Goal: Answer question/provide support: Share knowledge or assist other users

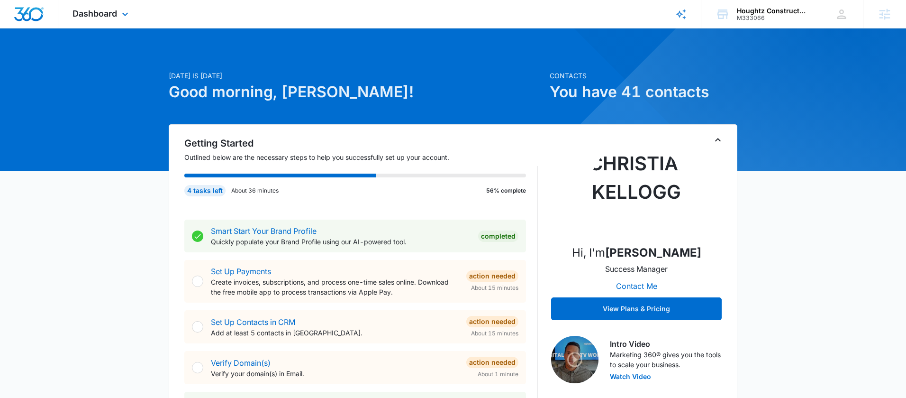
click at [118, 22] on div "Dashboard Apps Reputation Websites Forms CRM Email Social Shop Payments POS Con…" at bounding box center [101, 14] width 87 height 28
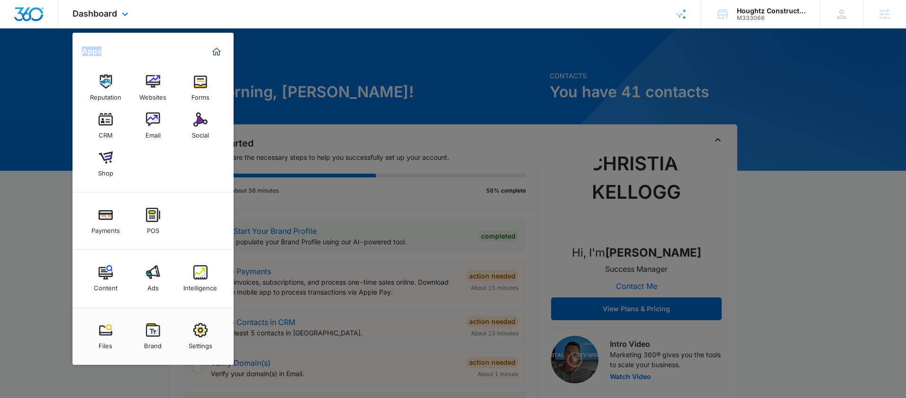
click at [118, 22] on div "Dashboard Apps Reputation Websites Forms CRM Email Social Shop Payments POS Con…" at bounding box center [101, 14] width 87 height 28
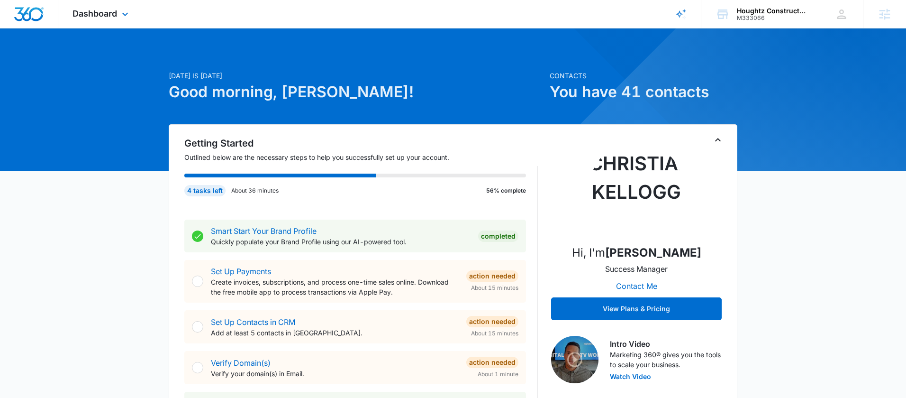
click at [122, 21] on div "Dashboard Apps Reputation Websites Forms CRM Email Social Shop Payments POS Con…" at bounding box center [101, 14] width 87 height 28
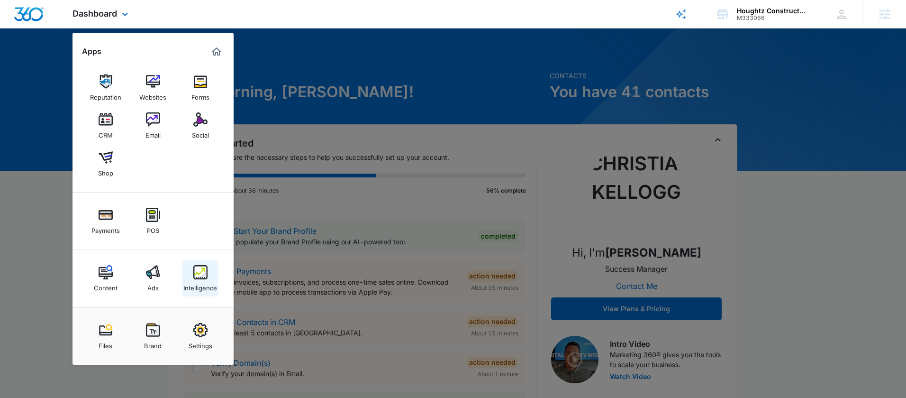
click at [201, 282] on div "Intelligence" at bounding box center [200, 285] width 34 height 12
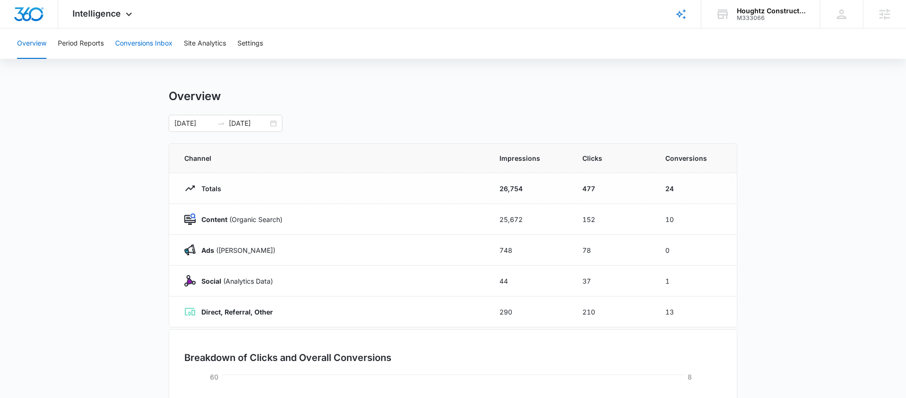
click at [124, 45] on button "Conversions Inbox" at bounding box center [143, 43] width 57 height 30
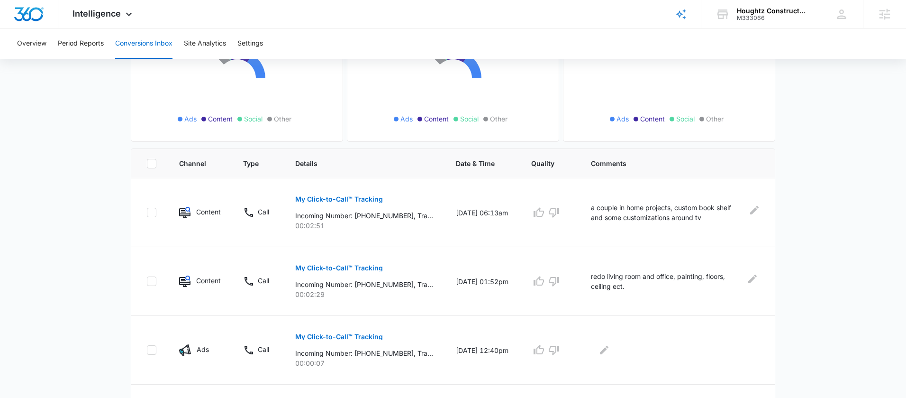
scroll to position [157, 0]
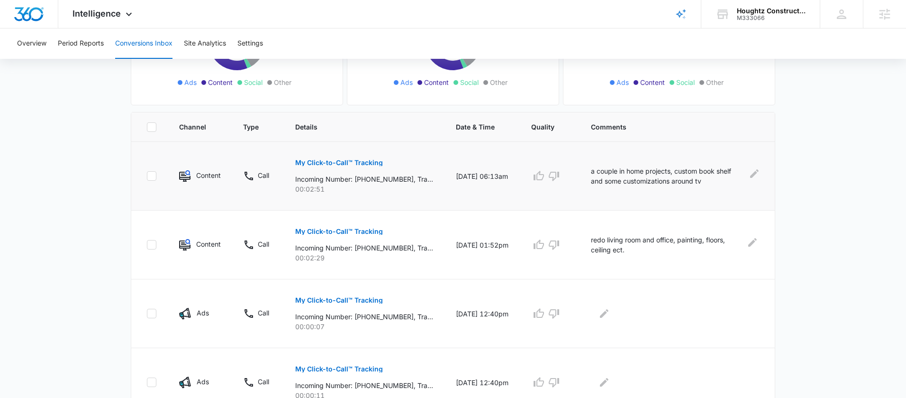
click at [349, 164] on p "My Click-to-Call™ Tracking" at bounding box center [339, 162] width 88 height 7
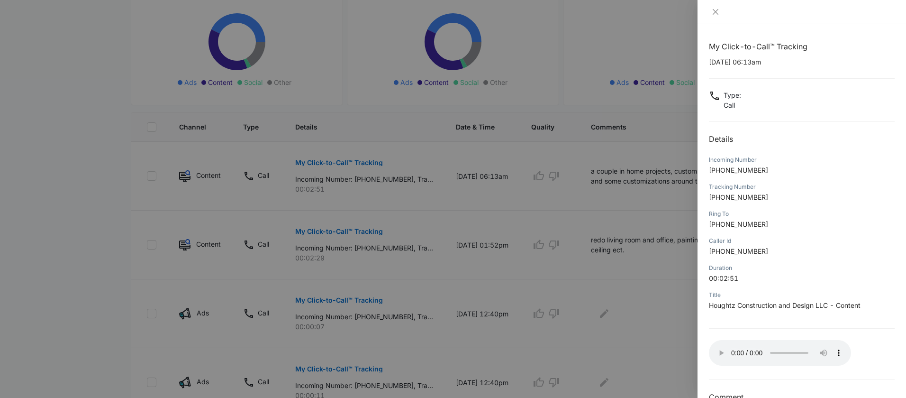
click at [657, 199] on div at bounding box center [453, 199] width 906 height 398
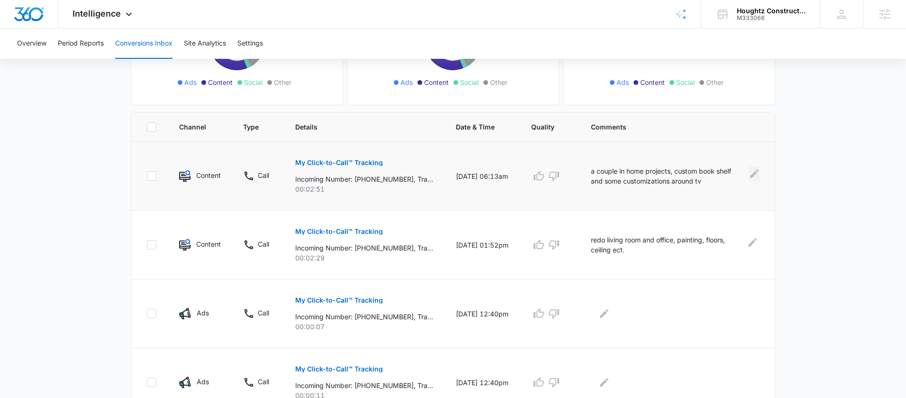
click at [754, 173] on icon "Edit Comments" at bounding box center [754, 173] width 9 height 9
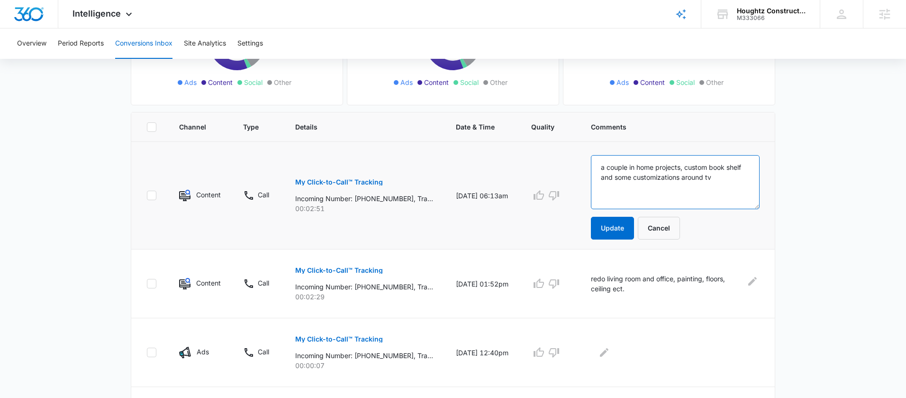
click at [608, 169] on textarea "a couple in home projects, custom book shelf and some customizations around tv" at bounding box center [675, 182] width 169 height 54
click at [697, 179] on textarea "[PERSON_NAME] - a couple in home projects, custom book shelf and some customiza…" at bounding box center [675, 182] width 169 height 54
type textarea "[PERSON_NAME] - a couple in home projects, custom book shelf and some fireplace…"
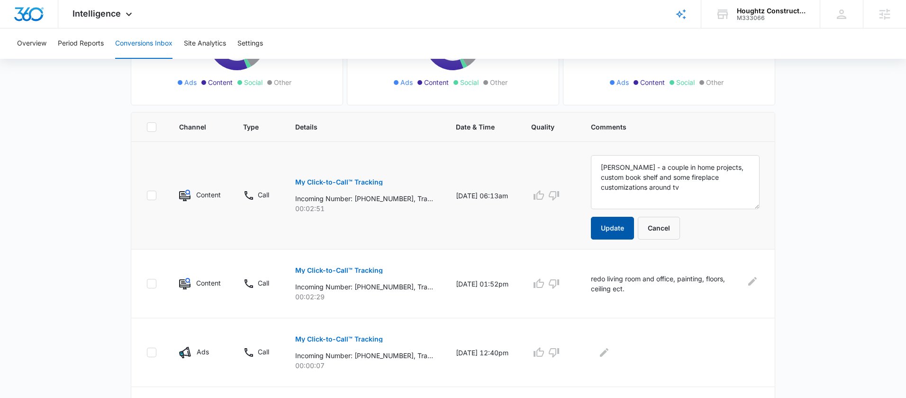
click at [613, 227] on button "Update" at bounding box center [612, 228] width 43 height 23
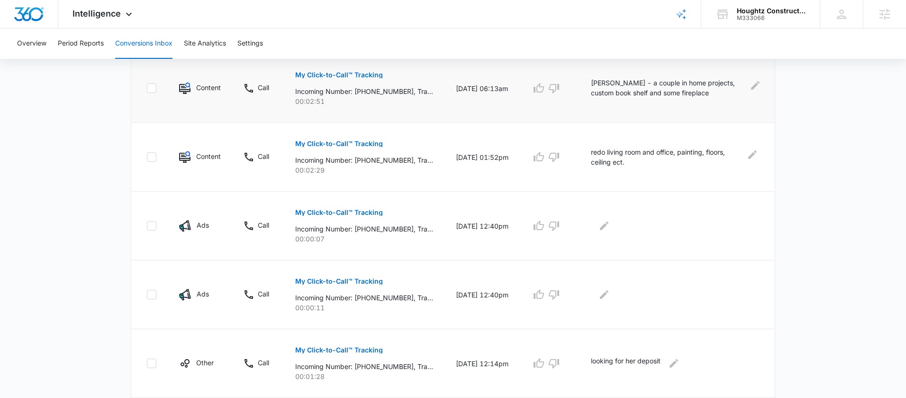
scroll to position [243, 0]
click at [91, 47] on button "Period Reports" at bounding box center [81, 43] width 46 height 30
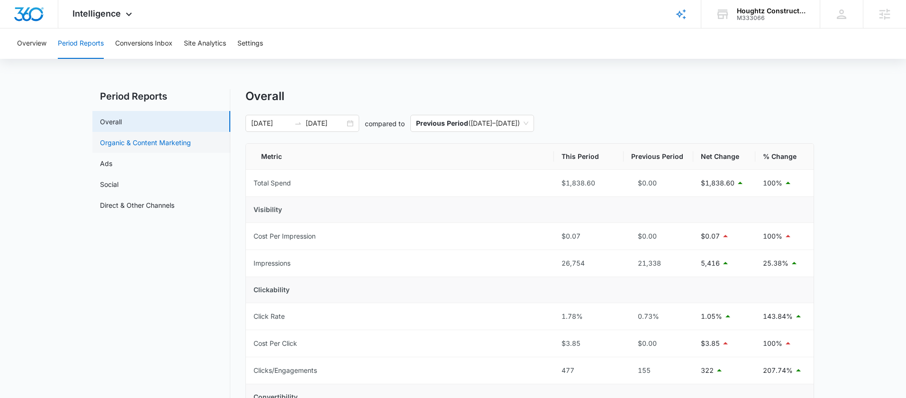
click at [149, 147] on link "Organic & Content Marketing" at bounding box center [145, 142] width 91 height 10
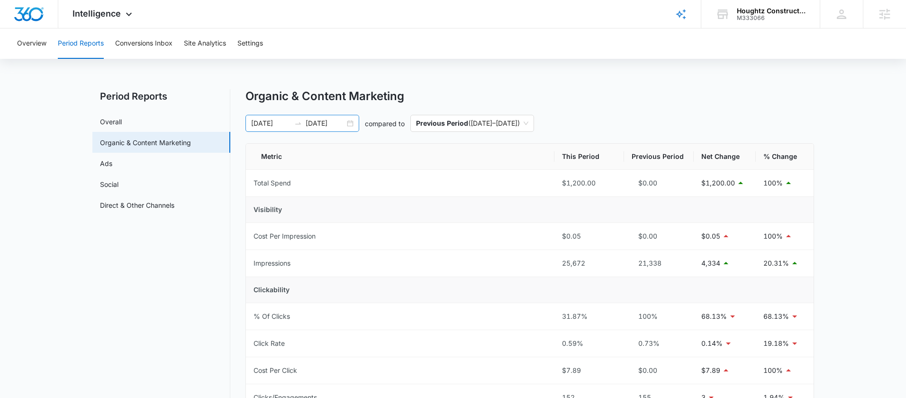
click at [350, 124] on div "[DATE] [DATE]" at bounding box center [303, 123] width 114 height 17
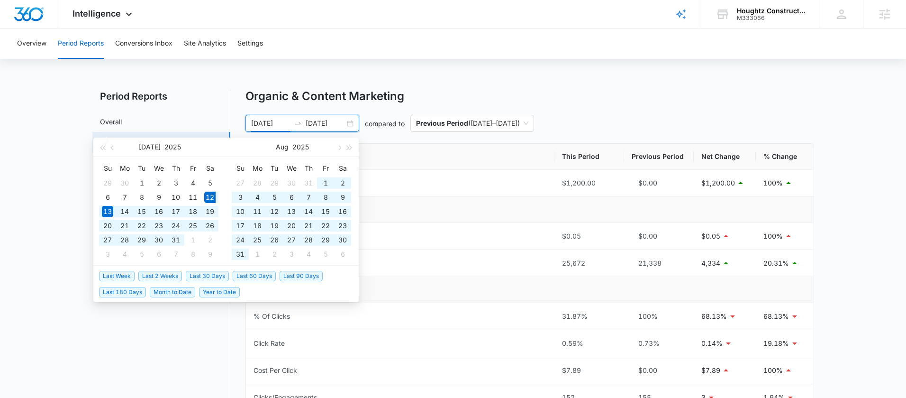
drag, startPoint x: 207, startPoint y: 276, endPoint x: 241, endPoint y: 275, distance: 34.6
click at [241, 275] on ul "Last Week Last 2 Weeks Last 30 Days Last 60 Days Last 90 Days Last 180 Days Mon…" at bounding box center [225, 283] width 265 height 36
click at [241, 275] on span "Last 60 Days" at bounding box center [254, 276] width 43 height 10
type input "[DATE]"
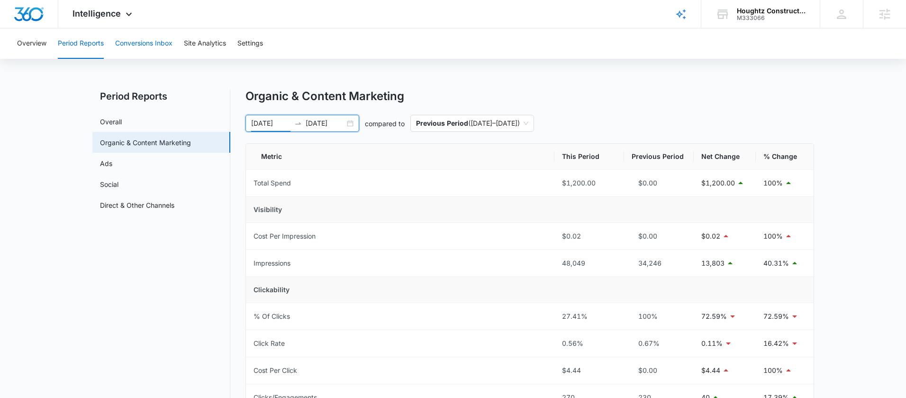
click at [137, 39] on button "Conversions Inbox" at bounding box center [143, 43] width 57 height 30
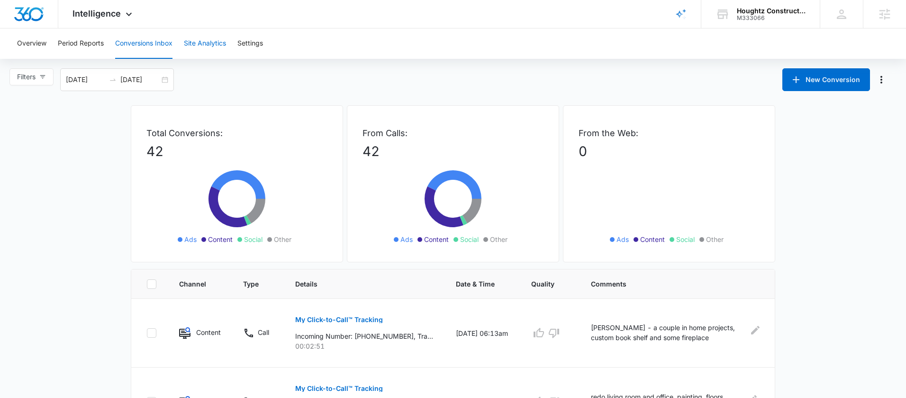
click at [220, 53] on button "Site Analytics" at bounding box center [205, 43] width 42 height 30
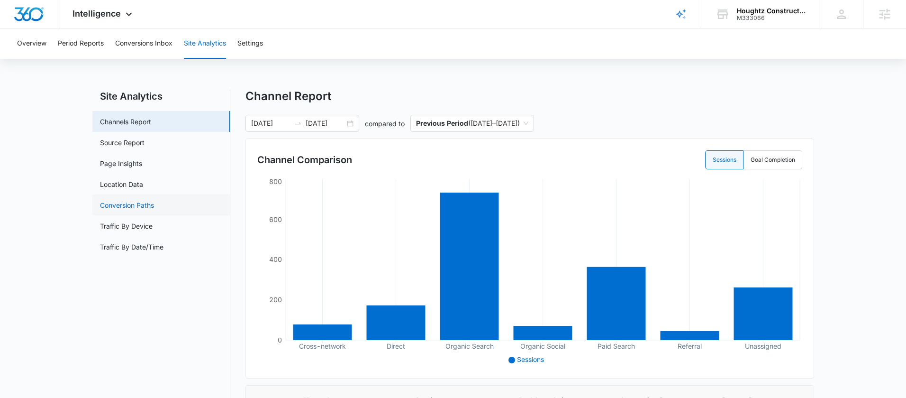
click at [154, 202] on link "Conversion Paths" at bounding box center [127, 205] width 54 height 10
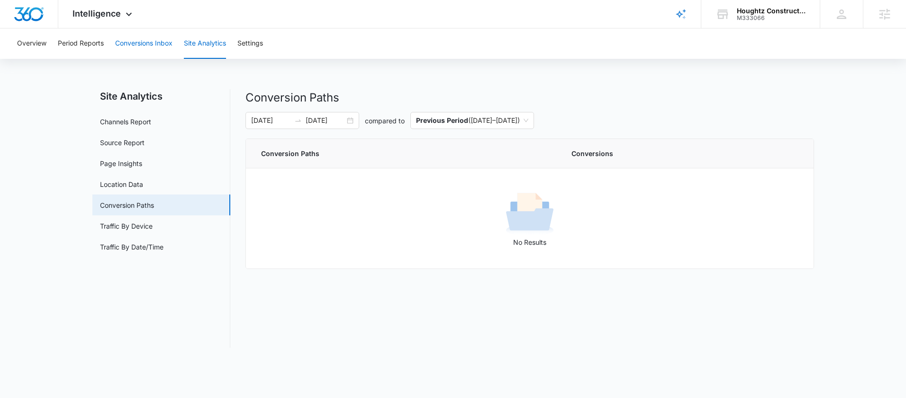
click at [132, 32] on button "Conversions Inbox" at bounding box center [143, 43] width 57 height 30
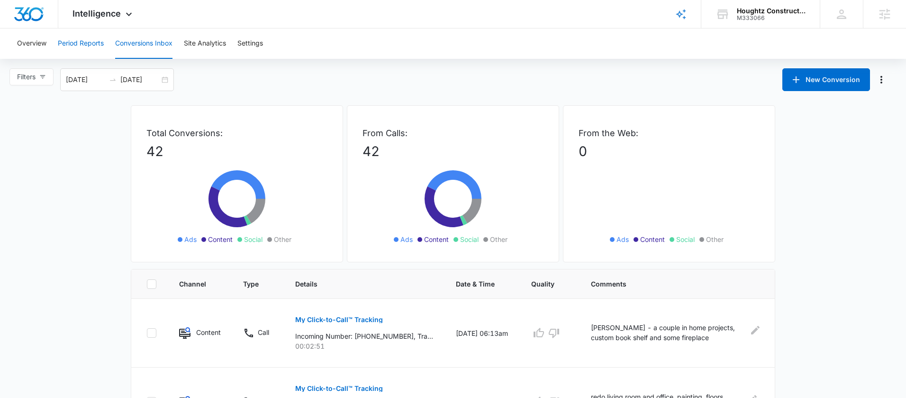
click at [80, 43] on button "Period Reports" at bounding box center [81, 43] width 46 height 30
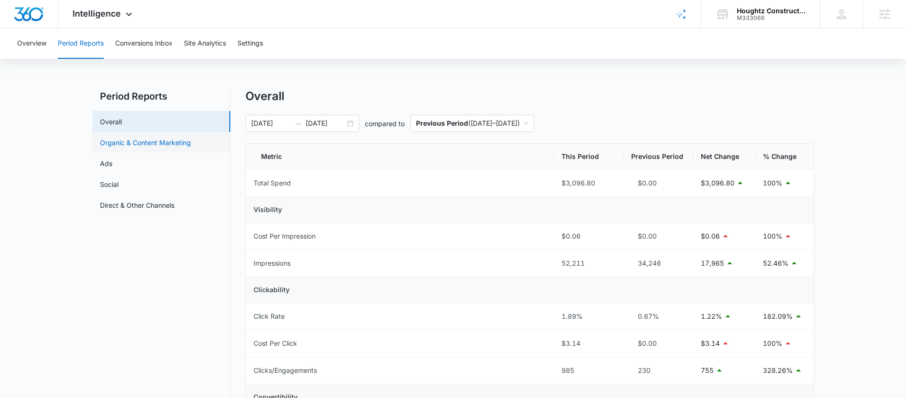
click at [152, 140] on link "Organic & Content Marketing" at bounding box center [145, 142] width 91 height 10
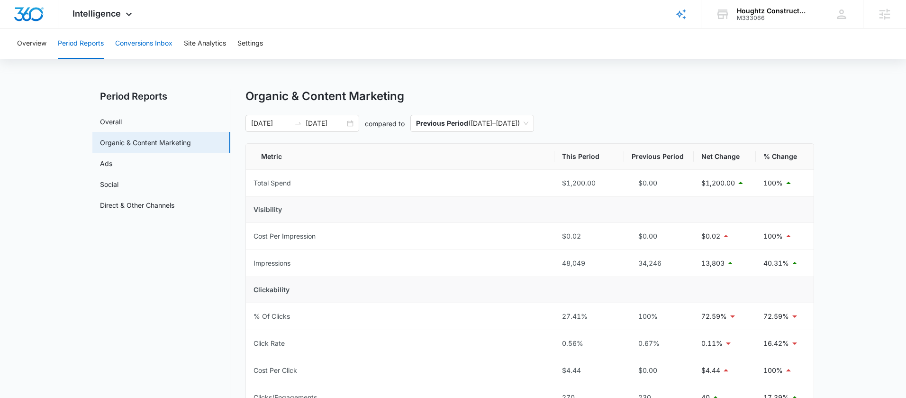
click at [155, 49] on button "Conversions Inbox" at bounding box center [143, 43] width 57 height 30
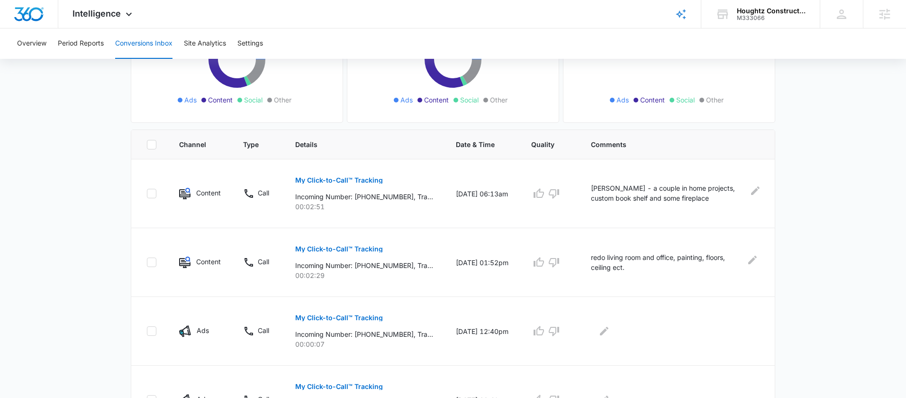
scroll to position [142, 0]
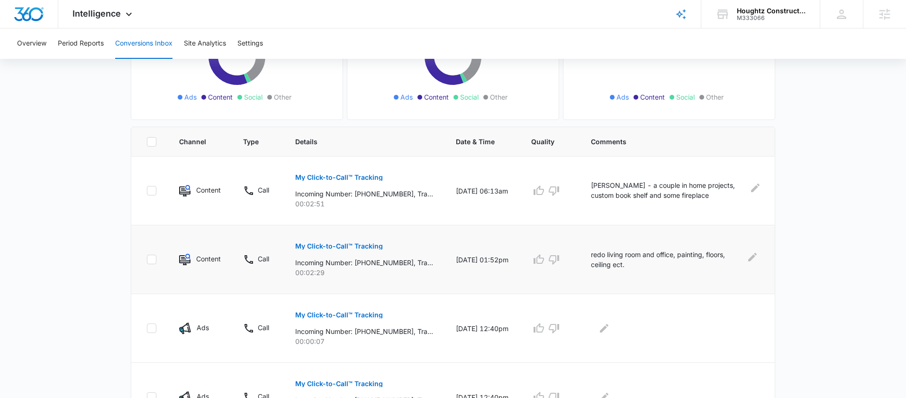
click at [327, 246] on p "My Click-to-Call™ Tracking" at bounding box center [339, 246] width 88 height 7
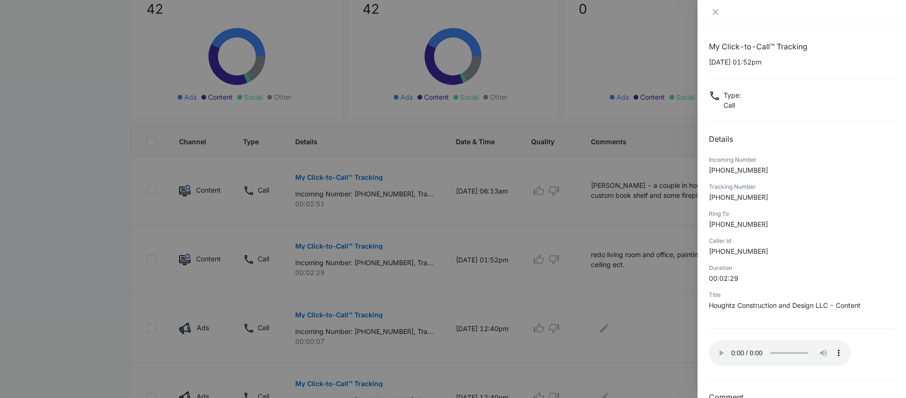
click at [667, 300] on div at bounding box center [453, 199] width 906 height 398
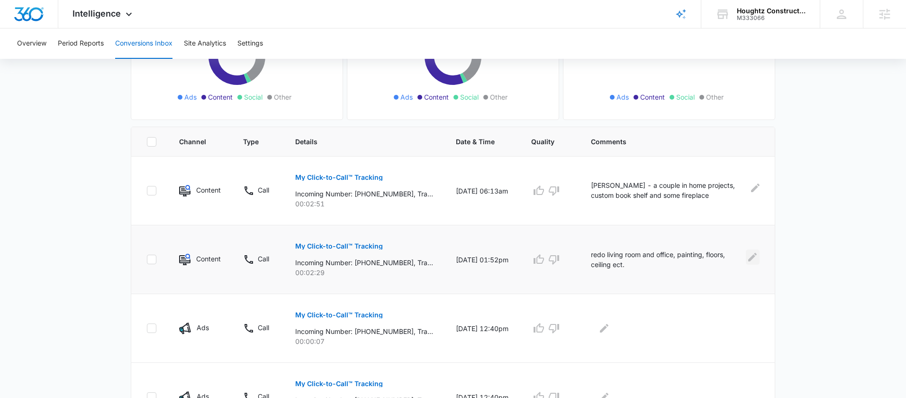
click at [748, 257] on icon "Edit Comments" at bounding box center [752, 256] width 11 height 11
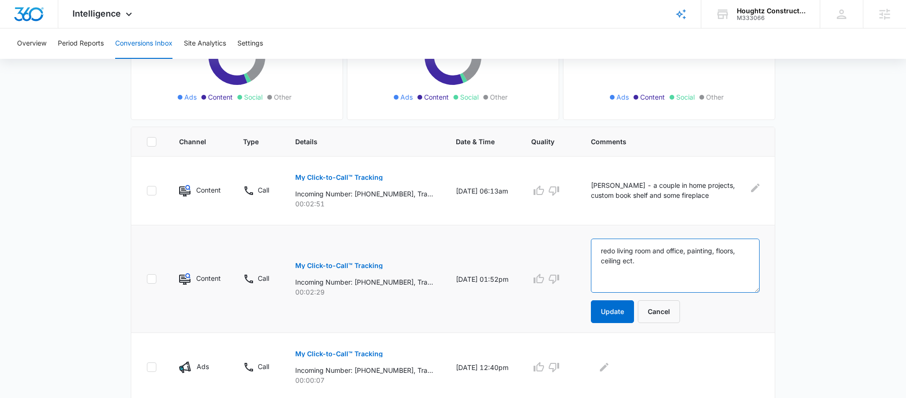
click at [606, 249] on textarea "redo living room and office, painting, floors, ceiling ect." at bounding box center [675, 265] width 169 height 54
type textarea "Did not say his name, but his wife's name is [PERSON_NAME] living room and offi…"
click at [614, 313] on button "Update" at bounding box center [612, 311] width 43 height 23
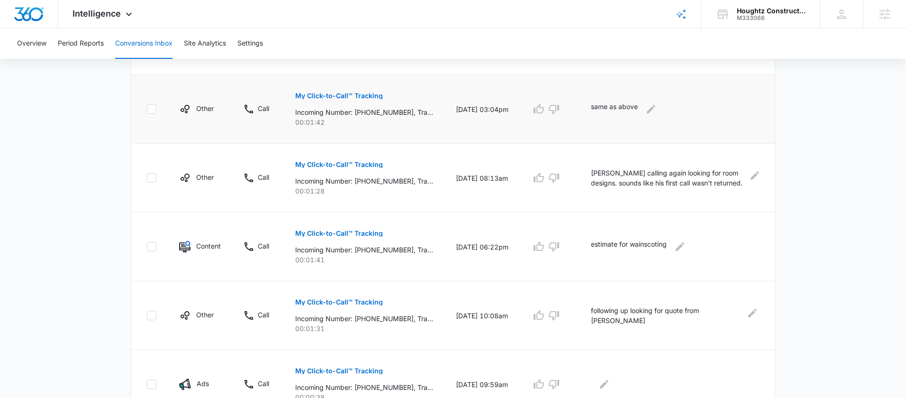
scroll to position [575, 0]
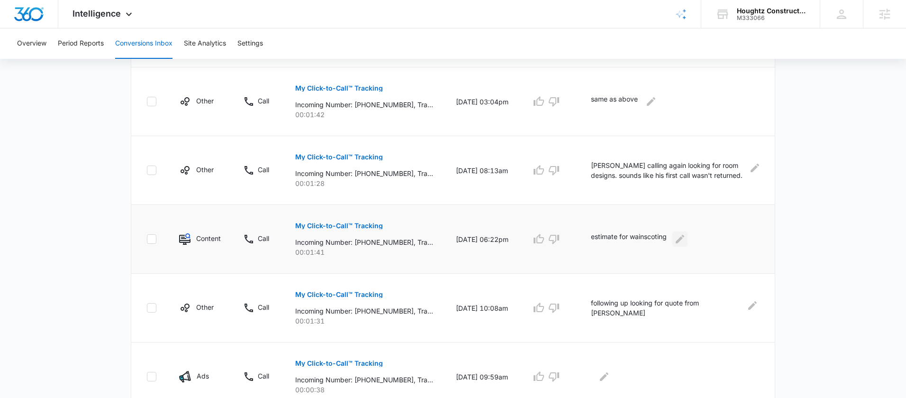
click at [686, 242] on icon "Edit Comments" at bounding box center [679, 238] width 11 height 11
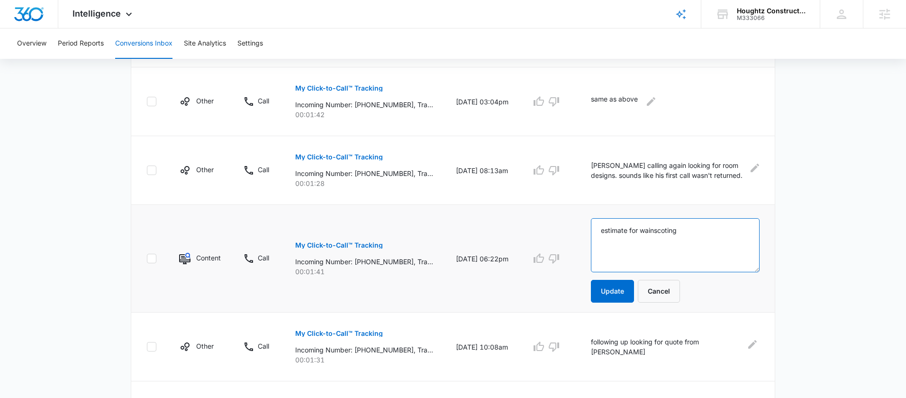
click at [627, 241] on textarea "estimate for wainscoting" at bounding box center [675, 245] width 169 height 54
click at [364, 242] on p "My Click-to-Call™ Tracking" at bounding box center [339, 245] width 88 height 7
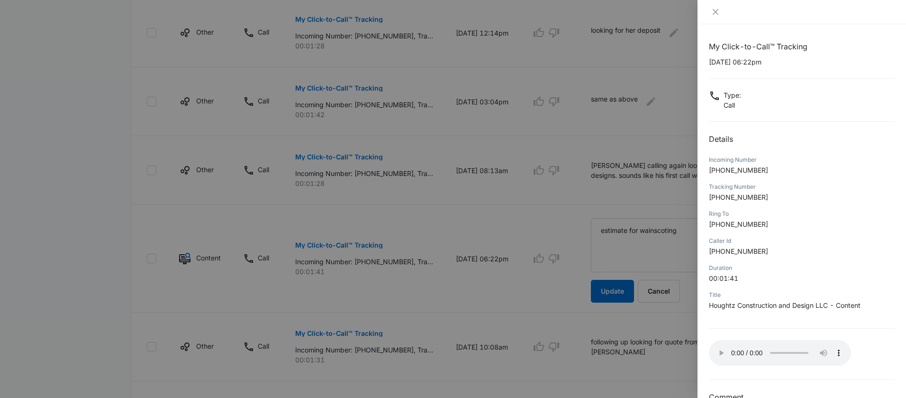
click at [690, 327] on div at bounding box center [453, 199] width 906 height 398
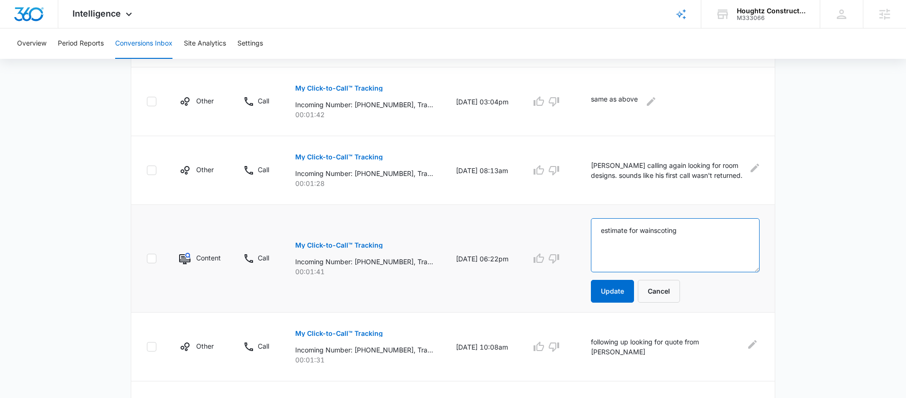
click at [604, 231] on textarea "estimate for wainscoting" at bounding box center [675, 245] width 169 height 54
click at [666, 252] on textarea "Didn't say her name during the call. Was supposed to text over images for an es…" at bounding box center [675, 245] width 169 height 54
type textarea "Didn't say her name during the call. Was supposed to text over images for an es…"
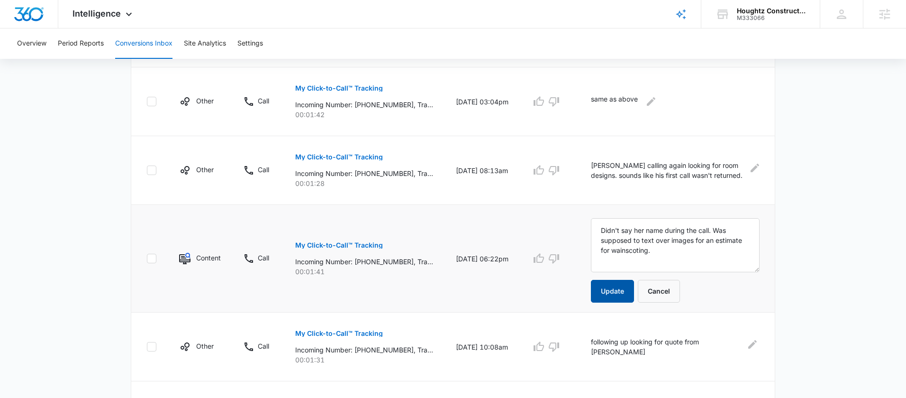
click at [619, 291] on button "Update" at bounding box center [612, 291] width 43 height 23
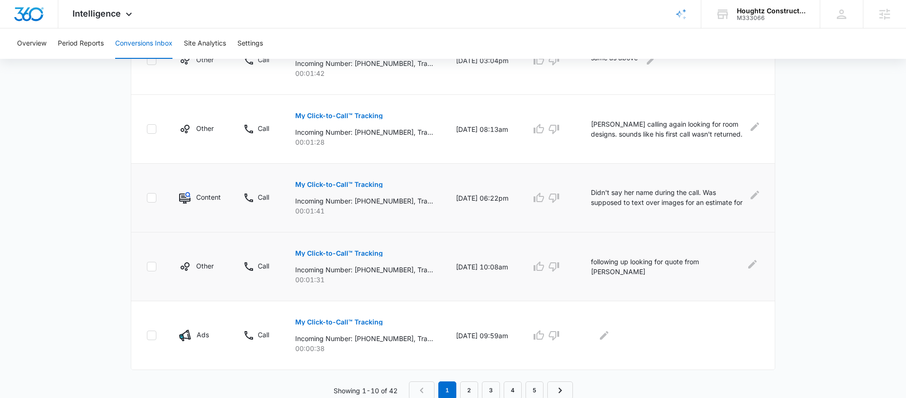
scroll to position [618, 0]
click at [747, 263] on icon "Edit Comments" at bounding box center [752, 262] width 11 height 11
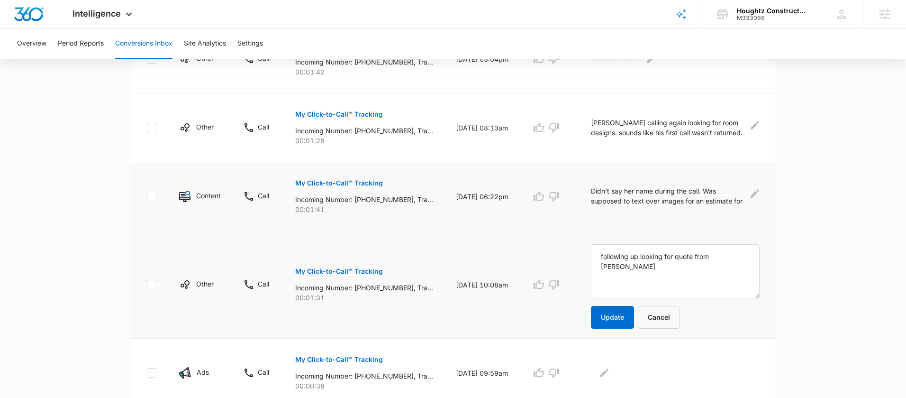
click at [342, 271] on p "My Click-to-Call™ Tracking" at bounding box center [339, 271] width 88 height 7
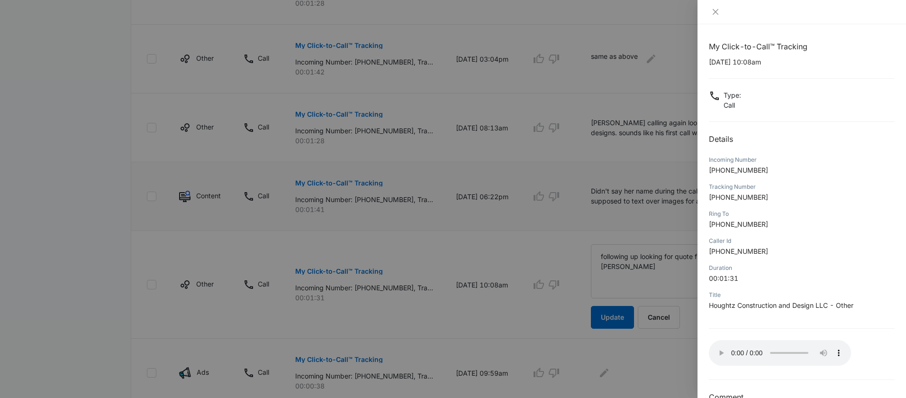
click at [673, 341] on div at bounding box center [453, 199] width 906 height 398
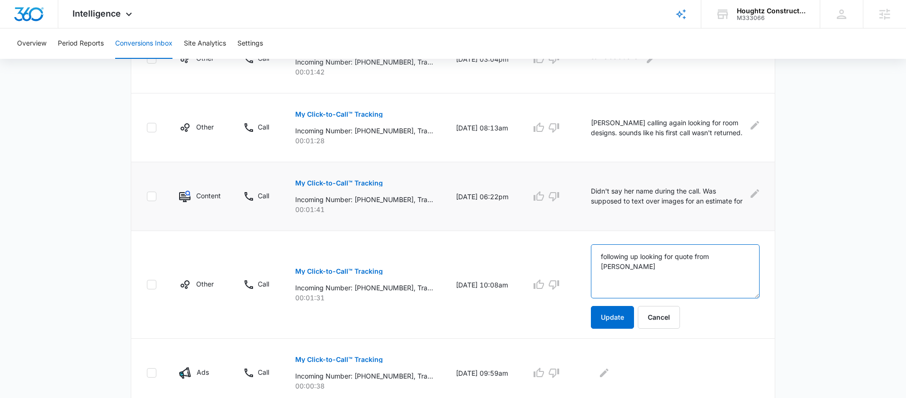
click at [605, 256] on textarea "following up looking for quote from [PERSON_NAME]" at bounding box center [675, 271] width 169 height 54
type textarea "[PERSON_NAME] - following up looking for quote from [PERSON_NAME]"
click at [612, 312] on button "Update" at bounding box center [612, 317] width 43 height 23
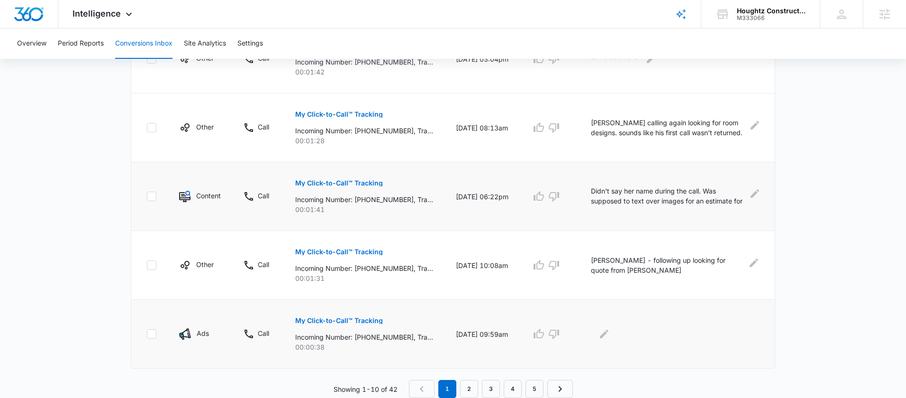
click at [356, 316] on button "My Click-to-Call™ Tracking" at bounding box center [339, 320] width 88 height 23
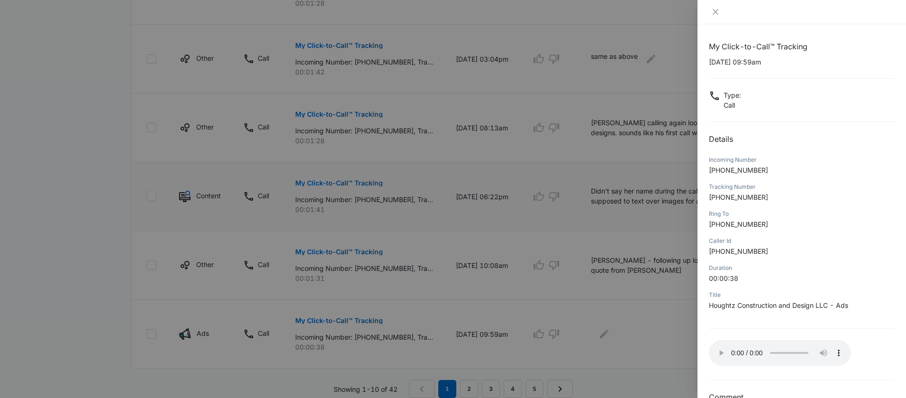
click at [643, 343] on div at bounding box center [453, 199] width 906 height 398
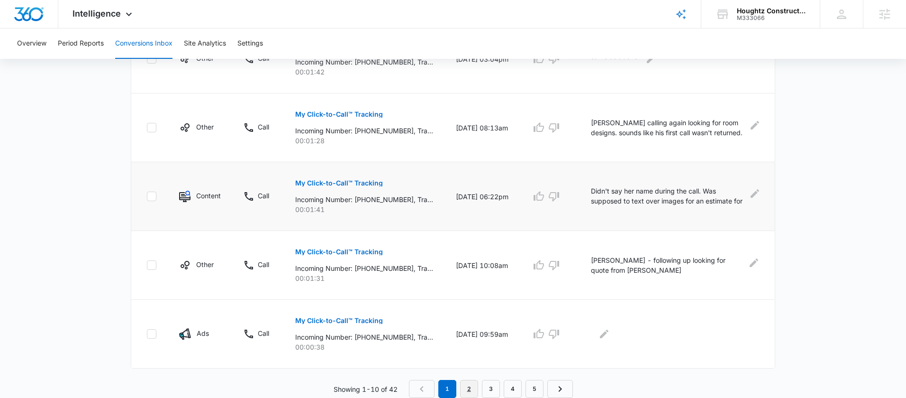
click at [466, 383] on link "2" at bounding box center [469, 389] width 18 height 18
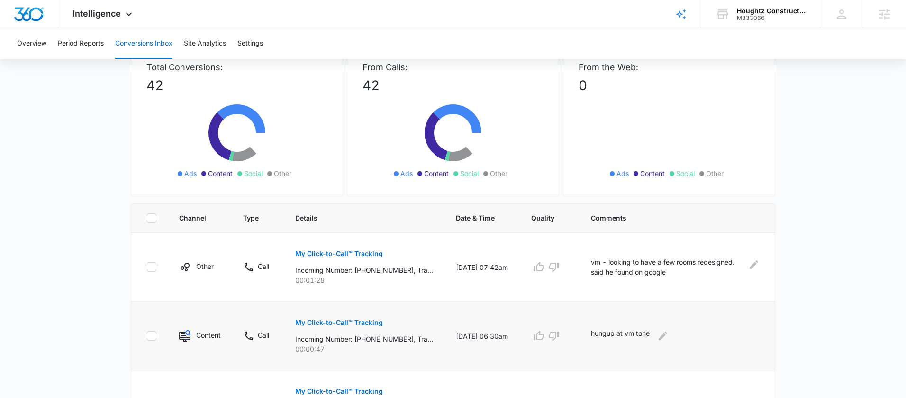
scroll to position [84, 0]
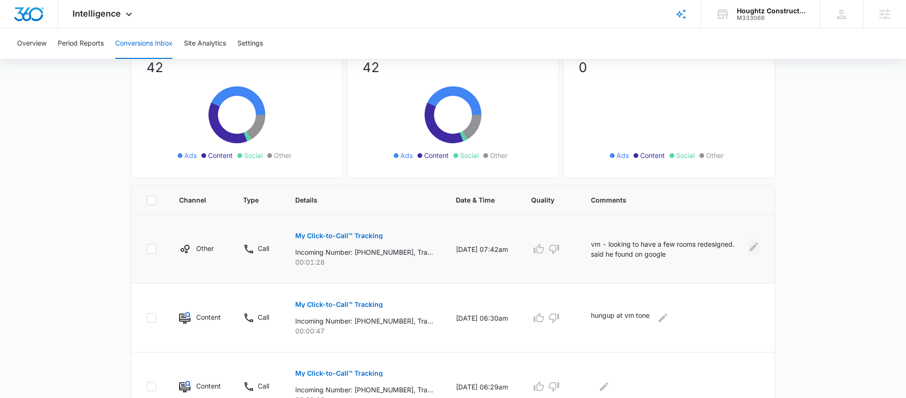
click at [754, 249] on icon "Edit Comments" at bounding box center [753, 246] width 11 height 11
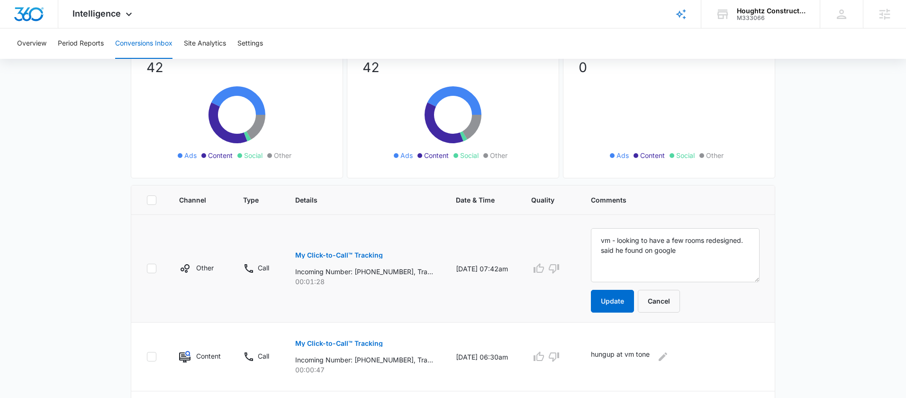
click at [358, 254] on p "My Click-to-Call™ Tracking" at bounding box center [339, 255] width 88 height 7
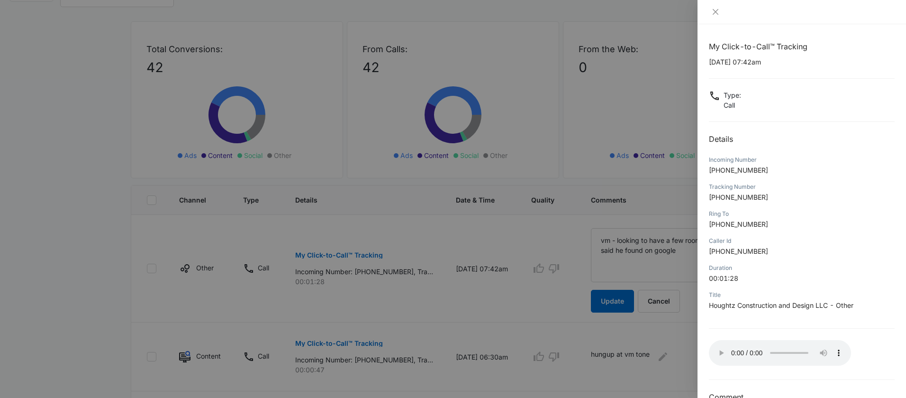
click at [657, 282] on div at bounding box center [453, 199] width 906 height 398
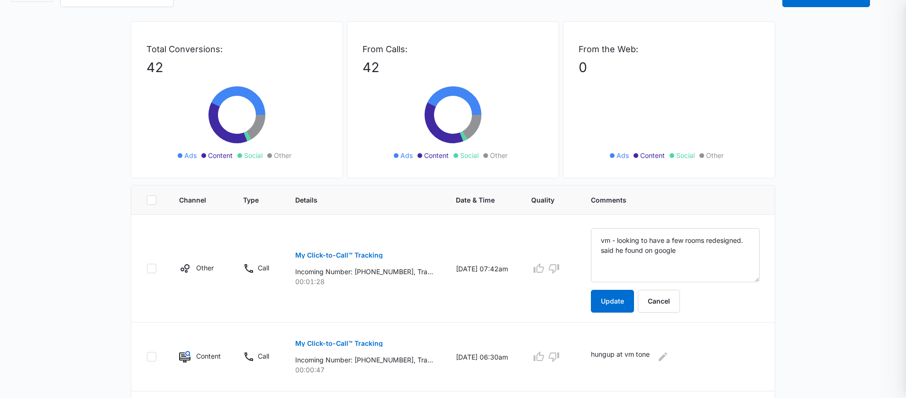
click at [626, 258] on div at bounding box center [453, 199] width 906 height 398
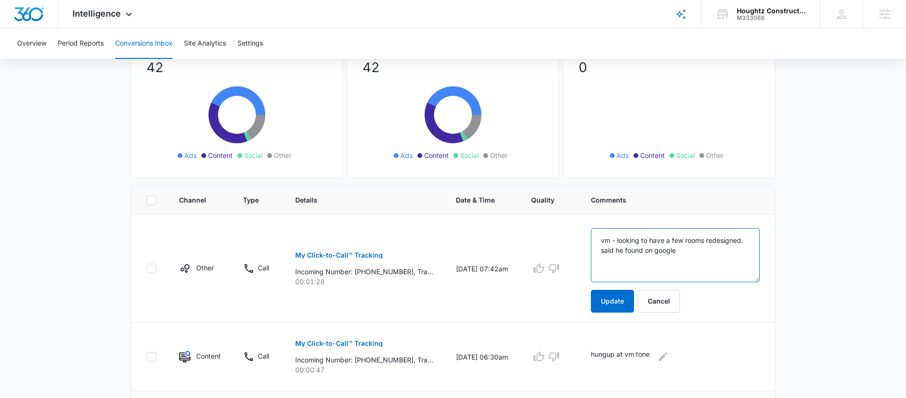
click at [608, 241] on textarea "vm - looking to have a few rooms redesigned. said he found on google" at bounding box center [675, 255] width 169 height 54
type textarea "[PERSON_NAME] vm - looking to have a few rooms redesigned. said he found on goo…"
click at [626, 294] on button "Update" at bounding box center [612, 301] width 43 height 23
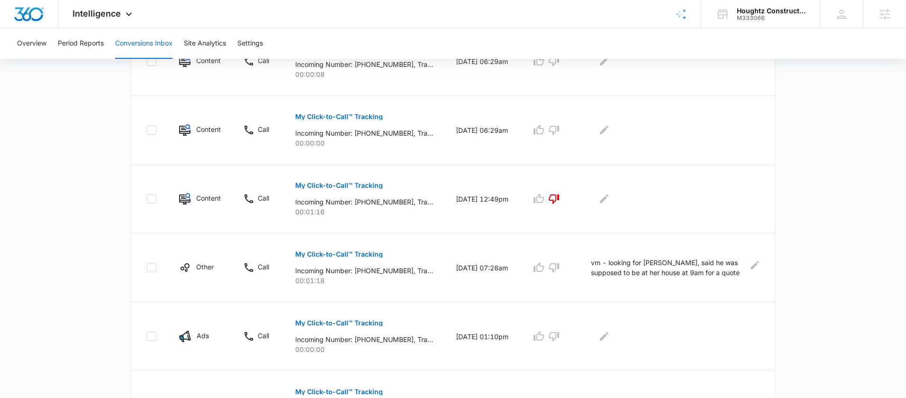
scroll to position [431, 0]
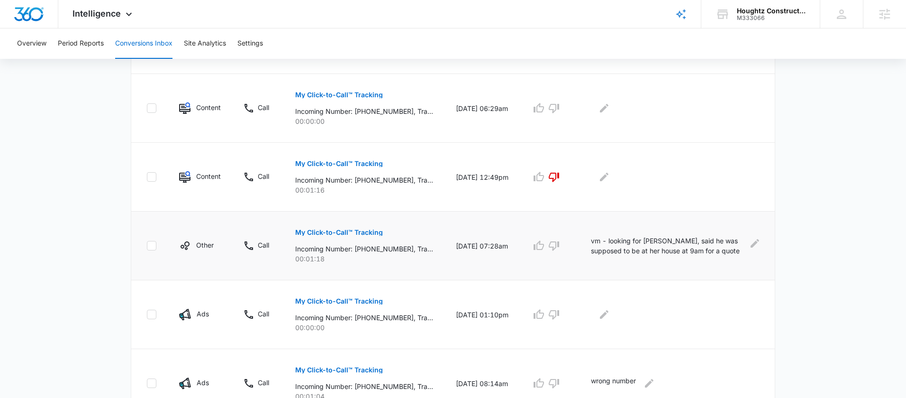
click at [358, 232] on p "My Click-to-Call™ Tracking" at bounding box center [339, 232] width 88 height 7
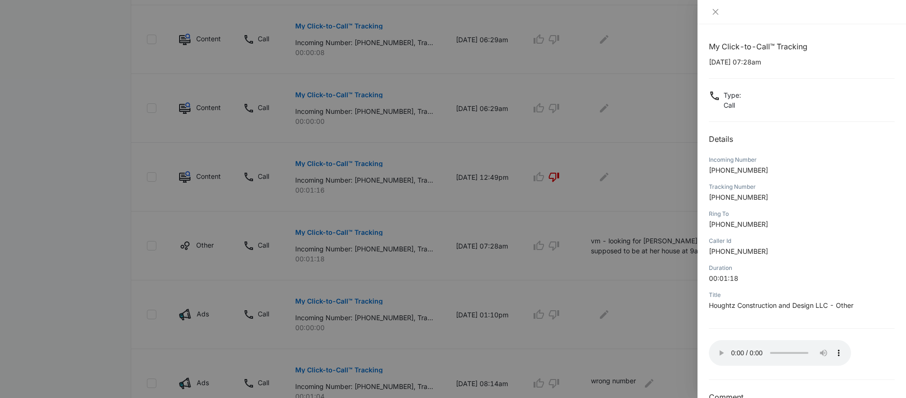
click at [646, 301] on div at bounding box center [453, 199] width 906 height 398
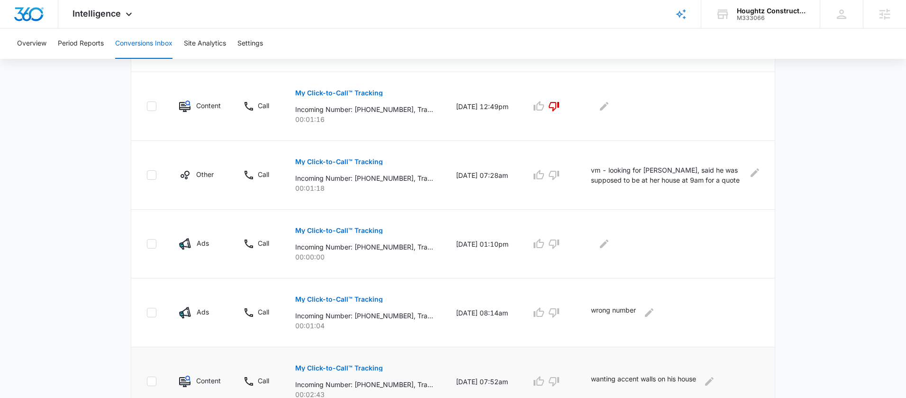
scroll to position [618, 0]
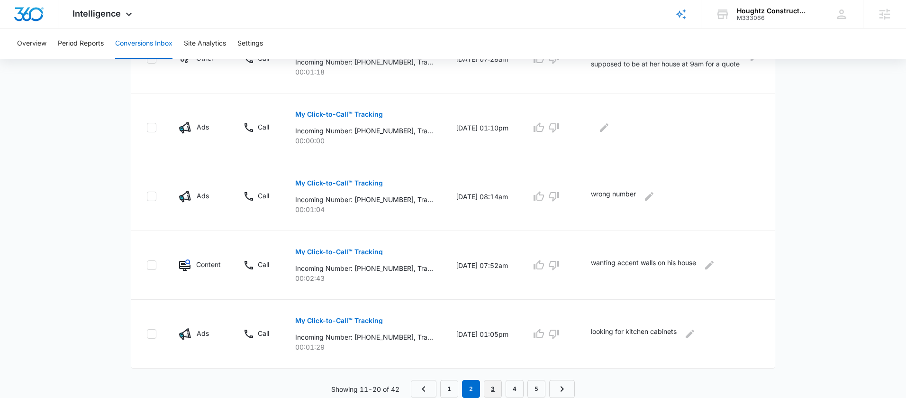
click at [500, 386] on link "3" at bounding box center [493, 389] width 18 height 18
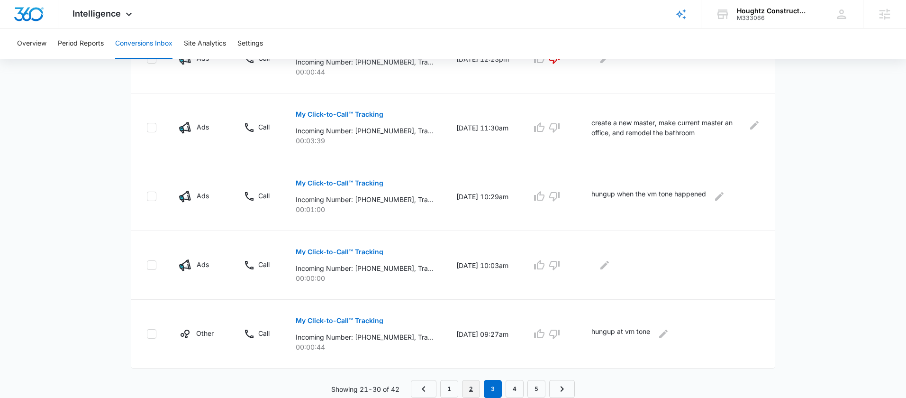
click at [468, 389] on link "2" at bounding box center [471, 389] width 18 height 18
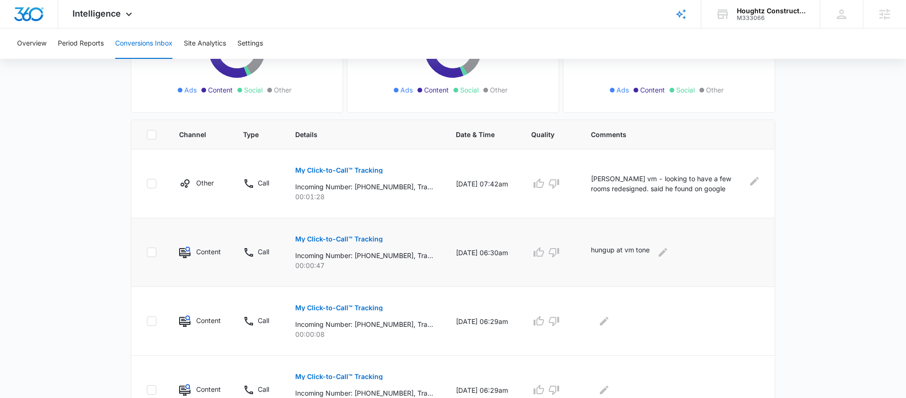
scroll to position [149, 0]
drag, startPoint x: 135, startPoint y: 122, endPoint x: 882, endPoint y: 262, distance: 759.9
click at [881, 263] on main "Filters [DATE] [DATE] New Conversion Total Conversions: 42 Ads Content Social O…" at bounding box center [453, 392] width 906 height 947
click at [882, 262] on main "Filters [DATE] [DATE] New Conversion Total Conversions: 42 Ads Content Social O…" at bounding box center [453, 392] width 906 height 947
drag, startPoint x: 366, startPoint y: 188, endPoint x: 404, endPoint y: 187, distance: 38.4
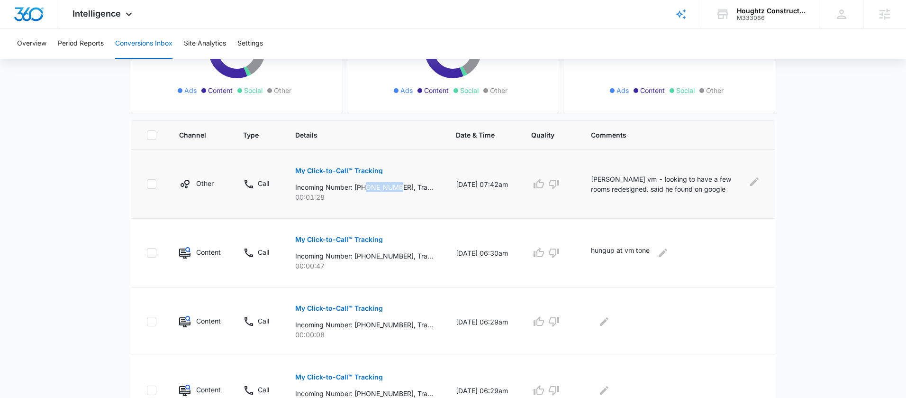
click at [404, 187] on p "Incoming Number: [PHONE_NUMBER], Tracking Number: [PHONE_NUMBER], Ring To: [PHO…" at bounding box center [364, 187] width 138 height 10
drag, startPoint x: 595, startPoint y: 178, endPoint x: 645, endPoint y: 178, distance: 49.8
click at [645, 178] on td "[PERSON_NAME] vm - looking to have a few rooms redesigned. said he found on goo…" at bounding box center [677, 184] width 195 height 69
click at [744, 227] on td "hungup at vm tone" at bounding box center [677, 252] width 195 height 69
drag, startPoint x: 191, startPoint y: 179, endPoint x: 215, endPoint y: 176, distance: 24.8
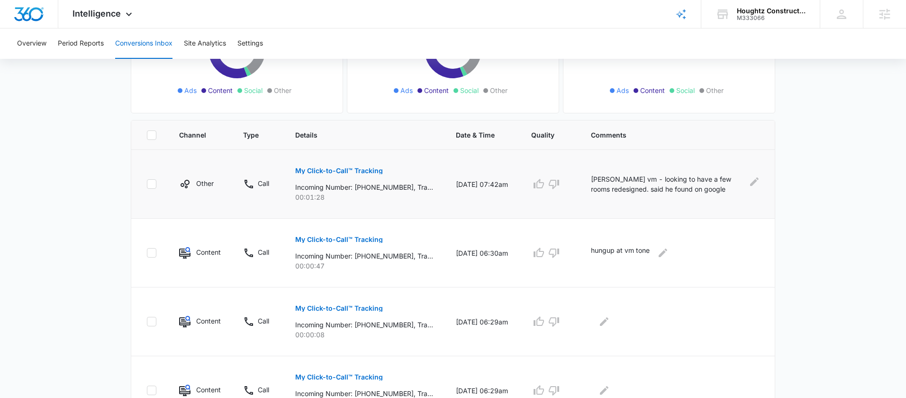
click at [215, 176] on tr "Other Call My Click-to-Call™ Tracking Incoming Number: [PHONE_NUMBER], Tracking…" at bounding box center [453, 184] width 644 height 69
drag, startPoint x: 207, startPoint y: 182, endPoint x: 182, endPoint y: 182, distance: 25.1
click at [182, 182] on div "Other" at bounding box center [199, 183] width 41 height 11
click at [213, 204] on td "Other" at bounding box center [200, 184] width 64 height 69
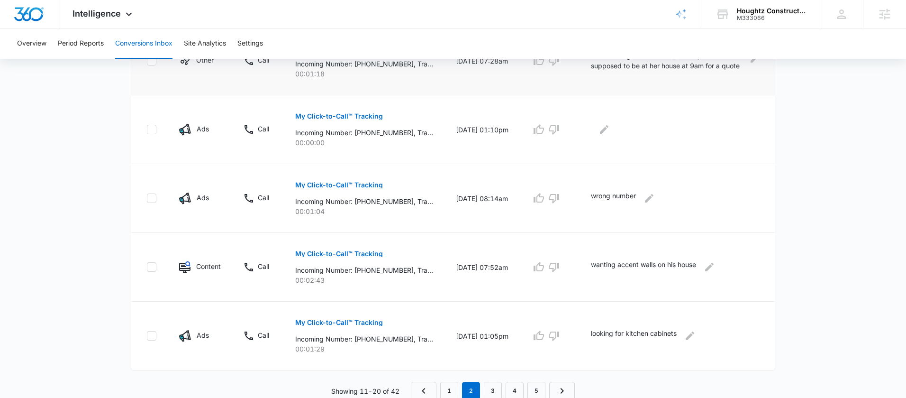
scroll to position [618, 0]
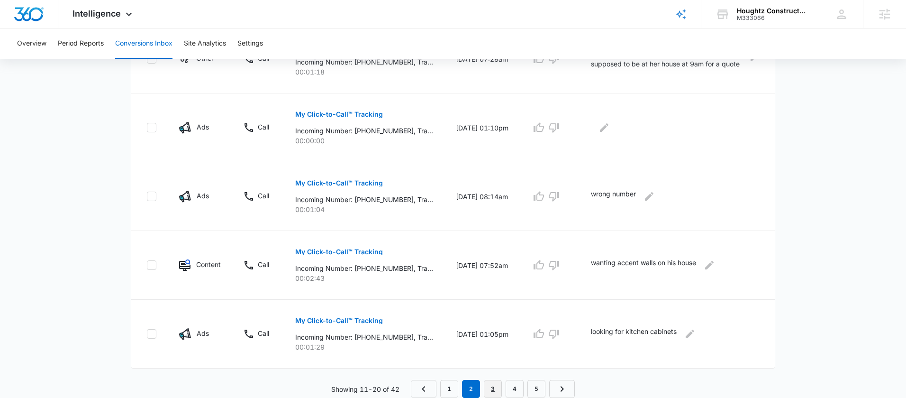
click at [501, 392] on link "3" at bounding box center [493, 389] width 18 height 18
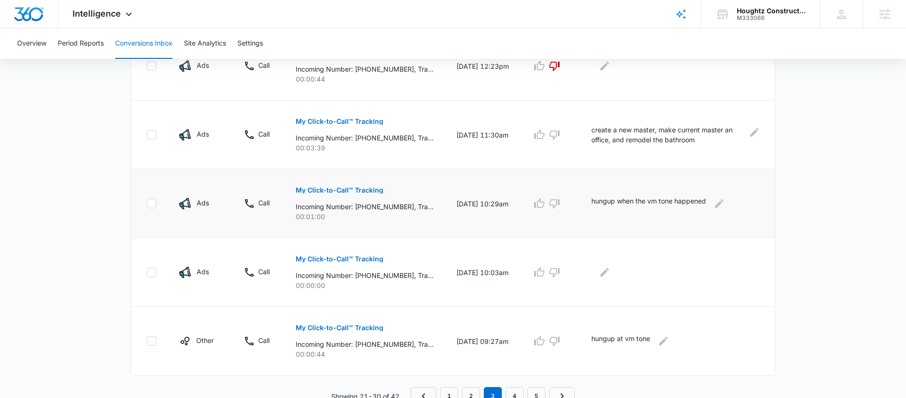
scroll to position [601, 0]
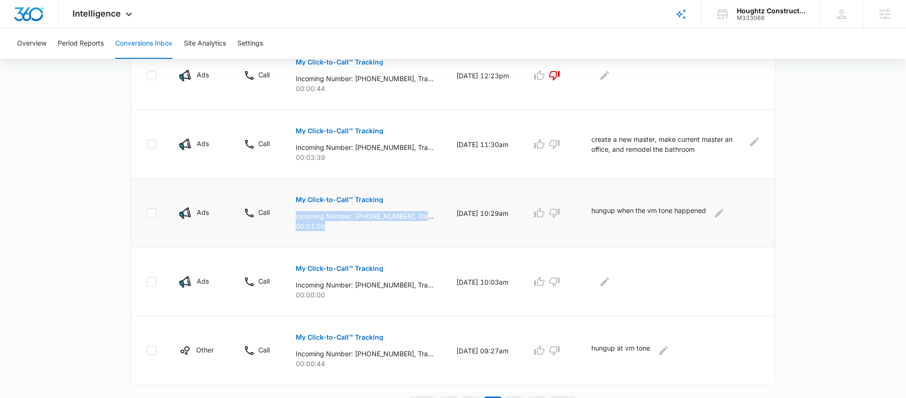
drag, startPoint x: 333, startPoint y: 225, endPoint x: 284, endPoint y: 213, distance: 50.6
click at [284, 213] on td "My Click-to-Call™ Tracking Incoming Number: [PHONE_NUMBER], Tracking Number: [P…" at bounding box center [364, 213] width 161 height 69
click at [360, 227] on p "00:01:00" at bounding box center [365, 226] width 138 height 10
drag, startPoint x: 364, startPoint y: 216, endPoint x: 418, endPoint y: 216, distance: 54.0
click at [418, 216] on p "Incoming Number: [PHONE_NUMBER], Tracking Number: [PHONE_NUMBER], Ring To: [PHO…" at bounding box center [365, 216] width 138 height 10
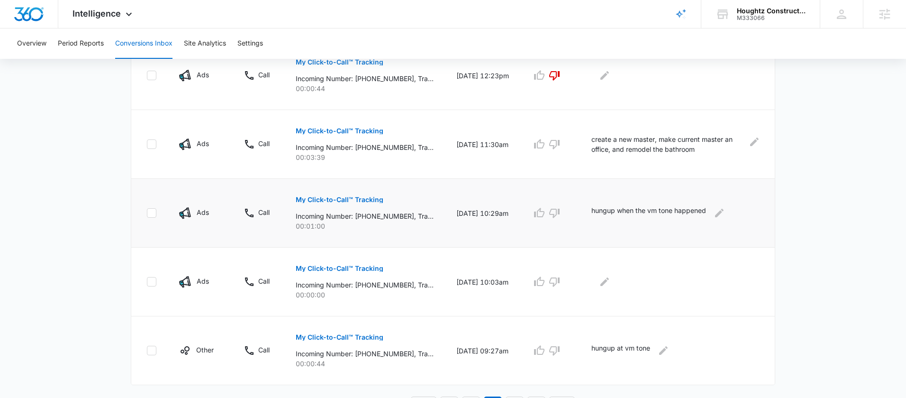
click at [420, 222] on p "00:01:00" at bounding box center [365, 226] width 138 height 10
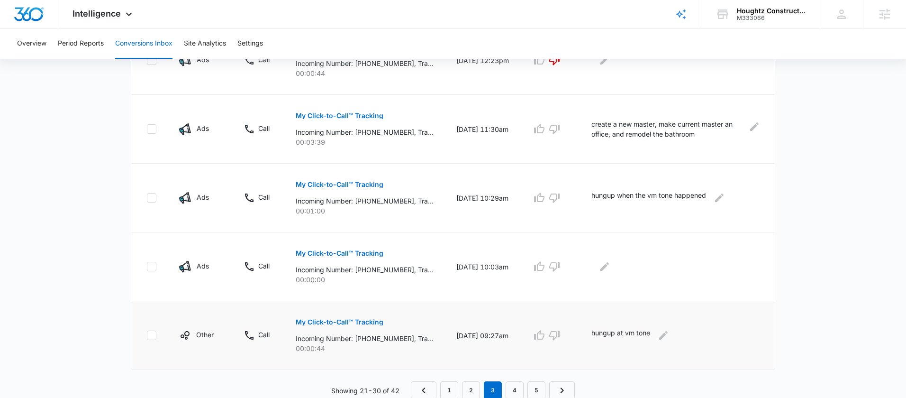
scroll to position [618, 0]
click at [449, 387] on link "1" at bounding box center [449, 389] width 18 height 18
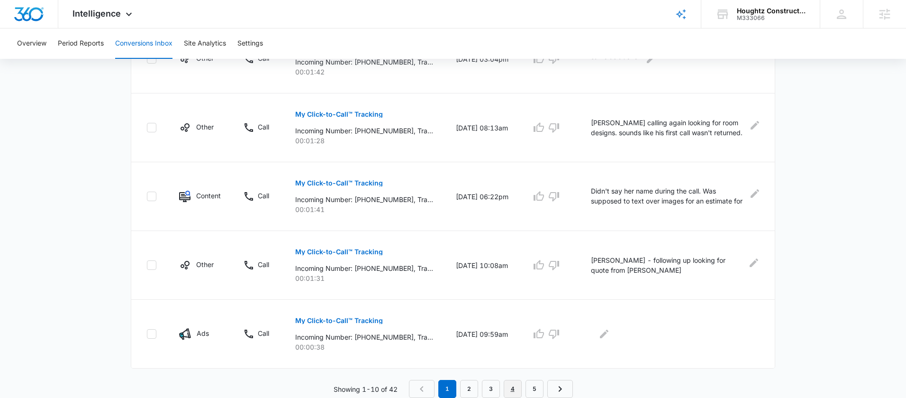
click at [516, 388] on link "4" at bounding box center [513, 389] width 18 height 18
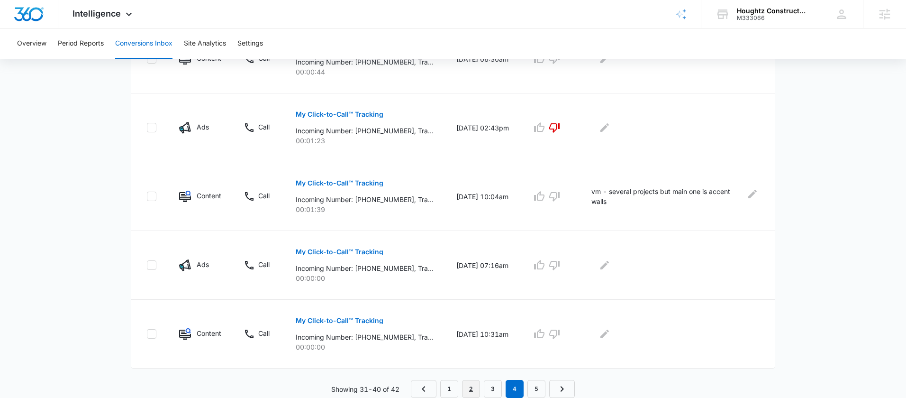
click at [477, 389] on link "2" at bounding box center [471, 389] width 18 height 18
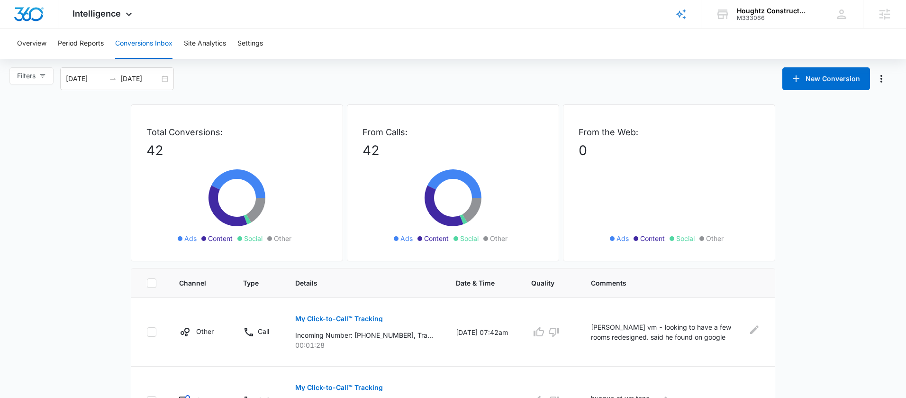
scroll to position [0, 0]
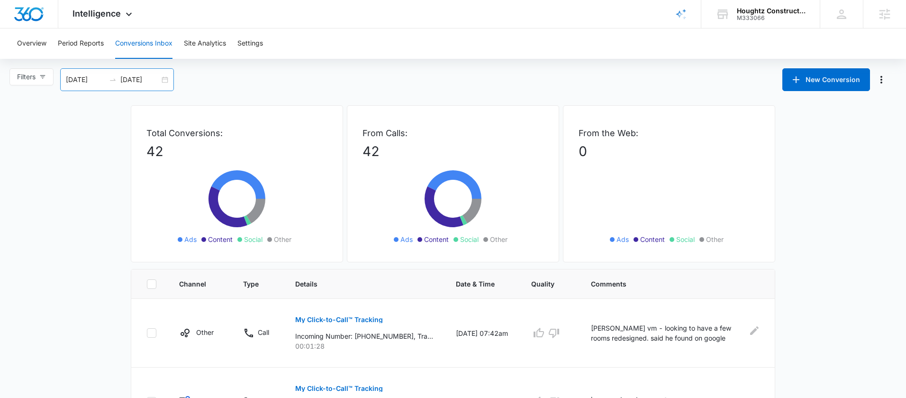
click at [168, 80] on div "[DATE] [DATE]" at bounding box center [117, 79] width 114 height 23
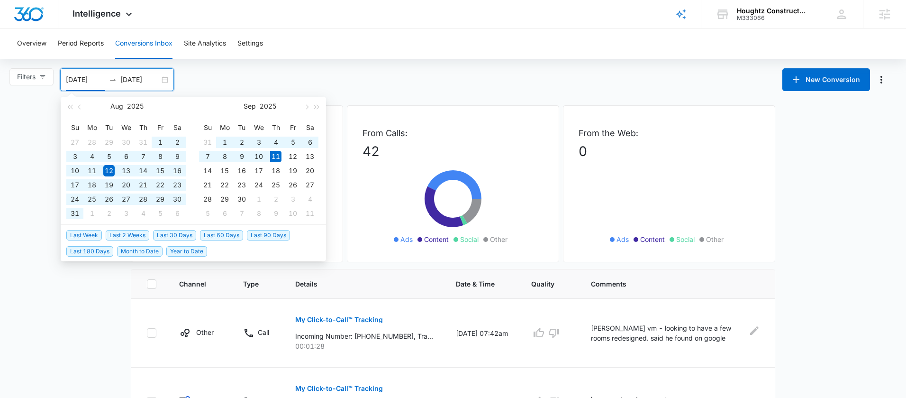
click at [266, 237] on span "Last 90 Days" at bounding box center [268, 235] width 43 height 10
type input "[DATE]"
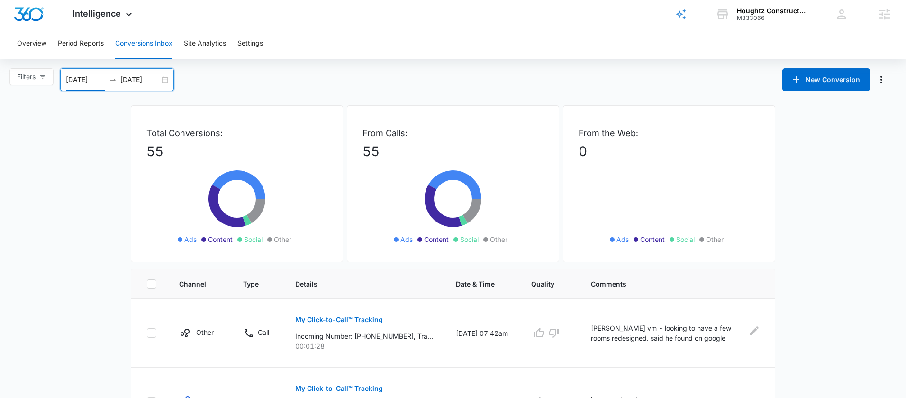
scroll to position [618, 0]
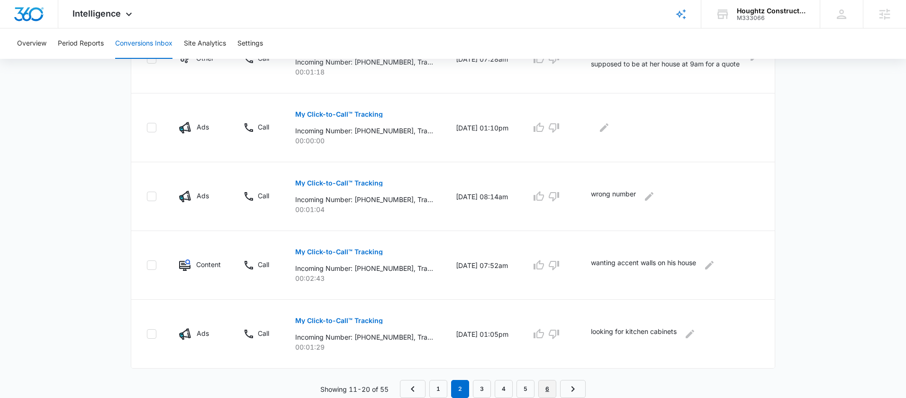
click at [547, 387] on link "6" at bounding box center [547, 389] width 18 height 18
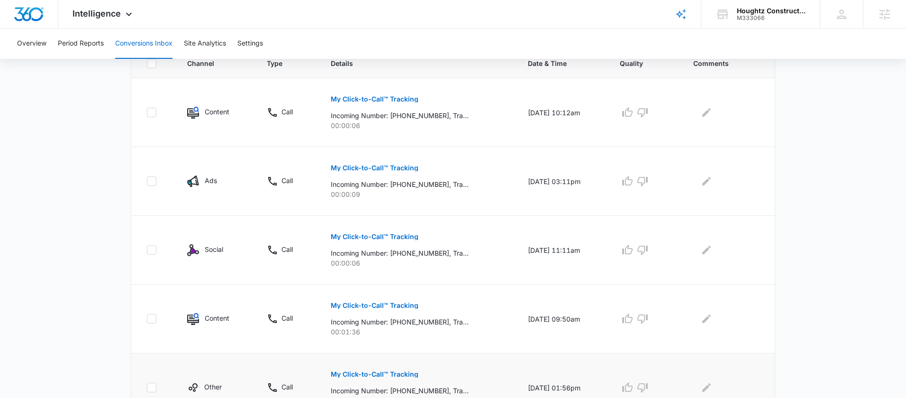
scroll to position [274, 0]
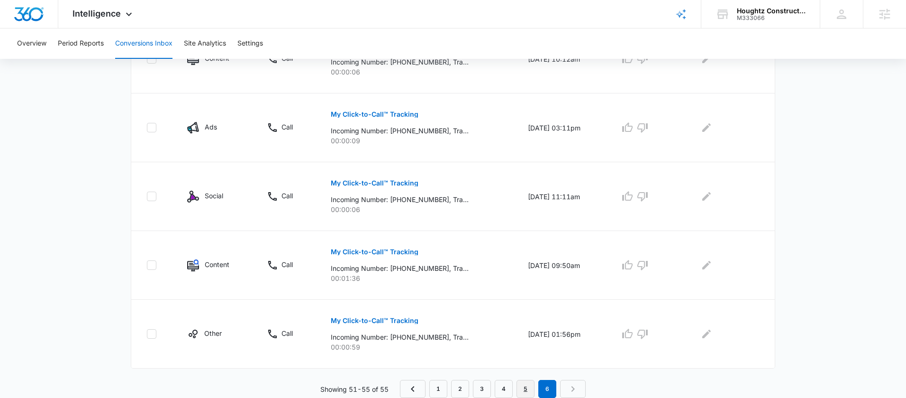
click at [519, 382] on link "5" at bounding box center [526, 389] width 18 height 18
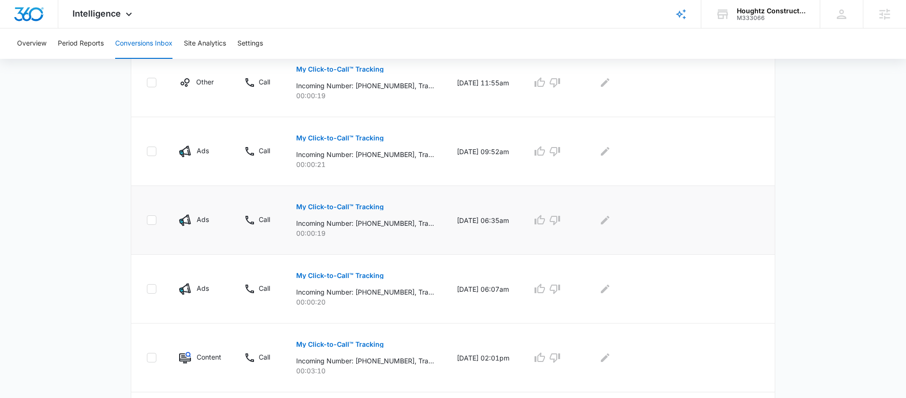
scroll to position [535, 0]
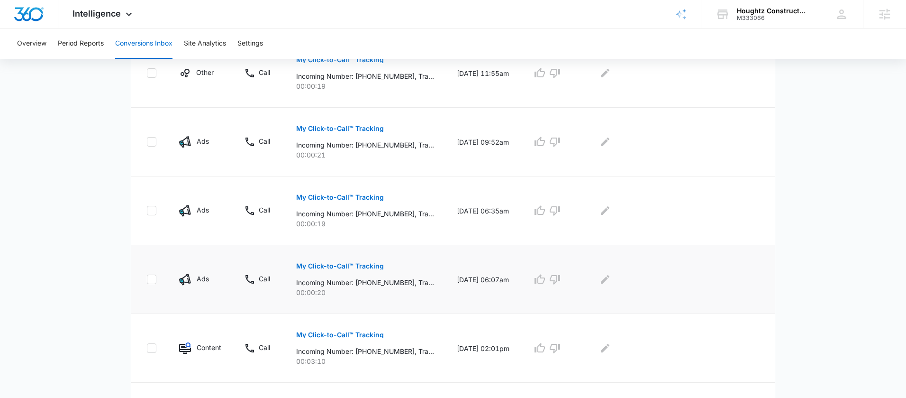
drag, startPoint x: 460, startPoint y: 286, endPoint x: 495, endPoint y: 272, distance: 37.8
click at [502, 284] on td "[DATE] 06:07am" at bounding box center [483, 279] width 75 height 69
drag, startPoint x: 458, startPoint y: 218, endPoint x: 497, endPoint y: 207, distance: 40.4
click at [497, 209] on td "[DATE] 06:35am" at bounding box center [483, 210] width 75 height 69
drag, startPoint x: 458, startPoint y: 146, endPoint x: 492, endPoint y: 144, distance: 34.2
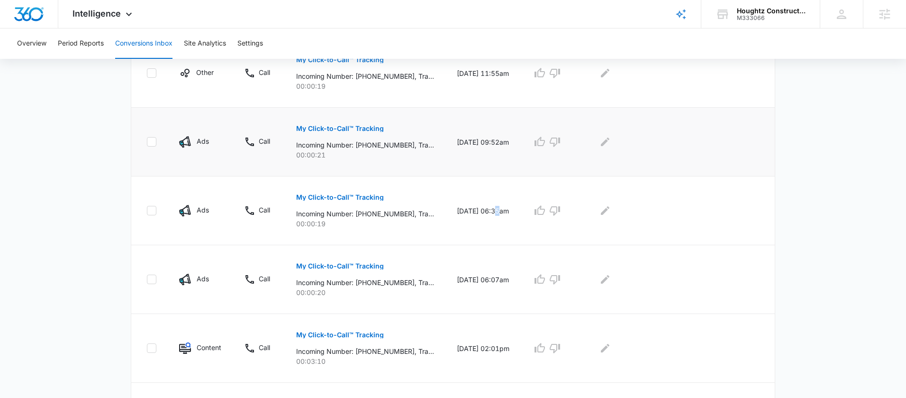
click at [492, 144] on td "[DATE] 09:52am" at bounding box center [483, 142] width 75 height 69
click at [393, 222] on p "00:00:19" at bounding box center [365, 223] width 138 height 10
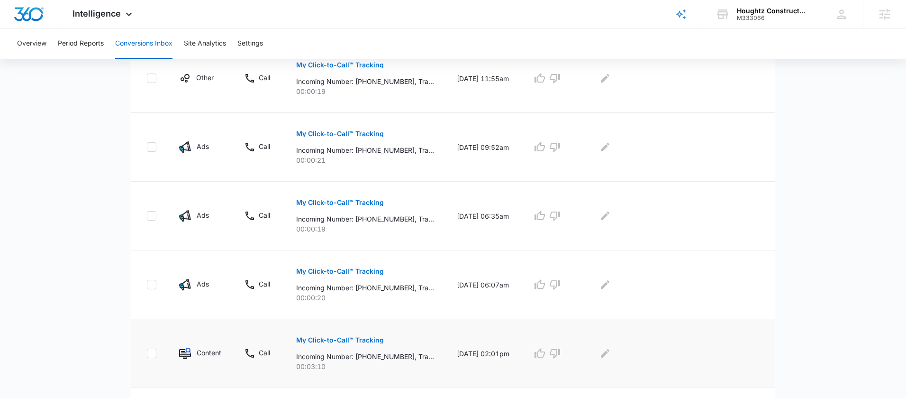
scroll to position [618, 0]
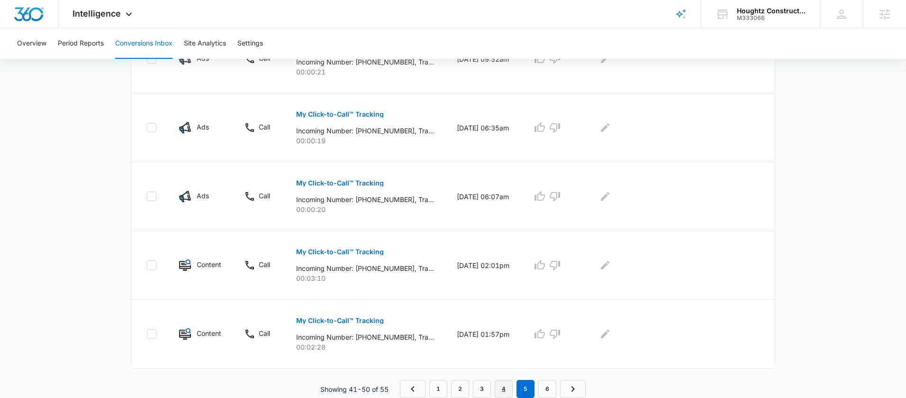
click at [509, 388] on link "4" at bounding box center [504, 389] width 18 height 18
click at [458, 393] on link "2" at bounding box center [460, 389] width 18 height 18
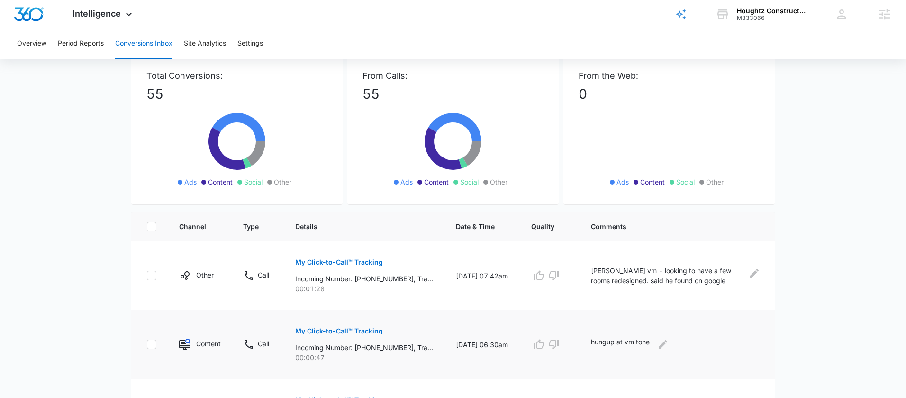
scroll to position [64, 0]
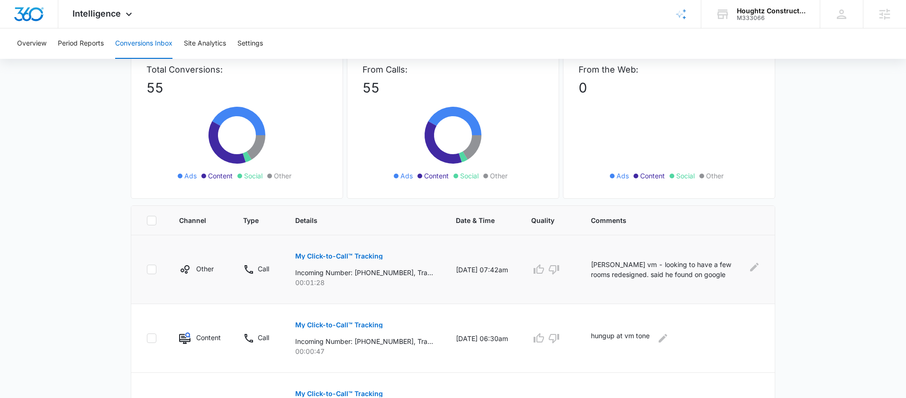
click at [595, 264] on td "[PERSON_NAME] vm - looking to have a few rooms redesigned. said he found on goo…" at bounding box center [677, 269] width 195 height 69
drag, startPoint x: 595, startPoint y: 263, endPoint x: 716, endPoint y: 280, distance: 121.5
click at [716, 280] on td "[PERSON_NAME] vm - looking to have a few rooms redesigned. said he found on goo…" at bounding box center [677, 269] width 195 height 69
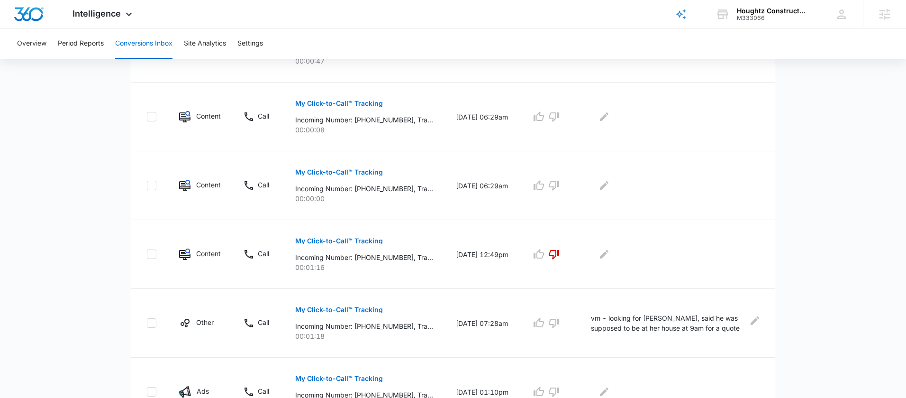
scroll to position [618, 0]
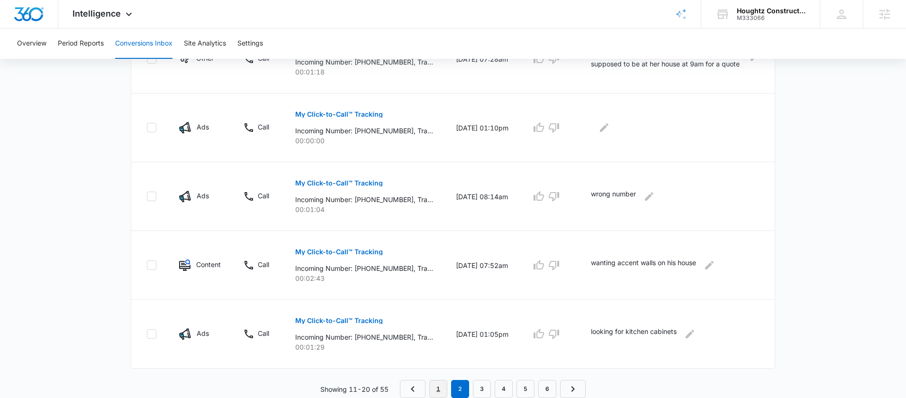
click at [446, 383] on link "1" at bounding box center [438, 389] width 18 height 18
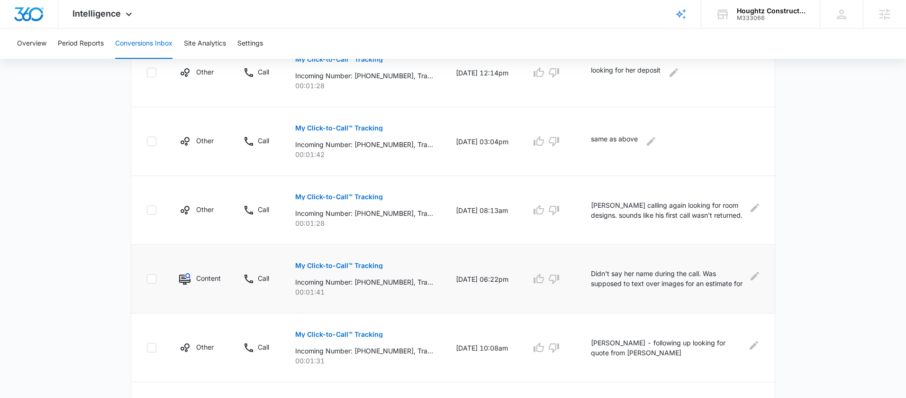
scroll to position [533, 0]
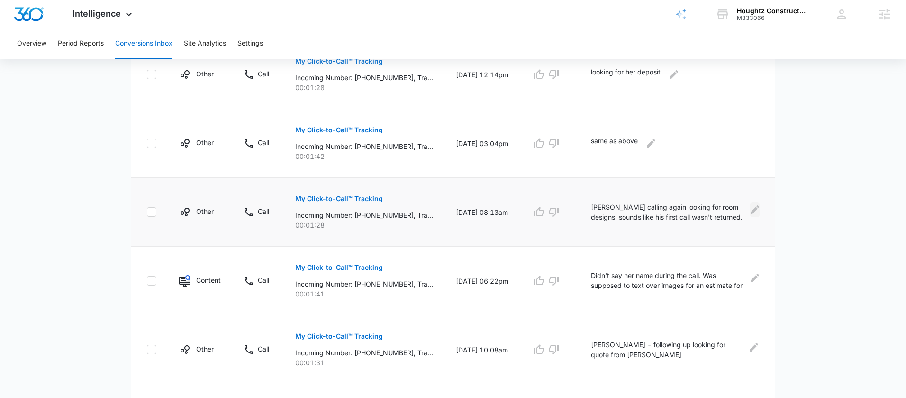
click at [749, 213] on icon "Edit Comments" at bounding box center [754, 209] width 11 height 11
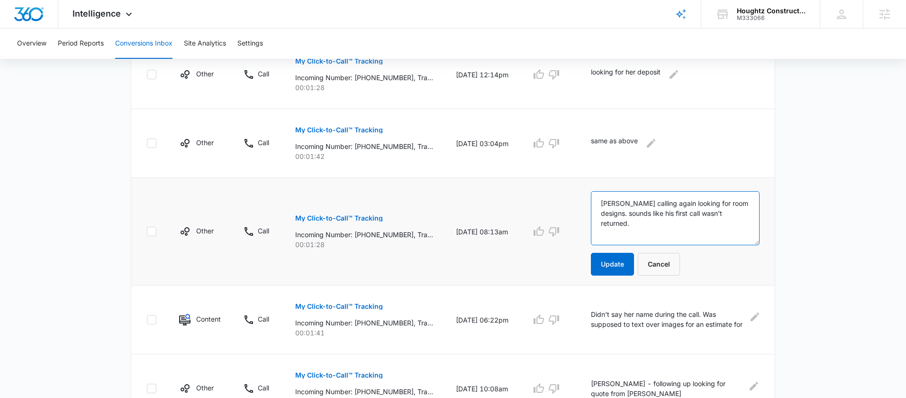
click at [702, 220] on textarea "[PERSON_NAME] calling again looking for room designs. sounds like his first cal…" at bounding box center [675, 218] width 169 height 54
click at [618, 265] on button "Update" at bounding box center [612, 264] width 43 height 23
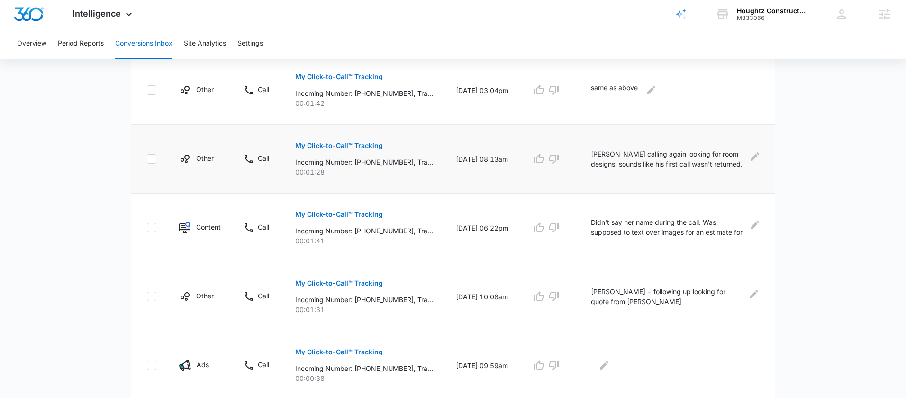
scroll to position [618, 0]
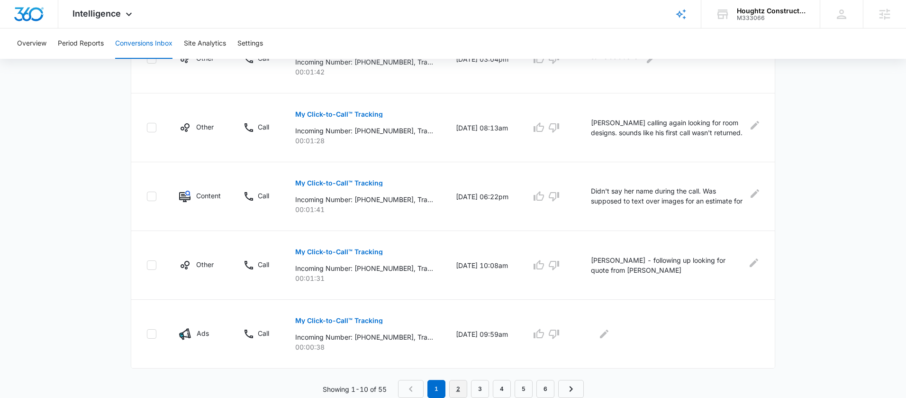
click at [461, 383] on link "2" at bounding box center [458, 389] width 18 height 18
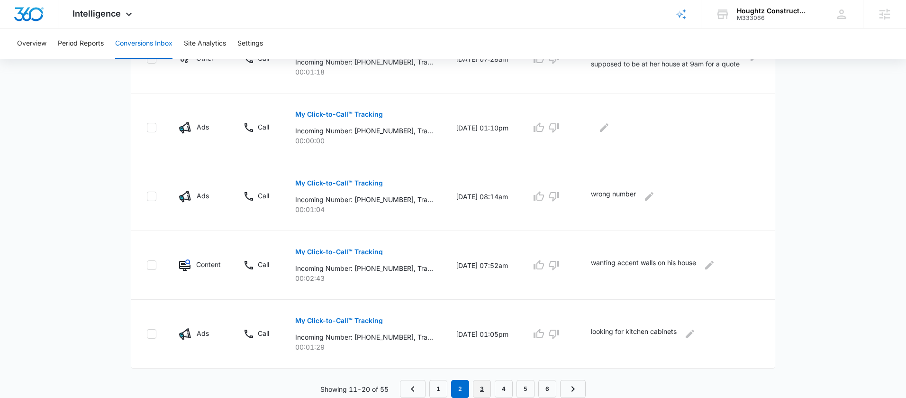
click at [479, 391] on link "3" at bounding box center [482, 389] width 18 height 18
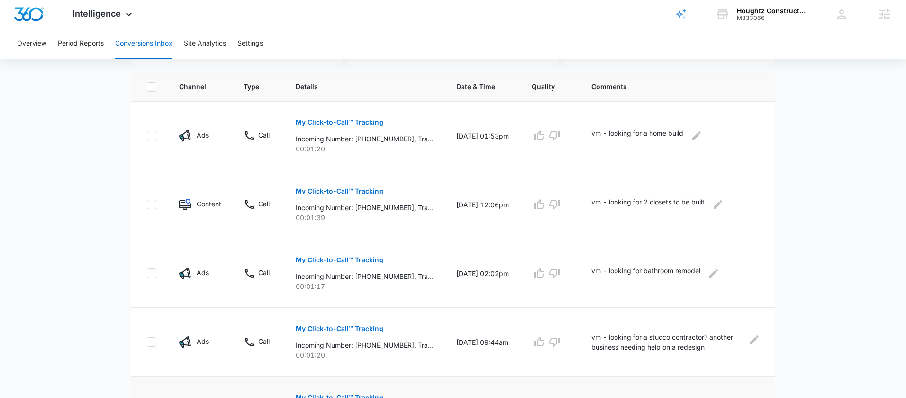
scroll to position [206, 0]
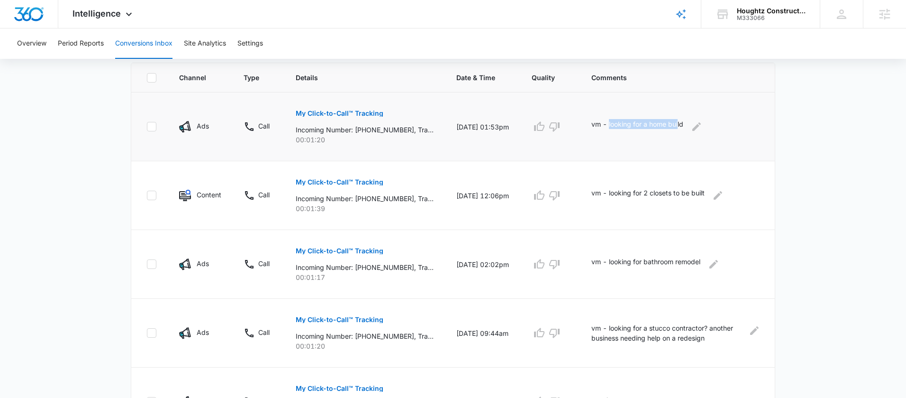
drag, startPoint x: 616, startPoint y: 123, endPoint x: 686, endPoint y: 119, distance: 70.7
click at [683, 119] on p "vm - looking for a home build" at bounding box center [637, 126] width 92 height 15
drag, startPoint x: 612, startPoint y: 261, endPoint x: 728, endPoint y: 258, distance: 115.7
click at [728, 258] on div "vm - looking for bathroom remodel" at bounding box center [675, 263] width 168 height 15
drag, startPoint x: 623, startPoint y: 327, endPoint x: 717, endPoint y: 327, distance: 93.8
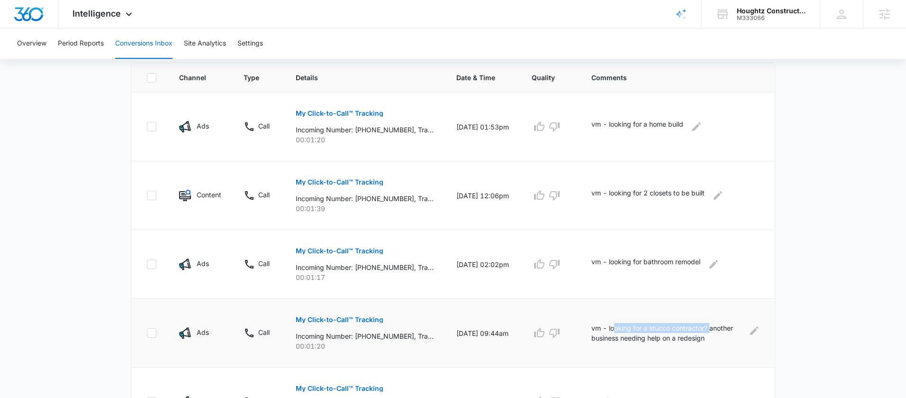
click at [717, 327] on p "vm - looking for a stucco contractor? another business needing help on a redesi…" at bounding box center [667, 333] width 152 height 20
click at [707, 337] on p "vm - looking for a stucco contractor? another business needing help on a redesi…" at bounding box center [667, 333] width 152 height 20
click at [748, 332] on div "vm - looking for a stucco contractor? another business needing help on a redesi…" at bounding box center [675, 333] width 168 height 20
click at [755, 330] on icon "Edit Comments" at bounding box center [754, 330] width 9 height 9
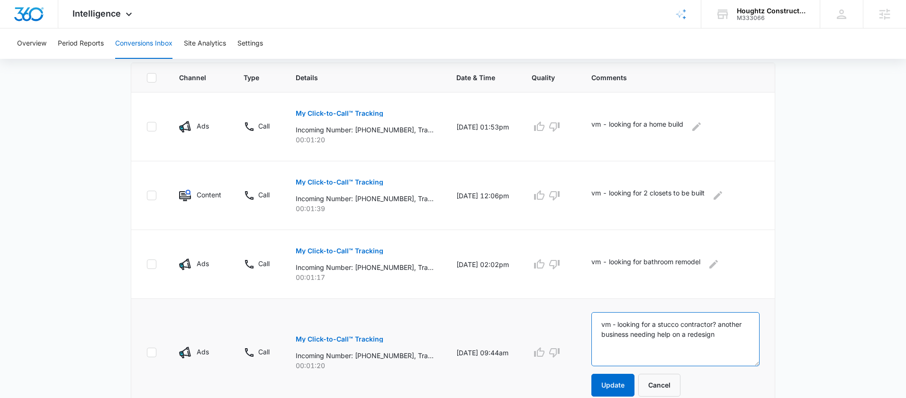
click at [728, 325] on textarea "vm - looking for a stucco contractor? another business needing help on a redesi…" at bounding box center [675, 339] width 168 height 54
type textarea "vm - looking for a stucco contractor. another business needing help on a redesi…"
click at [614, 390] on button "Update" at bounding box center [612, 384] width 43 height 23
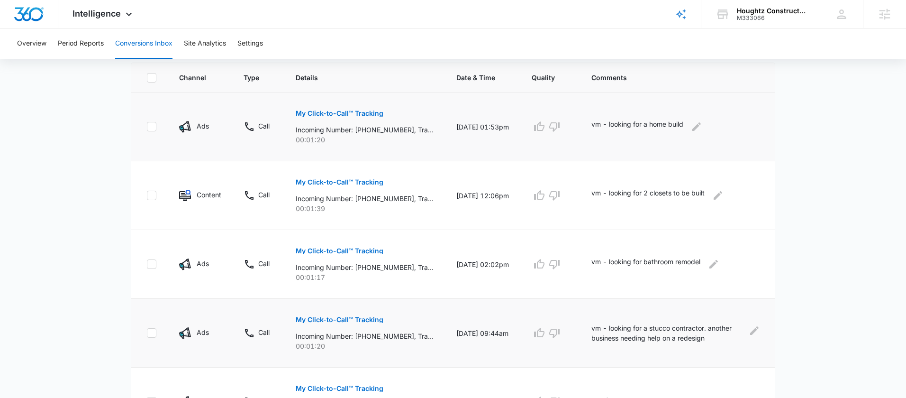
drag, startPoint x: 616, startPoint y: 125, endPoint x: 681, endPoint y: 124, distance: 65.4
click at [681, 124] on p "vm - looking for a home build" at bounding box center [637, 126] width 92 height 15
drag, startPoint x: 691, startPoint y: 126, endPoint x: 615, endPoint y: 127, distance: 75.4
click at [615, 127] on div "vm - looking for a home build" at bounding box center [675, 126] width 168 height 15
click at [726, 151] on td "vm - looking for a home build" at bounding box center [677, 126] width 195 height 69
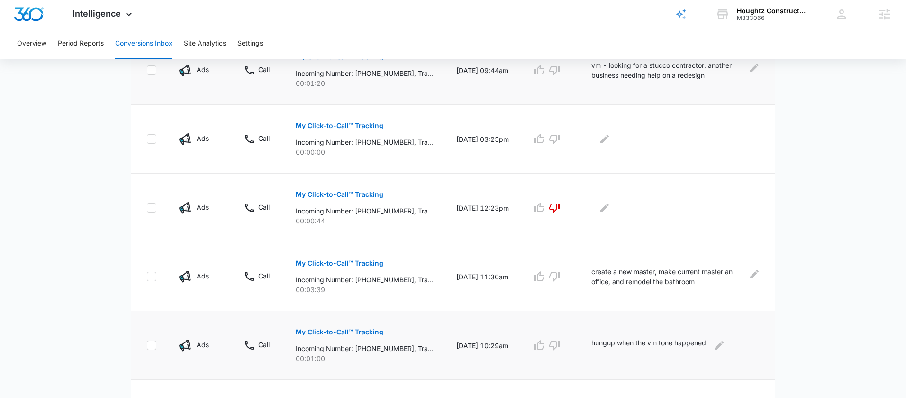
scroll to position [618, 0]
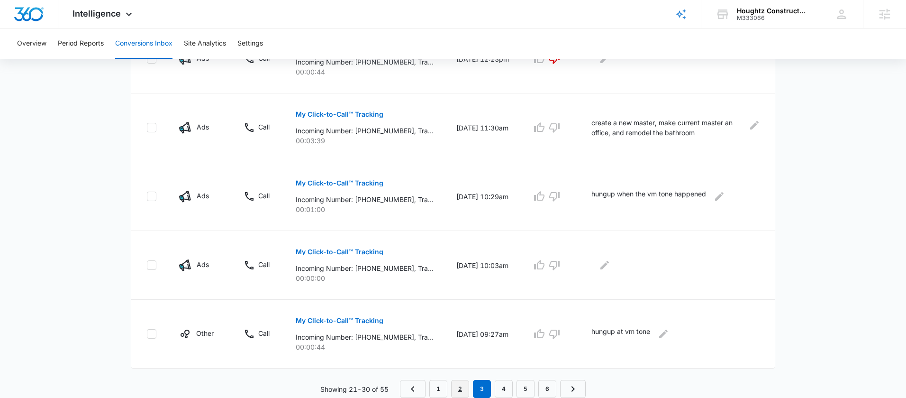
click at [461, 382] on link "2" at bounding box center [460, 389] width 18 height 18
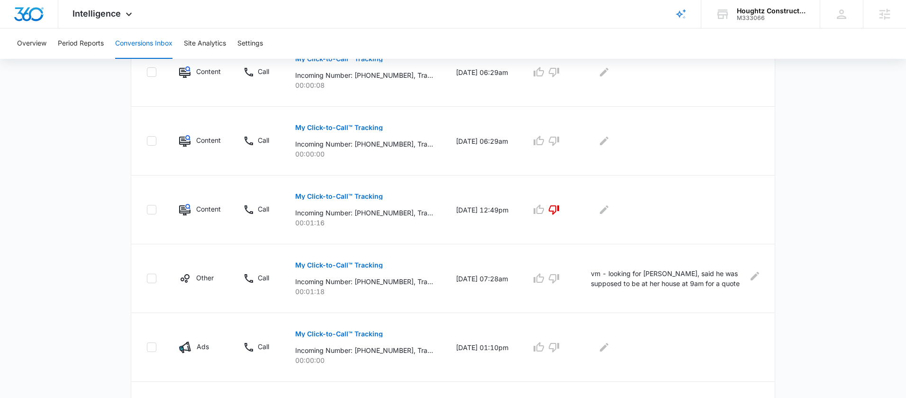
scroll to position [405, 0]
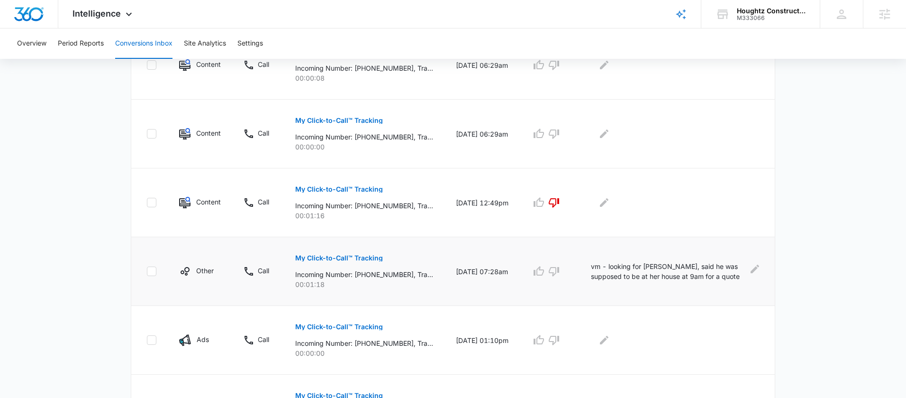
click at [358, 258] on p "My Click-to-Call™ Tracking" at bounding box center [339, 258] width 88 height 7
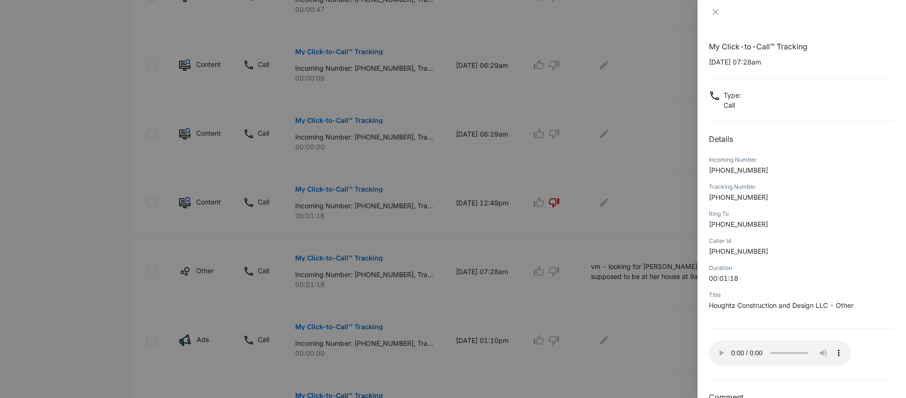
click at [626, 309] on div at bounding box center [453, 199] width 906 height 398
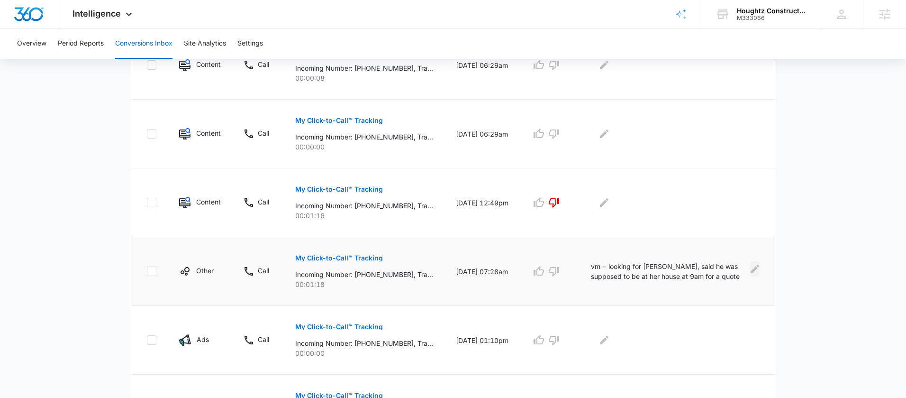
click at [752, 270] on icon "Edit Comments" at bounding box center [755, 268] width 9 height 9
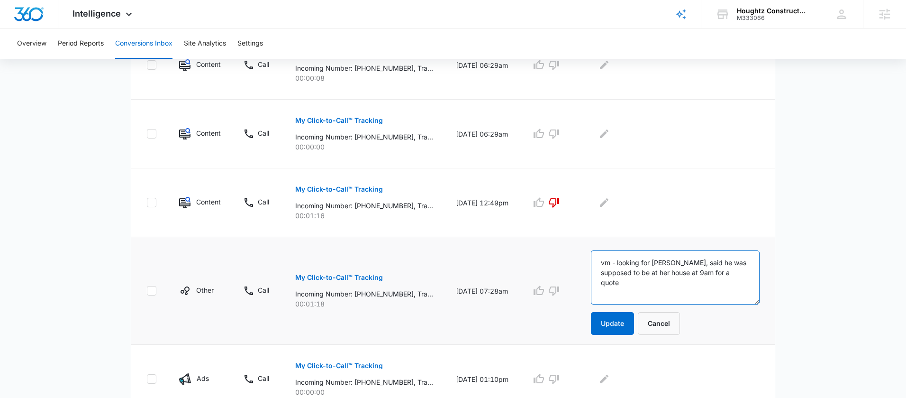
click at [608, 264] on textarea "vm - looking for [PERSON_NAME], said he was supposed to be at her house at 9am …" at bounding box center [675, 277] width 169 height 54
type textarea "[PERSON_NAME] vm - looking for [PERSON_NAME], said he was supposed to be at her…"
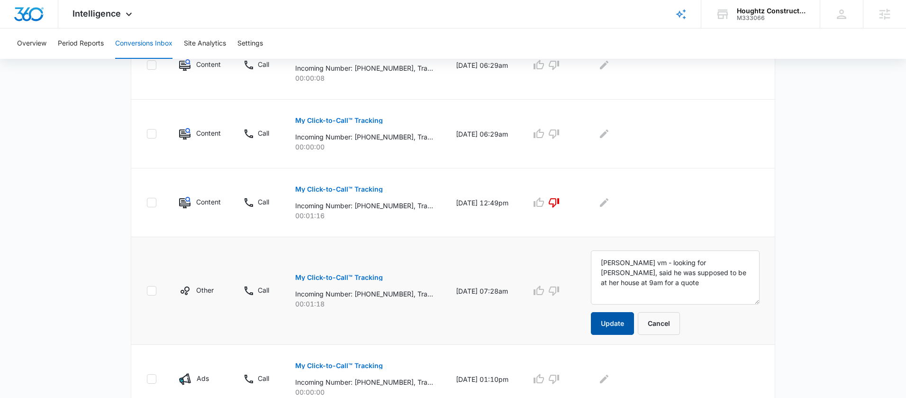
click at [619, 318] on button "Update" at bounding box center [612, 323] width 43 height 23
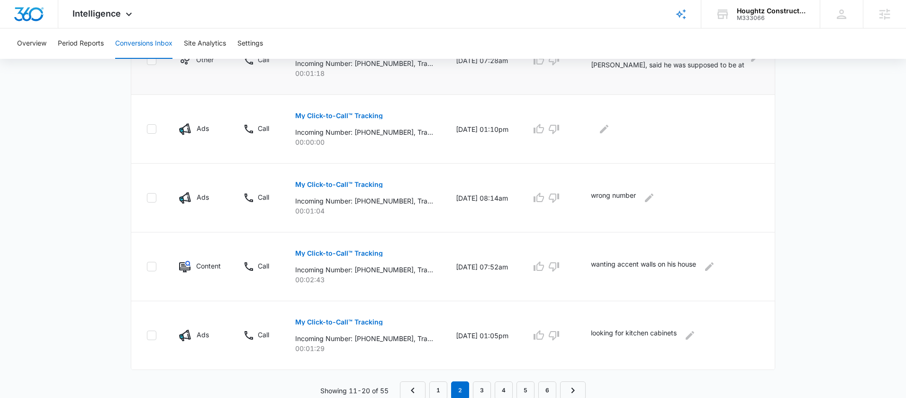
scroll to position [618, 0]
click at [354, 254] on p "My Click-to-Call™ Tracking" at bounding box center [339, 251] width 88 height 7
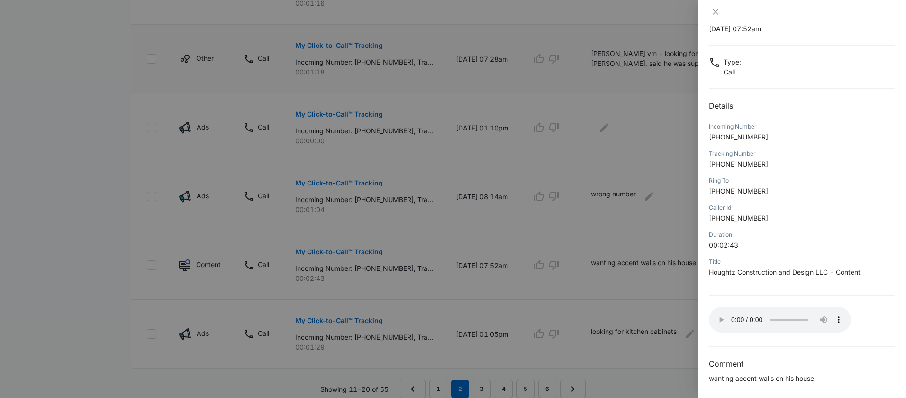
scroll to position [36, 0]
click at [730, 370] on p "wanting accent walls on his house" at bounding box center [802, 375] width 186 height 10
click at [784, 373] on p "wanting accent walls on his house" at bounding box center [802, 375] width 186 height 10
click at [842, 377] on p "wanting accent walls on his house" at bounding box center [802, 375] width 186 height 10
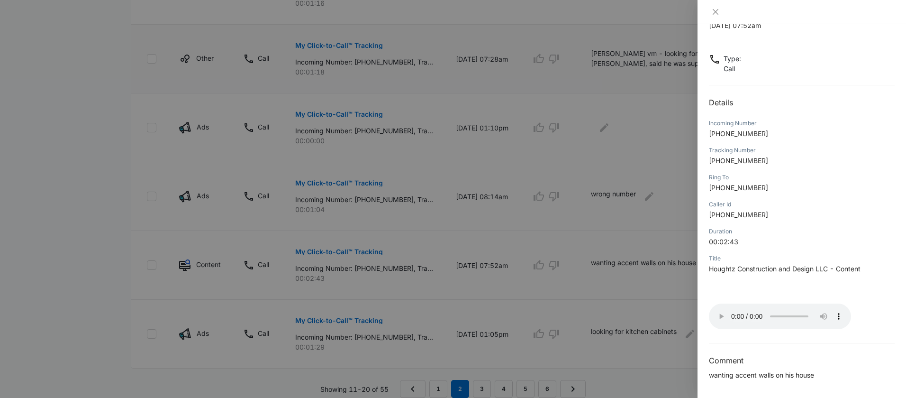
click at [809, 372] on p "wanting accent walls on his house" at bounding box center [802, 375] width 186 height 10
click at [816, 375] on p "wanting accent walls on his house" at bounding box center [802, 375] width 186 height 10
click at [814, 376] on p "wanting accent walls on his house" at bounding box center [802, 375] width 186 height 10
click at [795, 374] on p "wanting accent walls on his house" at bounding box center [802, 375] width 186 height 10
click at [666, 292] on div at bounding box center [453, 199] width 906 height 398
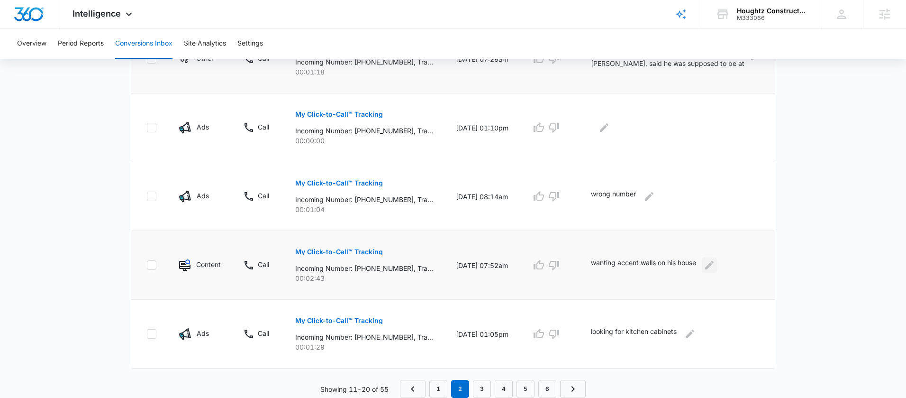
click at [714, 264] on icon "Edit Comments" at bounding box center [709, 264] width 11 height 11
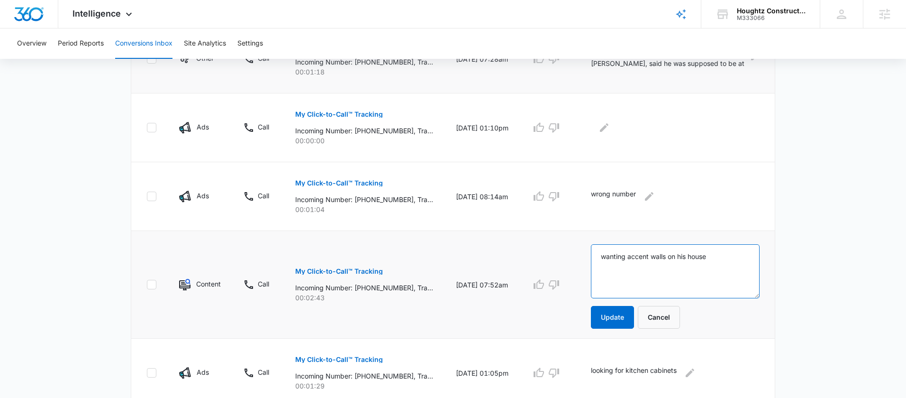
click at [605, 262] on textarea "wanting accent walls on his house" at bounding box center [675, 271] width 169 height 54
click at [608, 257] on textarea "wanting accent walls on his house" at bounding box center [675, 271] width 169 height 54
type textarea "[PERSON_NAME] - wanting accent walls on his house"
click at [628, 317] on button "Update" at bounding box center [612, 317] width 43 height 23
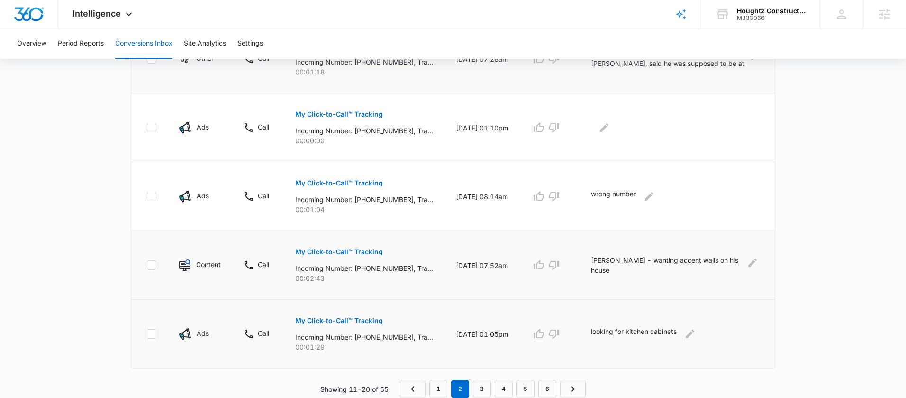
scroll to position [618, 0]
click at [359, 322] on p "My Click-to-Call™ Tracking" at bounding box center [339, 320] width 88 height 7
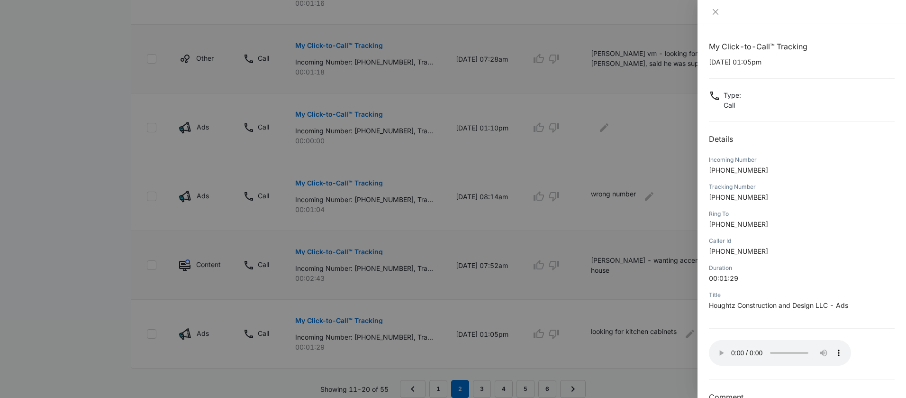
click at [673, 355] on div at bounding box center [453, 199] width 906 height 398
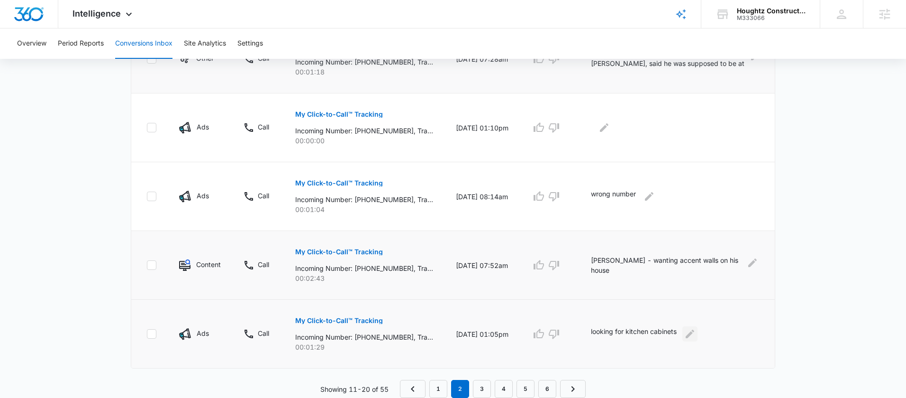
click at [696, 338] on icon "Edit Comments" at bounding box center [689, 333] width 11 height 11
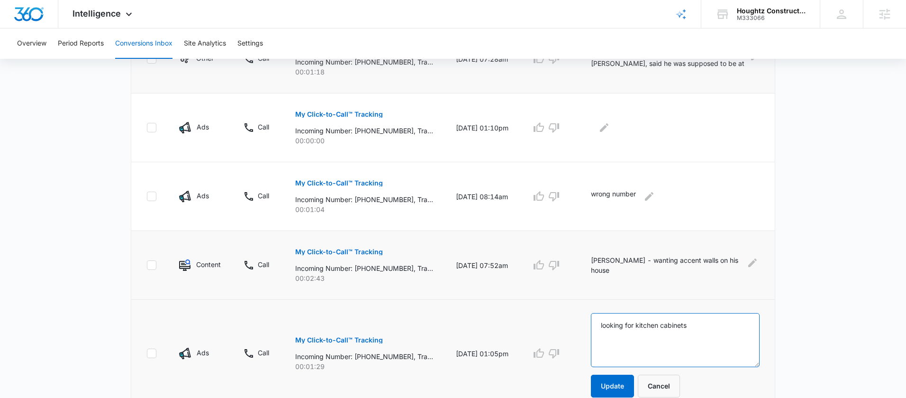
click at [606, 326] on textarea "looking for kitchen cabinets" at bounding box center [675, 340] width 169 height 54
click at [622, 378] on button "Update" at bounding box center [612, 385] width 43 height 23
click at [665, 327] on textarea "[PERSON_NAME] - looking for kitchen cabinets" at bounding box center [675, 340] width 169 height 54
type textarea "[PERSON_NAME] - looking for kitchen cabinets"
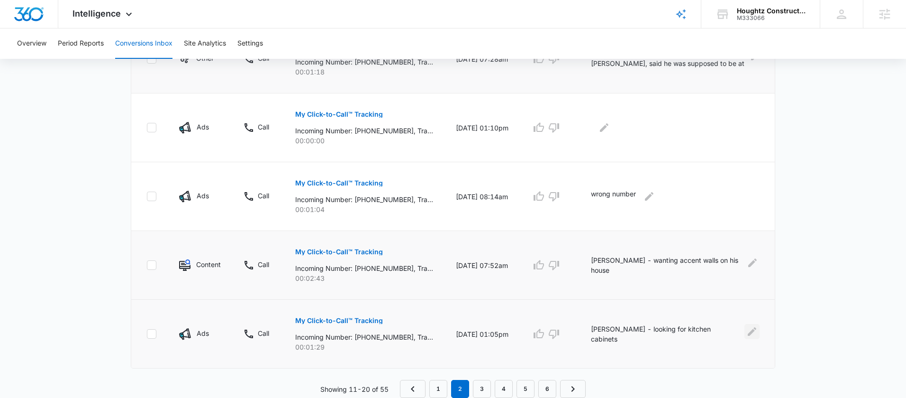
click at [755, 330] on icon "Edit Comments" at bounding box center [751, 331] width 11 height 11
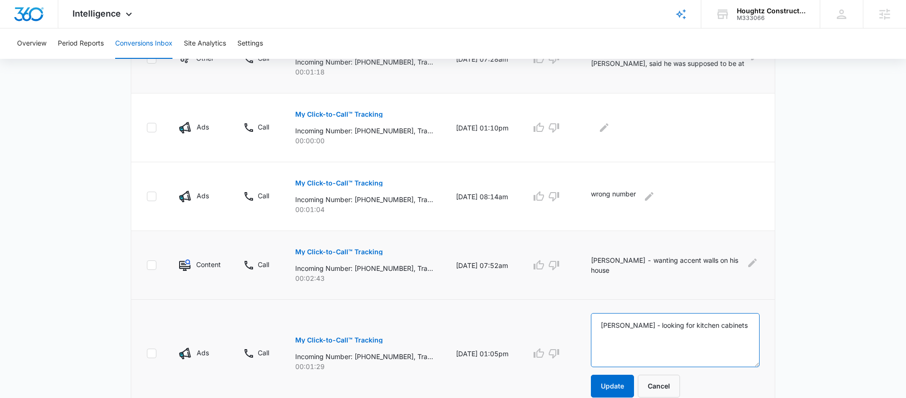
click at [663, 324] on textarea "[PERSON_NAME] - looking for kitchen cabinets" at bounding box center [675, 340] width 169 height 54
type textarea "[PERSON_NAME] - vm looking for kitchen cabinets"
click at [625, 377] on button "Update" at bounding box center [612, 385] width 43 height 23
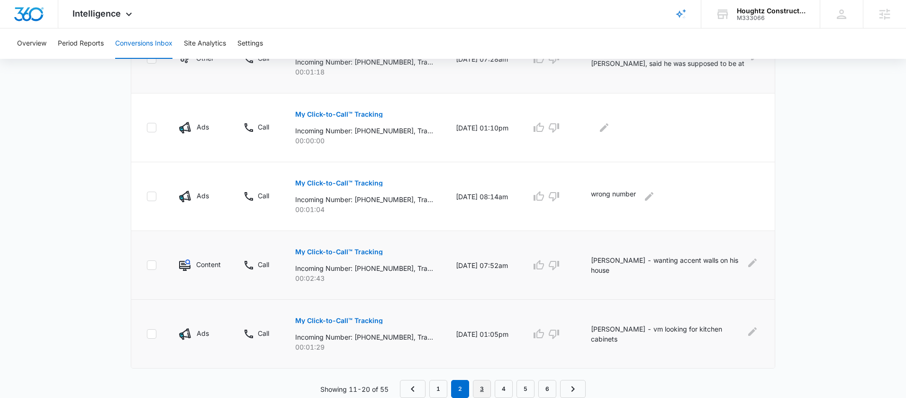
click at [482, 383] on link "3" at bounding box center [482, 389] width 18 height 18
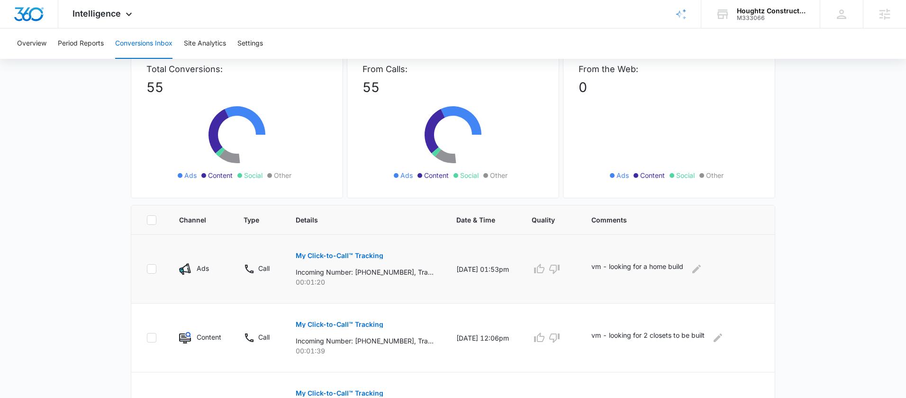
scroll to position [66, 0]
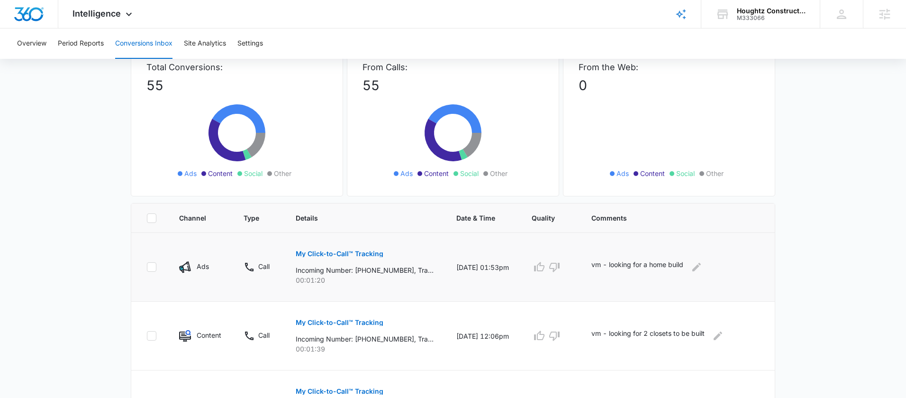
click at [355, 257] on button "My Click-to-Call™ Tracking" at bounding box center [340, 253] width 88 height 23
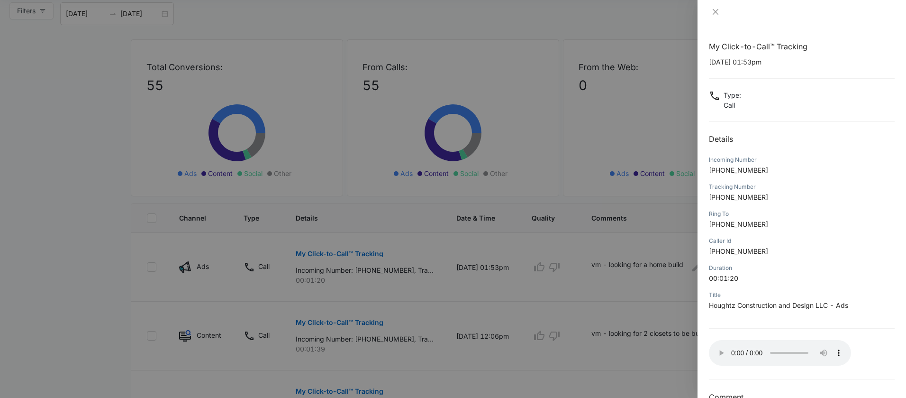
click at [597, 282] on div at bounding box center [453, 199] width 906 height 398
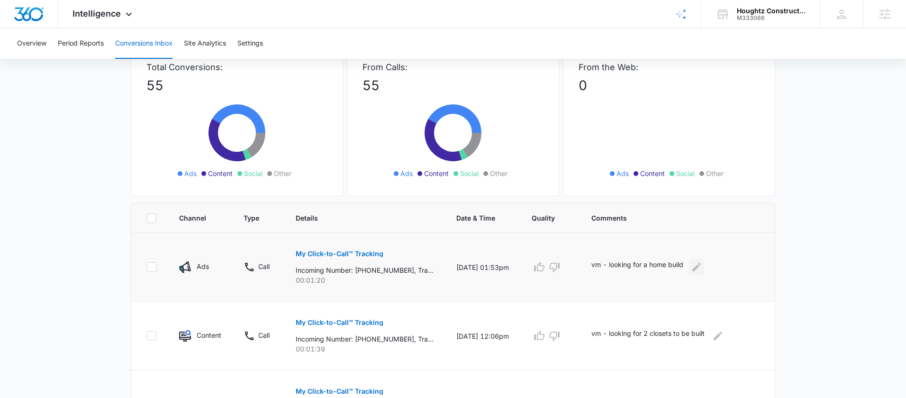
click at [704, 273] on button "Edit Comments" at bounding box center [696, 266] width 15 height 15
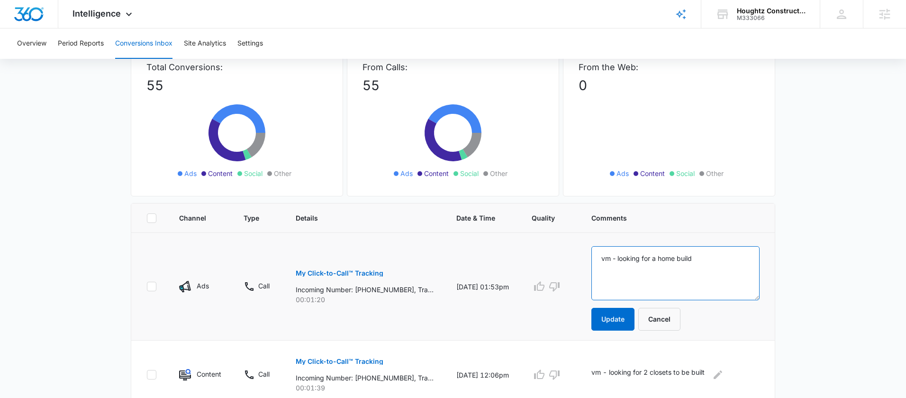
click at [609, 263] on textarea "vm - looking for a home build" at bounding box center [675, 273] width 168 height 54
click at [608, 259] on textarea "vm - looking for a home build" at bounding box center [675, 273] width 168 height 54
click at [621, 260] on textarea "Maron [PERSON_NAME] - looking for a home build" at bounding box center [675, 273] width 168 height 54
type textarea "[PERSON_NAME] [PERSON_NAME] - looking for a home build"
click at [623, 311] on button "Update" at bounding box center [612, 319] width 43 height 23
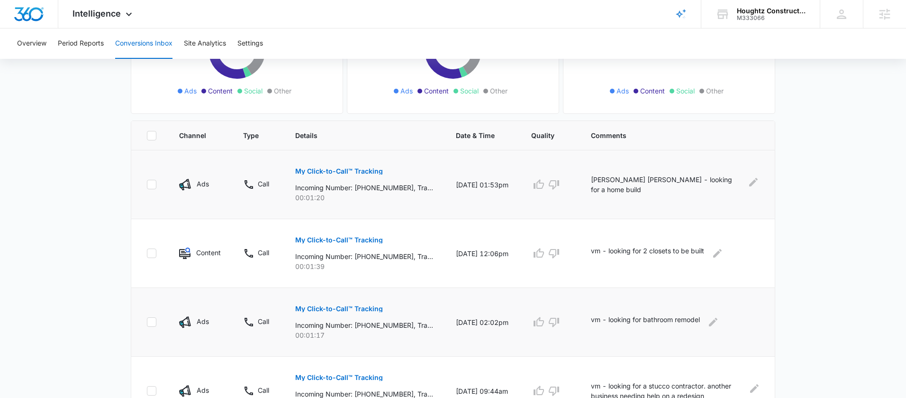
scroll to position [150, 0]
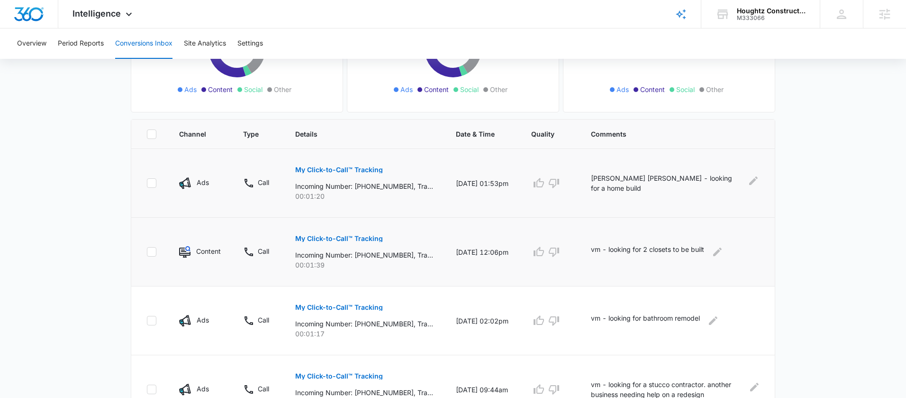
click at [342, 236] on p "My Click-to-Call™ Tracking" at bounding box center [339, 238] width 88 height 7
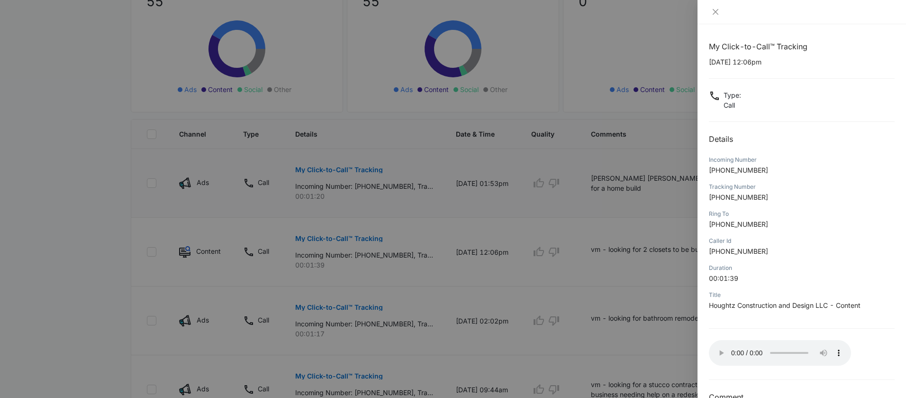
click at [639, 261] on div at bounding box center [453, 199] width 906 height 398
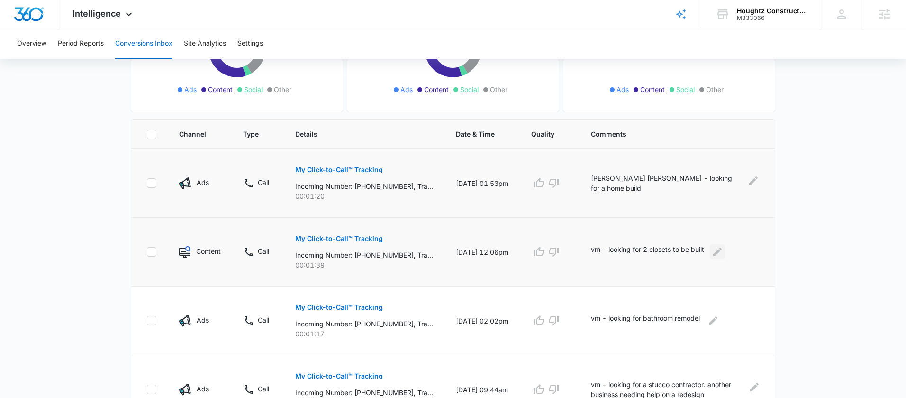
click at [723, 253] on icon "Edit Comments" at bounding box center [717, 251] width 11 height 11
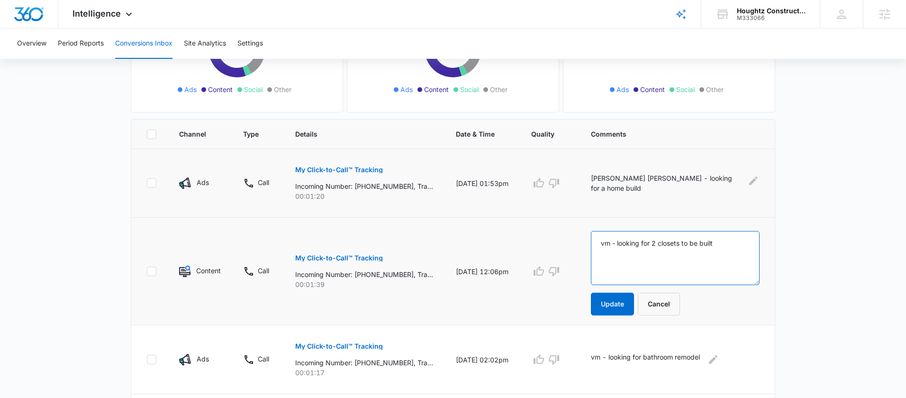
click at [608, 244] on textarea "vm - looking for 2 closets to be built" at bounding box center [675, 258] width 169 height 54
type textarea "Didn't leave her name, vm - looking for 2 closets to be built"
click at [612, 302] on button "Update" at bounding box center [612, 303] width 43 height 23
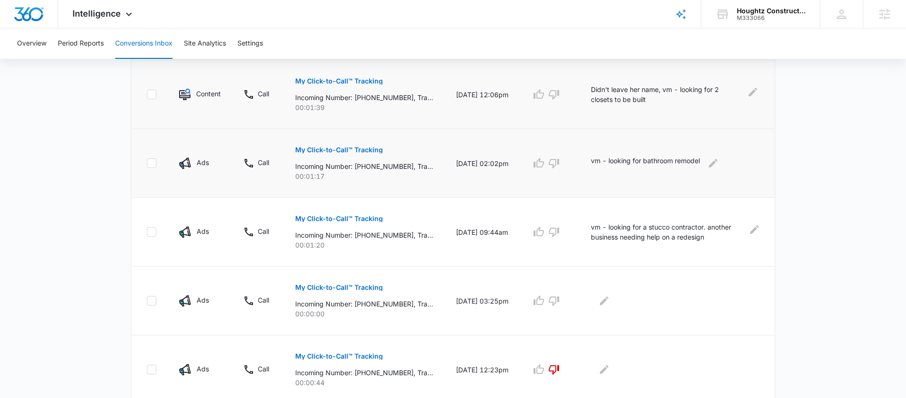
scroll to position [307, 0]
click at [326, 151] on p "My Click-to-Call™ Tracking" at bounding box center [339, 150] width 88 height 7
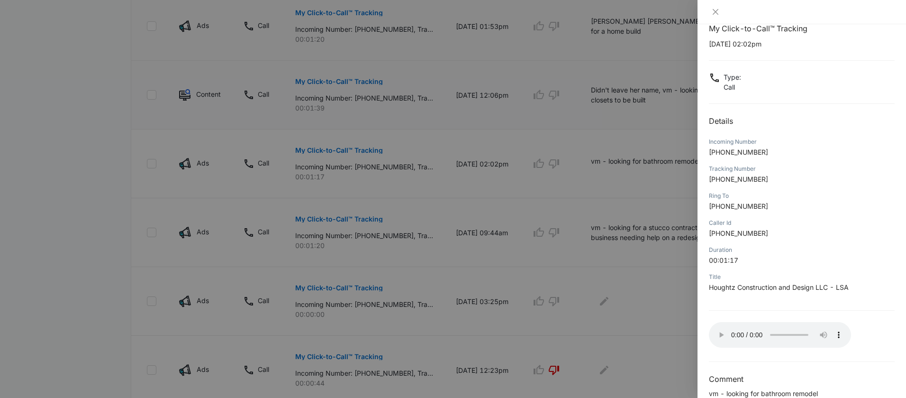
scroll to position [36, 0]
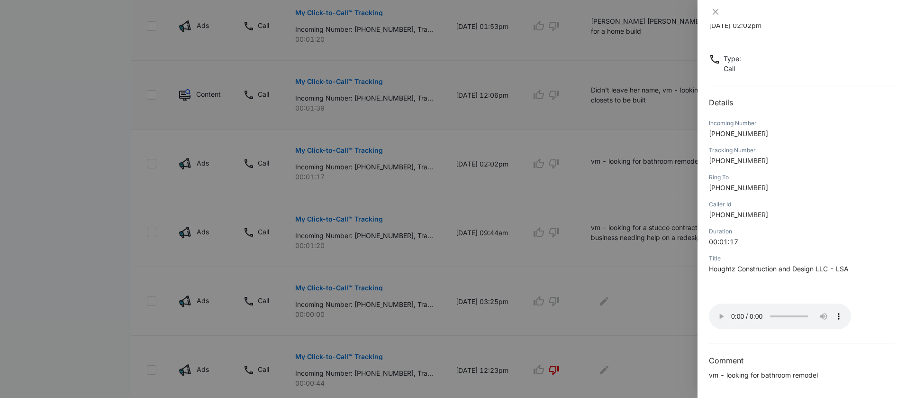
click at [630, 191] on div at bounding box center [453, 199] width 906 height 398
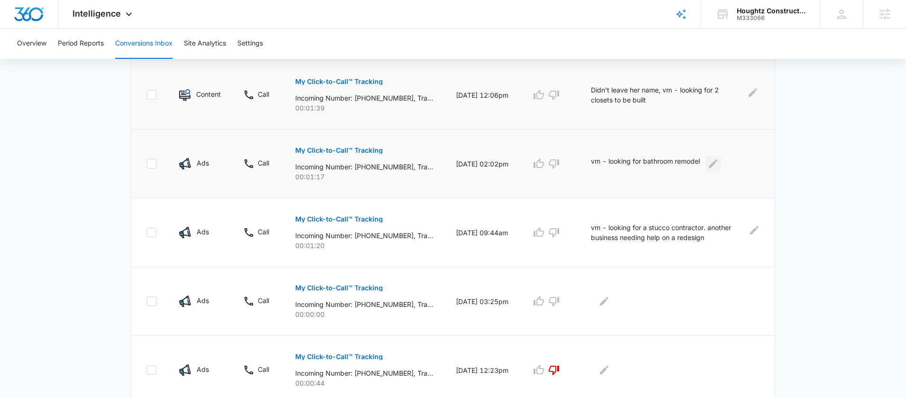
click at [718, 165] on icon "Edit Comments" at bounding box center [713, 163] width 9 height 9
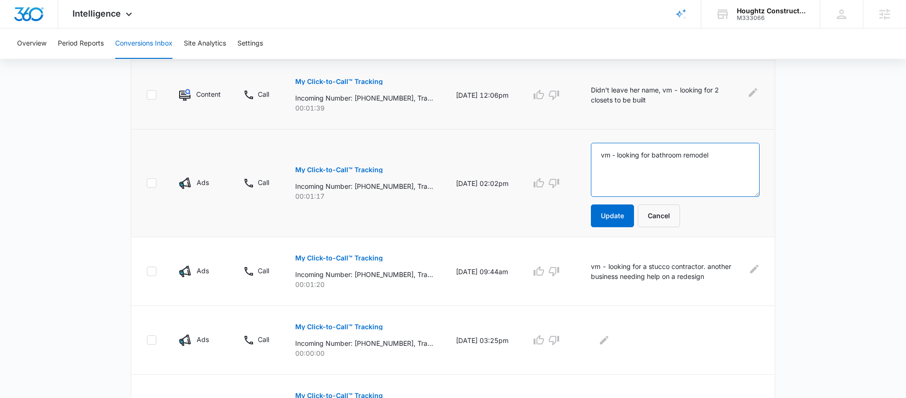
click at [610, 158] on textarea "vm - looking for bathroom remodel" at bounding box center [675, 170] width 169 height 54
type textarea "[PERSON_NAME] (didnt say last name) vm - looking for bathroom remodel"
click at [610, 209] on button "Update" at bounding box center [612, 215] width 43 height 23
click at [369, 257] on p "My Click-to-Call™ Tracking" at bounding box center [339, 258] width 88 height 7
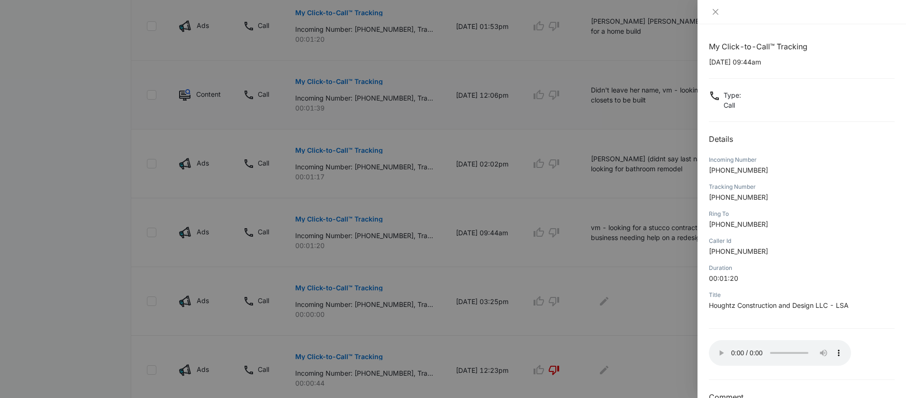
click at [690, 297] on div at bounding box center [453, 199] width 906 height 398
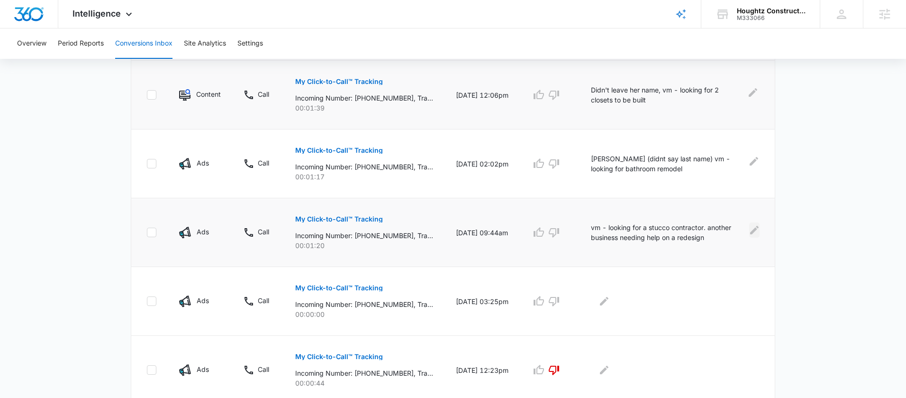
click at [758, 229] on icon "Edit Comments" at bounding box center [754, 229] width 11 height 11
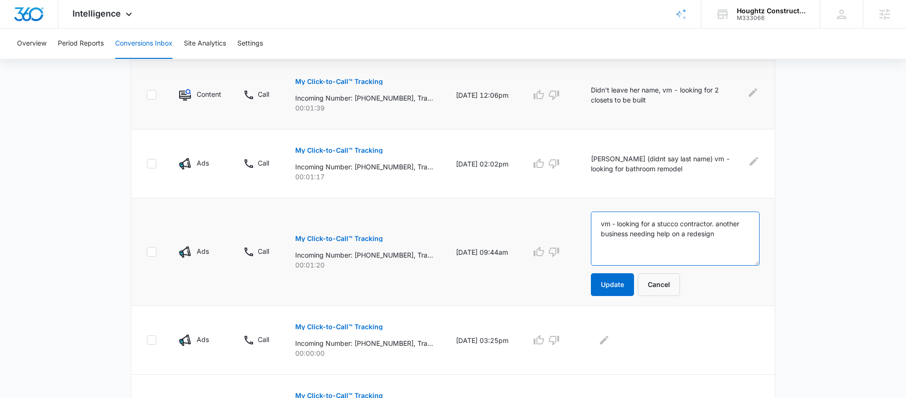
drag, startPoint x: 637, startPoint y: 232, endPoint x: 609, endPoint y: 235, distance: 27.6
click at [609, 235] on textarea "vm - looking for a stucco contractor. another business needing help on a redesi…" at bounding box center [675, 238] width 169 height 54
click at [669, 233] on textarea "vm - looking for a stucco contractor. another contractor needing help on a rede…" at bounding box center [675, 238] width 169 height 54
click at [610, 222] on textarea "vm - looking for a stucco contractor. another contractor needing your help on a…" at bounding box center [675, 238] width 169 height 54
type textarea "[PERSON_NAME] - looking for a stucco contractor. another contractor needing you…"
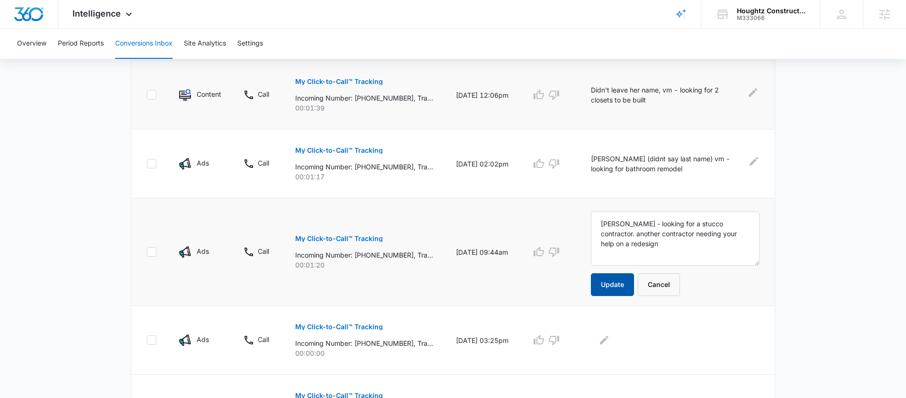
click at [619, 279] on button "Update" at bounding box center [612, 284] width 43 height 23
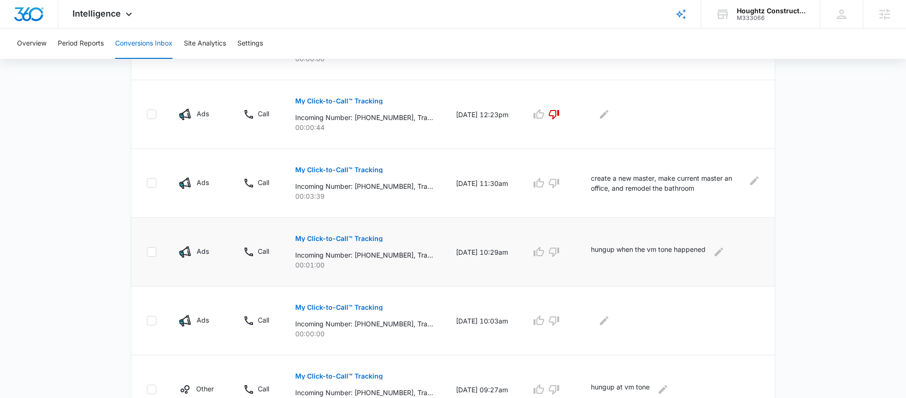
scroll to position [572, 0]
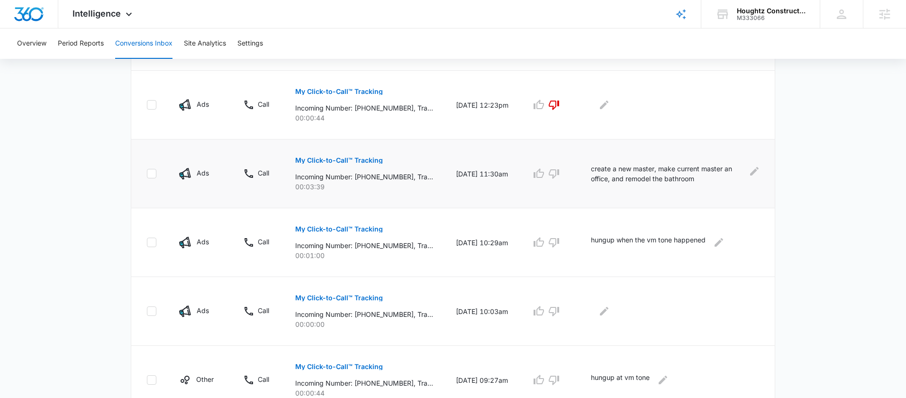
click at [352, 163] on p "My Click-to-Call™ Tracking" at bounding box center [339, 160] width 88 height 7
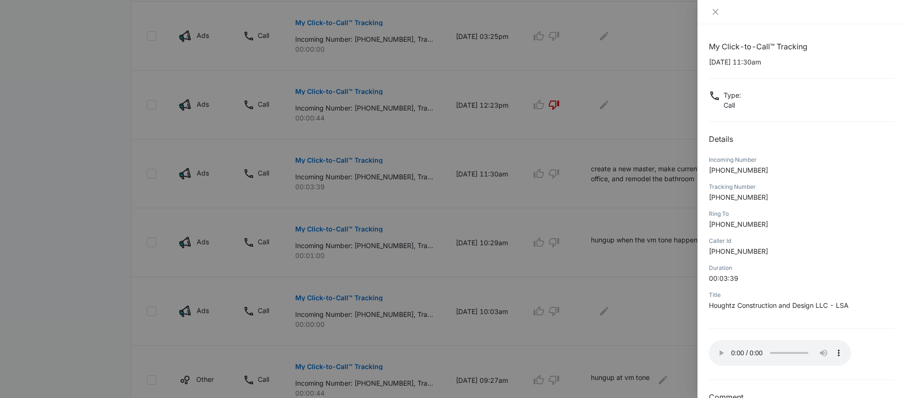
click at [636, 254] on div at bounding box center [453, 199] width 906 height 398
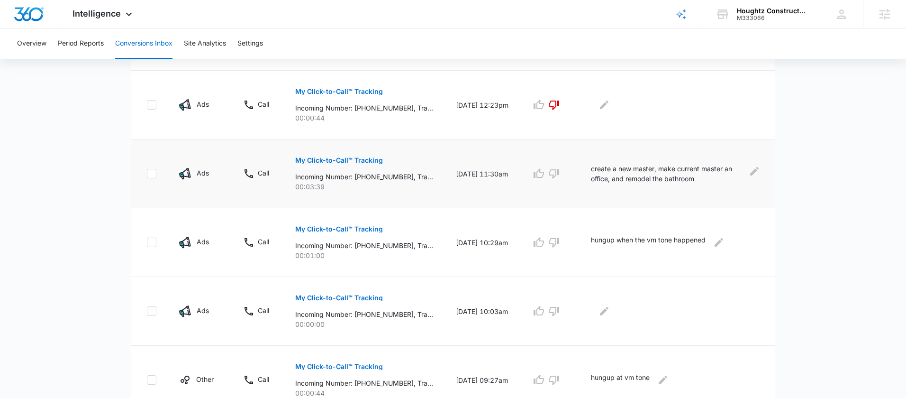
click at [748, 173] on div "create a new master, make current master an office, and remodel the bathroom" at bounding box center [675, 174] width 169 height 20
click at [752, 173] on icon "Edit Comments" at bounding box center [754, 171] width 9 height 9
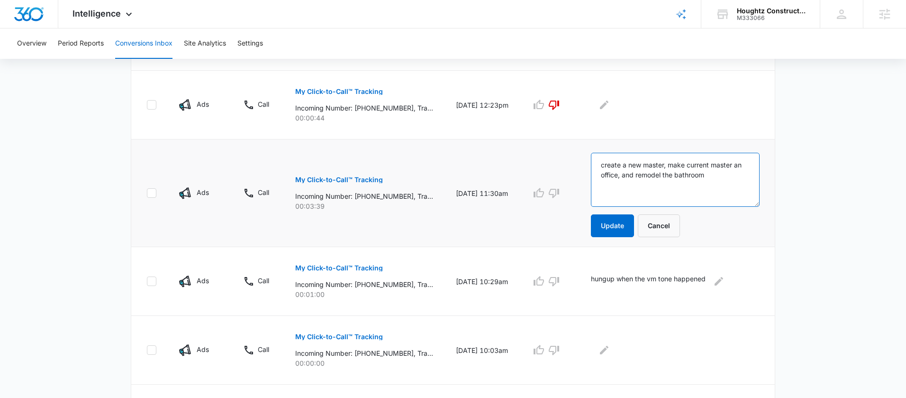
click at [607, 164] on textarea "create a new master, make current master an office, and remodel the bathroom" at bounding box center [675, 180] width 169 height 54
click at [746, 176] on textarea "[PERSON_NAME] - create a new master, make current master an office, and remodel…" at bounding box center [675, 180] width 169 height 54
type textarea "[PERSON_NAME] - create a new master, make current master an office, and remodel…"
click at [633, 217] on button "Update" at bounding box center [612, 225] width 43 height 23
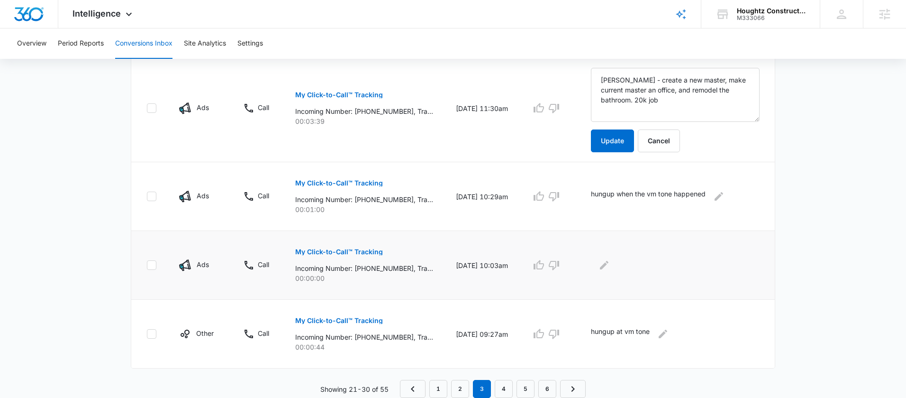
scroll to position [618, 0]
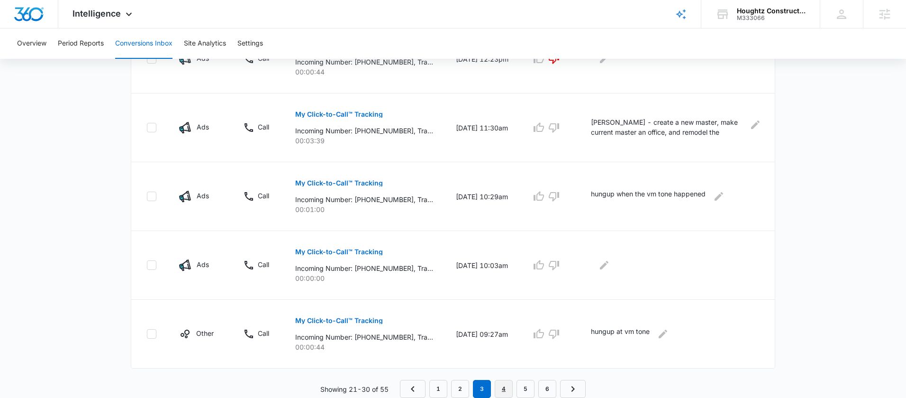
click at [504, 392] on link "4" at bounding box center [504, 389] width 18 height 18
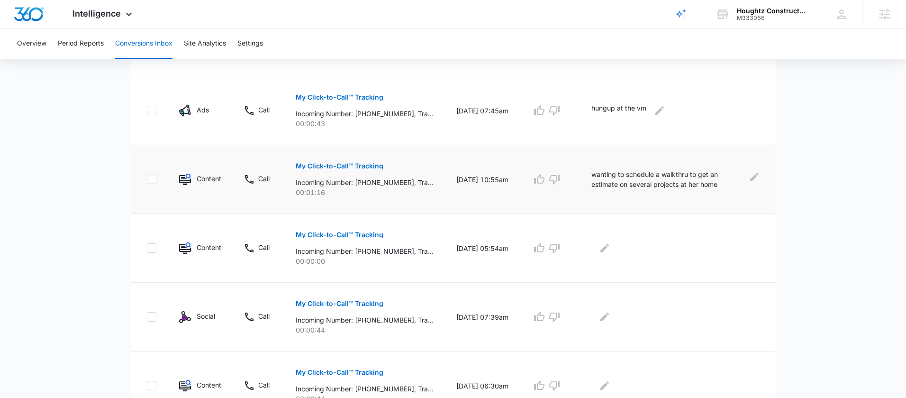
scroll to position [292, 0]
click at [356, 164] on p "My Click-to-Call™ Tracking" at bounding box center [340, 164] width 88 height 7
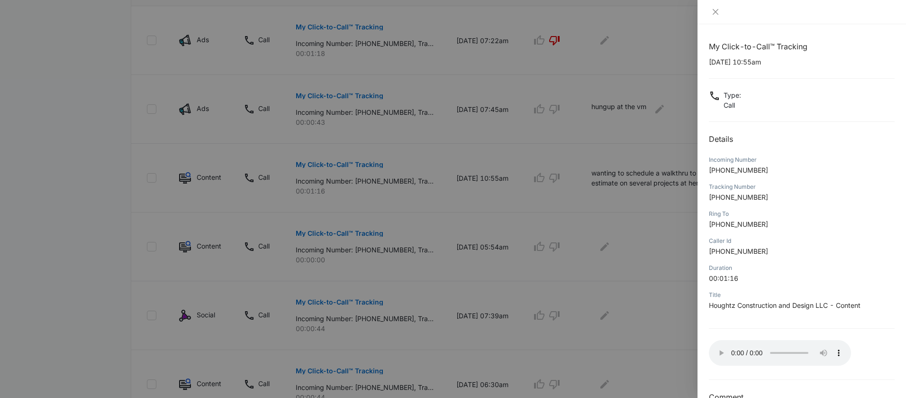
click at [645, 219] on div at bounding box center [453, 199] width 906 height 398
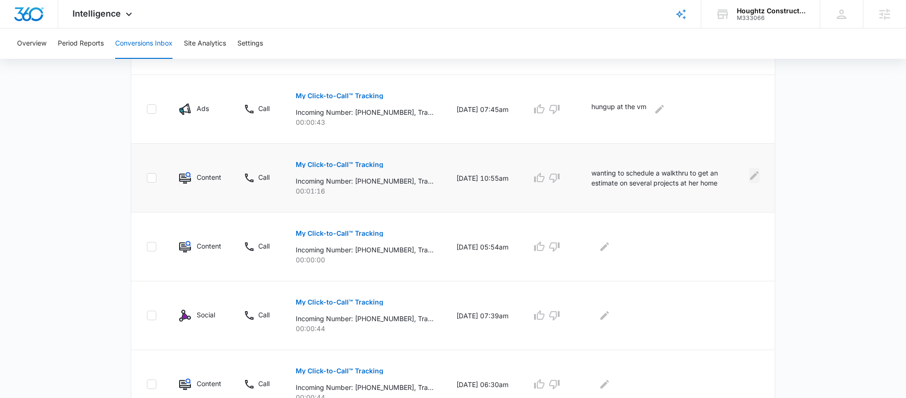
click at [752, 178] on icon "Edit Comments" at bounding box center [754, 175] width 9 height 9
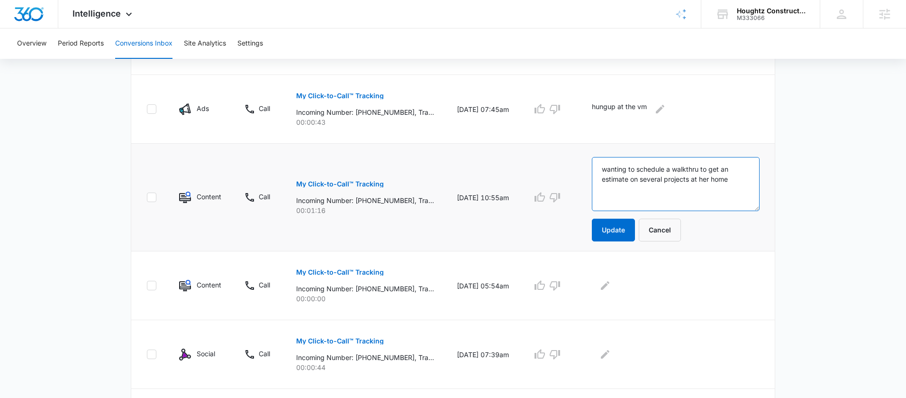
click at [617, 167] on textarea "wanting to schedule a walkthru to get an estimate on several projects at her ho…" at bounding box center [676, 184] width 168 height 54
type textarea "[PERSON_NAME] - wanting to schedule a walkthru to get an estimate on several pr…"
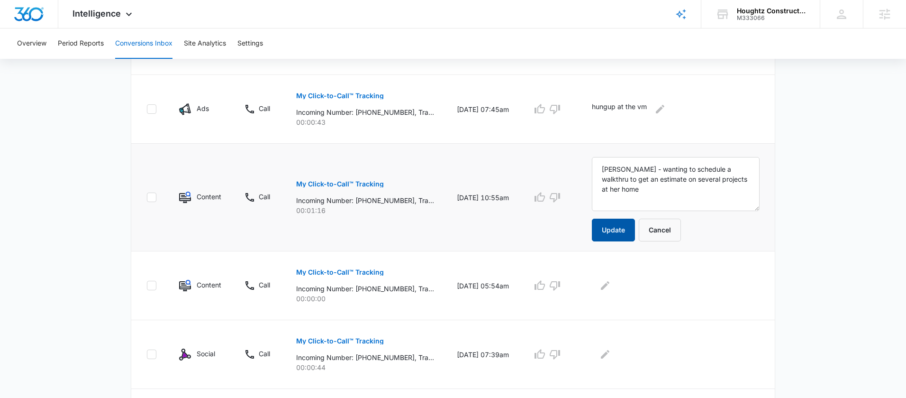
click at [615, 225] on button "Update" at bounding box center [613, 229] width 43 height 23
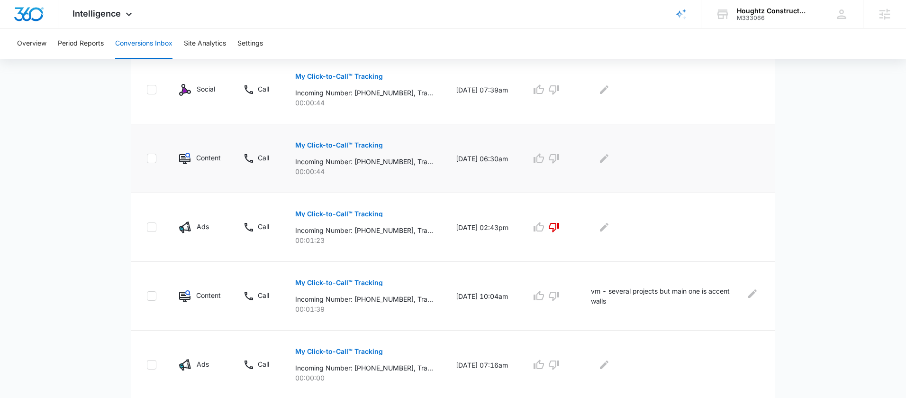
scroll to position [618, 0]
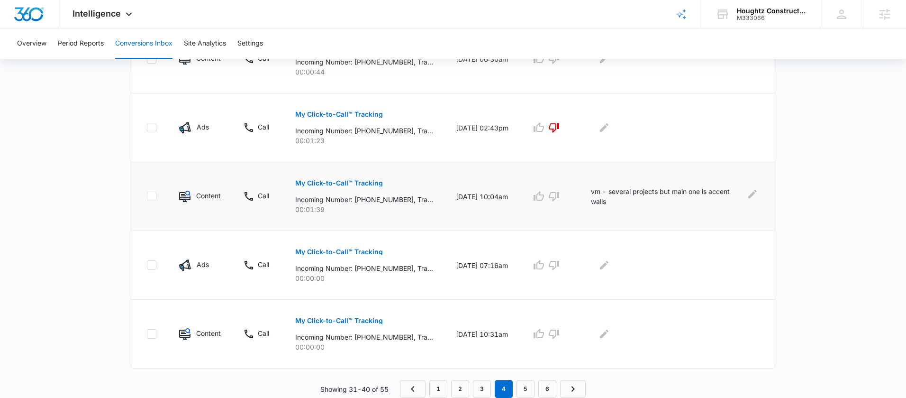
click at [353, 185] on p "My Click-to-Call™ Tracking" at bounding box center [339, 183] width 88 height 7
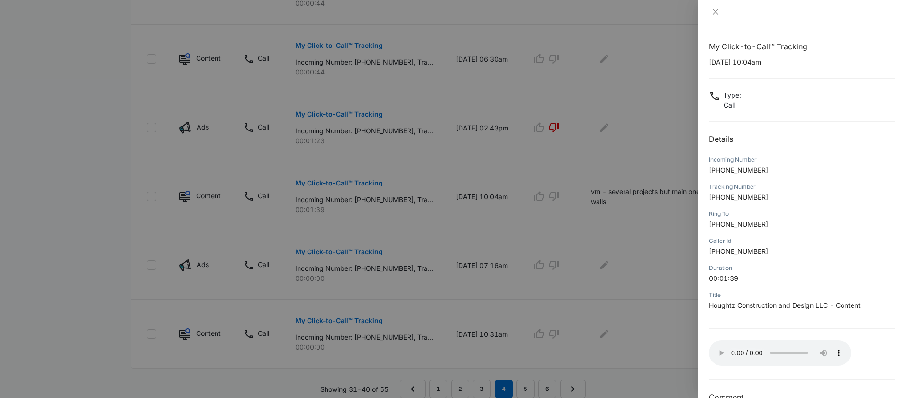
click at [662, 236] on div at bounding box center [453, 199] width 906 height 398
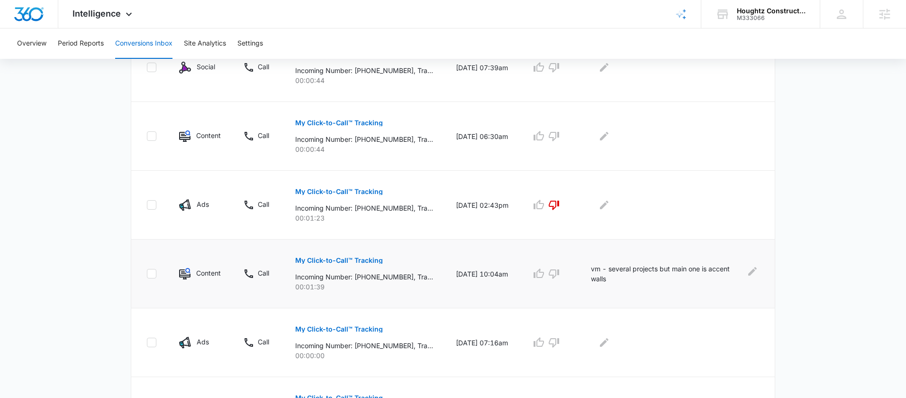
scroll to position [546, 0]
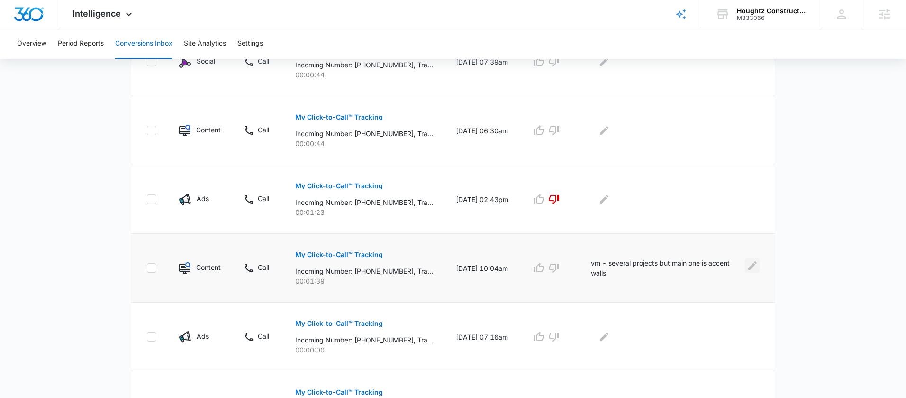
click at [746, 266] on button "Edit Comments" at bounding box center [752, 265] width 15 height 15
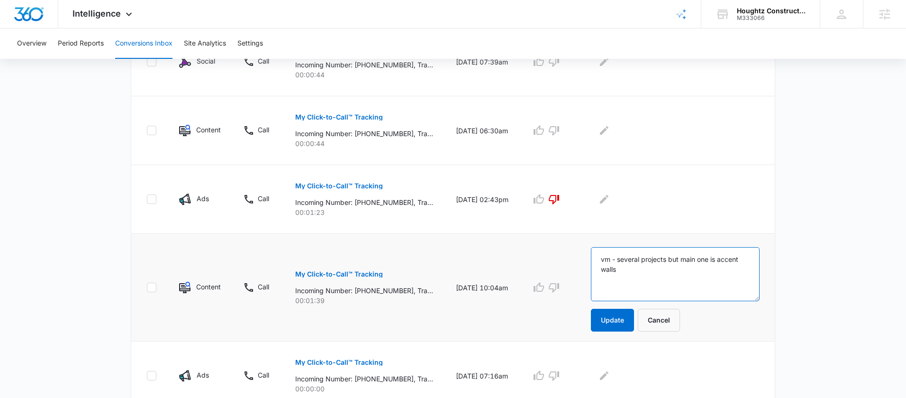
click at [608, 260] on textarea "vm - several projects but main one is accent walls" at bounding box center [675, 274] width 169 height 54
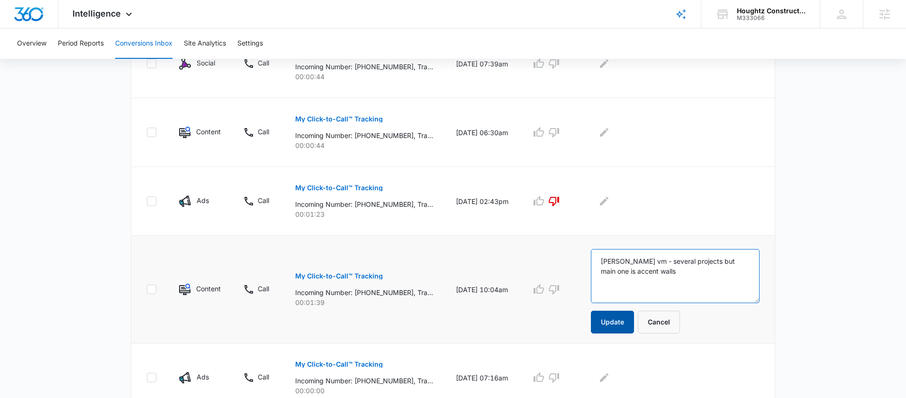
type textarea "[PERSON_NAME] vm - several projects but main one is accent walls"
click at [607, 310] on button "Update" at bounding box center [612, 321] width 43 height 23
click at [618, 321] on button "Update" at bounding box center [612, 321] width 43 height 23
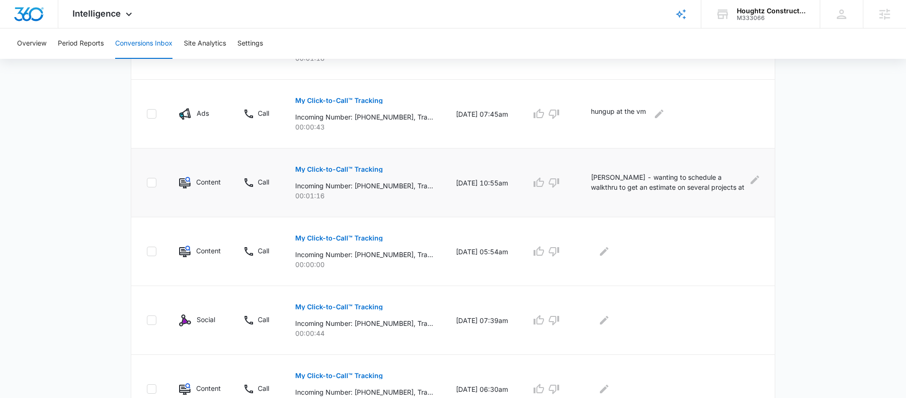
scroll to position [618, 0]
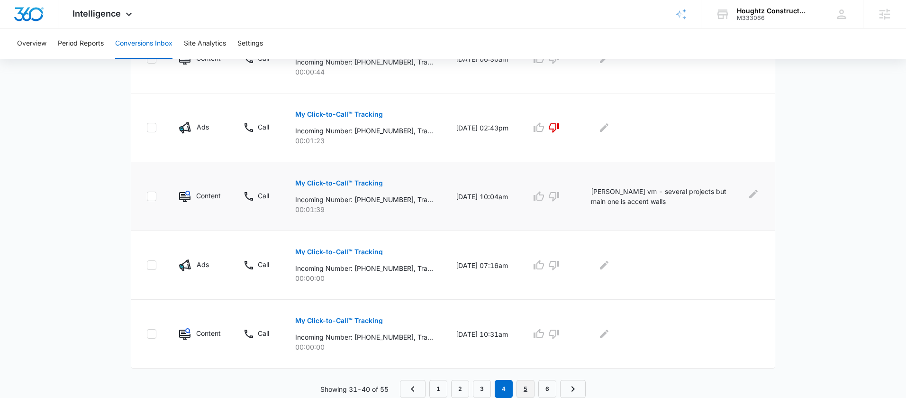
click at [526, 386] on link "5" at bounding box center [526, 389] width 18 height 18
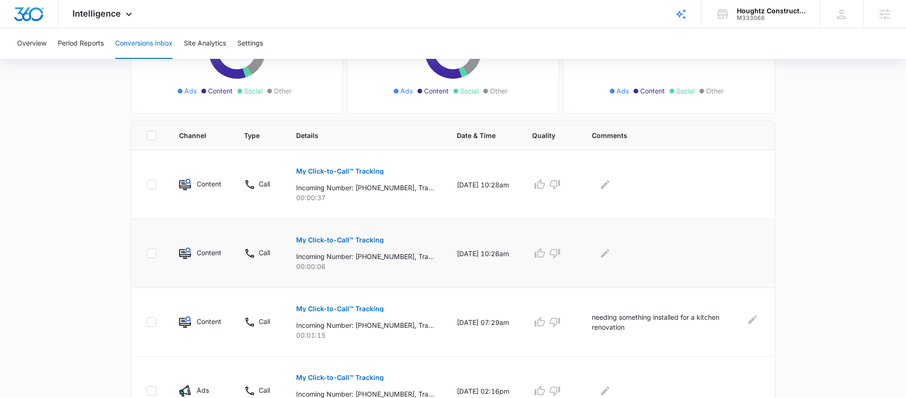
scroll to position [154, 0]
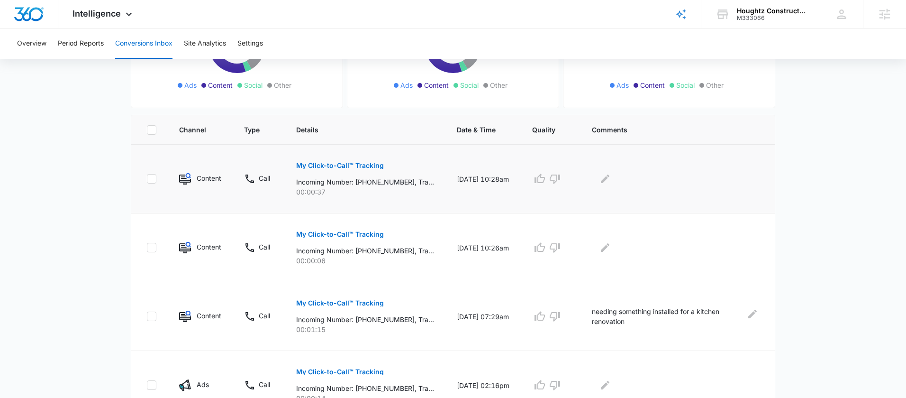
click at [368, 170] on button "My Click-to-Call™ Tracking" at bounding box center [340, 165] width 88 height 23
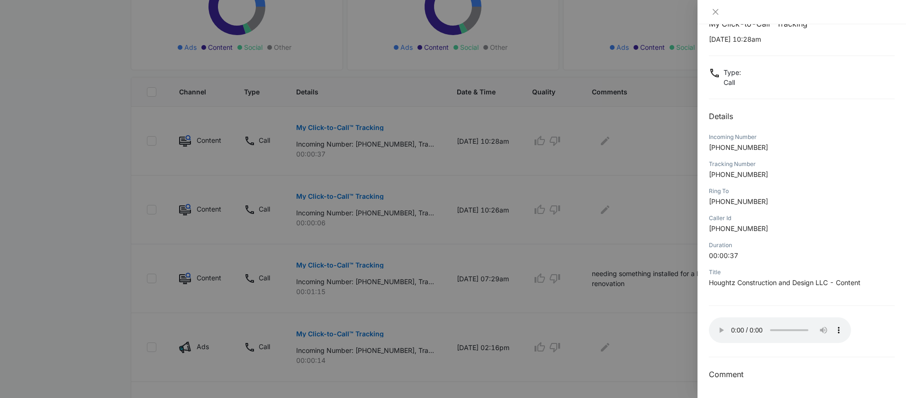
scroll to position [191, 0]
click at [613, 146] on div at bounding box center [453, 199] width 906 height 398
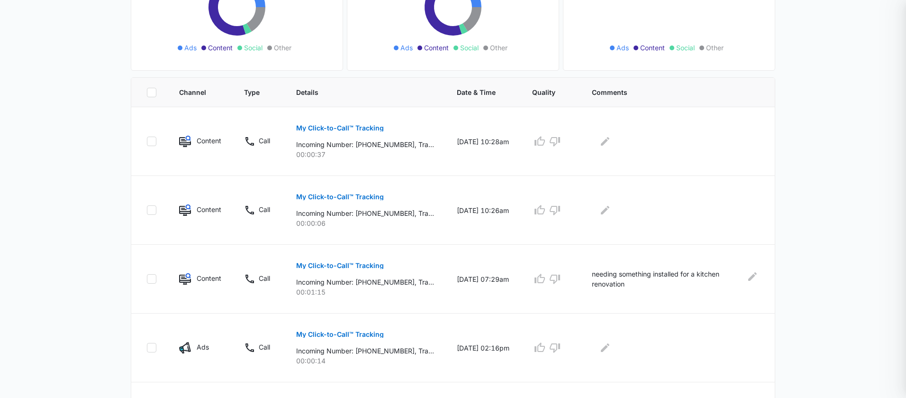
click at [616, 146] on div at bounding box center [453, 199] width 906 height 398
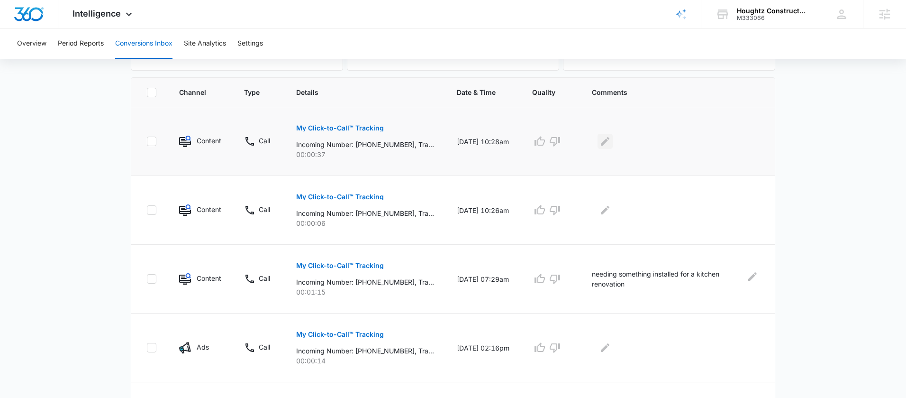
click at [611, 146] on icon "Edit Comments" at bounding box center [605, 141] width 11 height 11
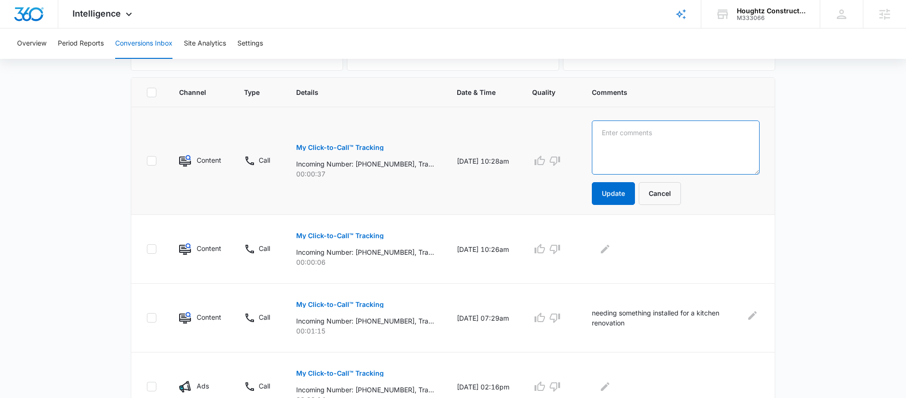
click at [634, 155] on textarea at bounding box center [676, 147] width 168 height 54
type textarea "[PERSON_NAME] - vm wanting faux beams"
click at [635, 194] on button "Update" at bounding box center [613, 193] width 43 height 23
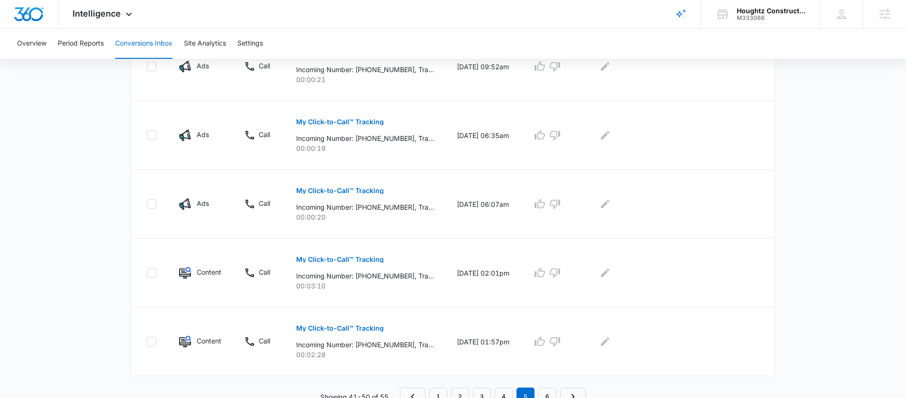
scroll to position [618, 0]
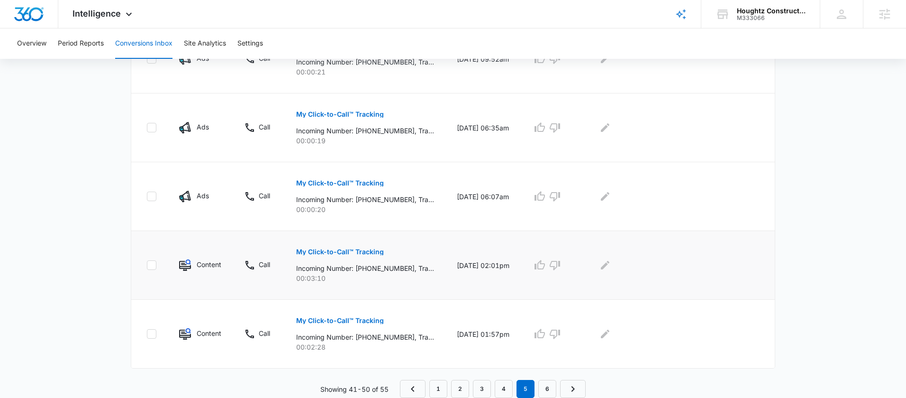
click at [354, 248] on p "My Click-to-Call™ Tracking" at bounding box center [340, 251] width 88 height 7
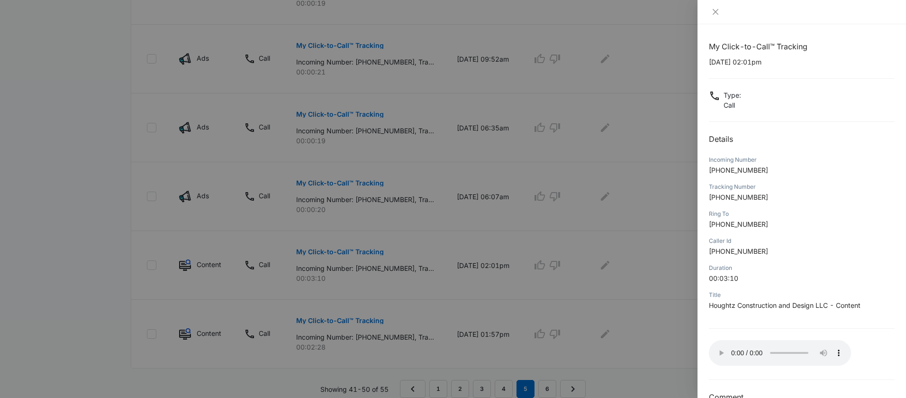
click at [610, 300] on div at bounding box center [453, 199] width 906 height 398
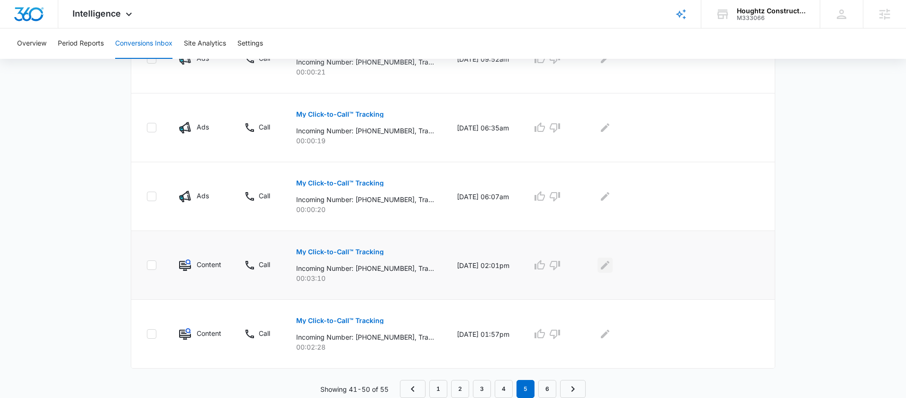
click at [610, 265] on icon "Edit Comments" at bounding box center [605, 265] width 9 height 9
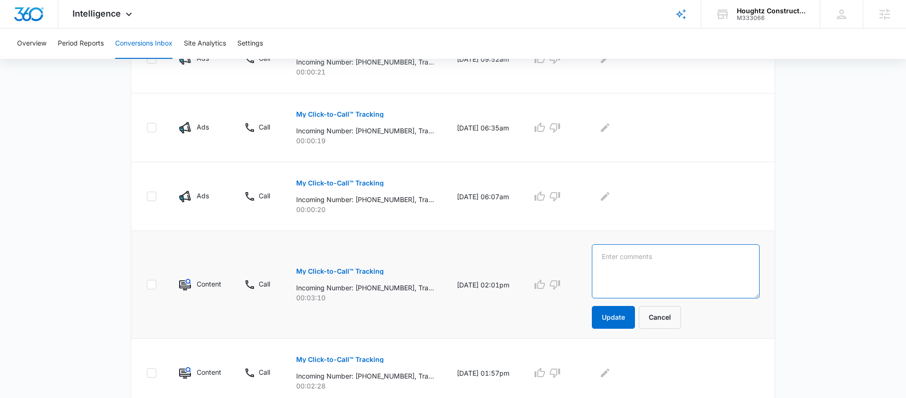
click at [634, 268] on textarea at bounding box center [676, 271] width 168 height 54
click at [350, 273] on p "My Click-to-Call™ Tracking" at bounding box center [340, 271] width 88 height 7
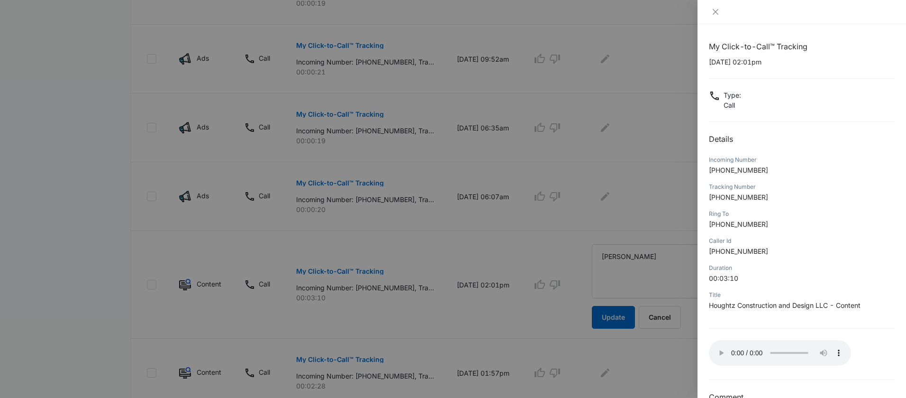
click at [672, 280] on div at bounding box center [453, 199] width 906 height 398
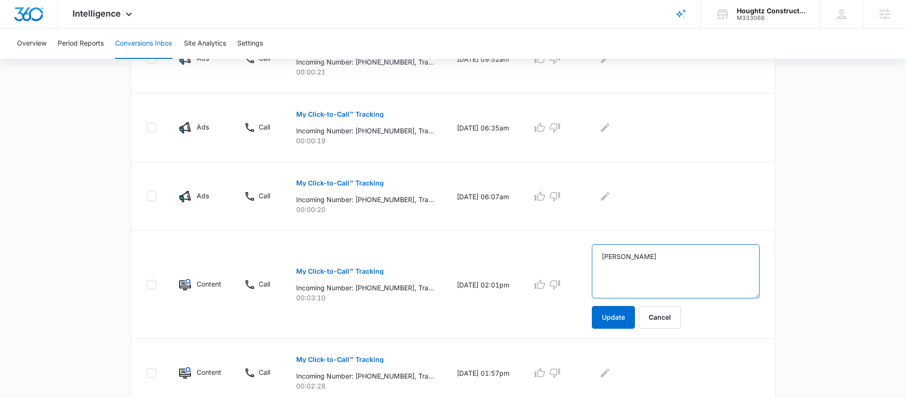
click at [676, 266] on textarea "[PERSON_NAME]" at bounding box center [676, 271] width 168 height 54
type textarea "[PERSON_NAME] - living room, kitchen, fireplace"
click at [307, 359] on p "My Click-to-Call™ Tracking" at bounding box center [340, 359] width 88 height 7
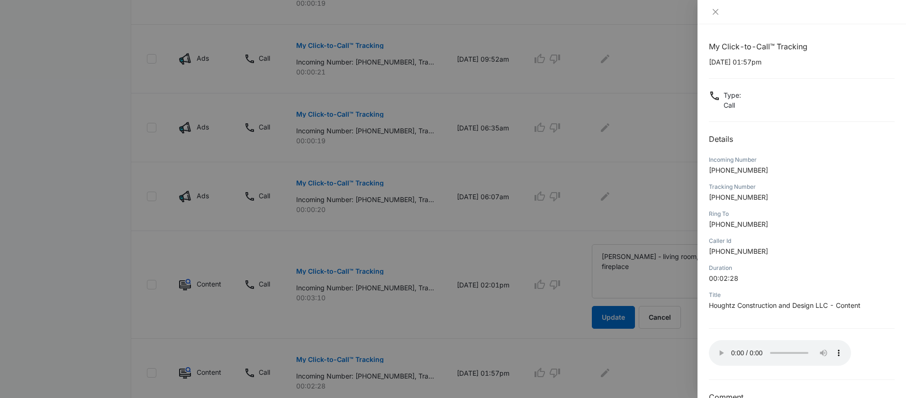
click at [664, 279] on div at bounding box center [453, 199] width 906 height 398
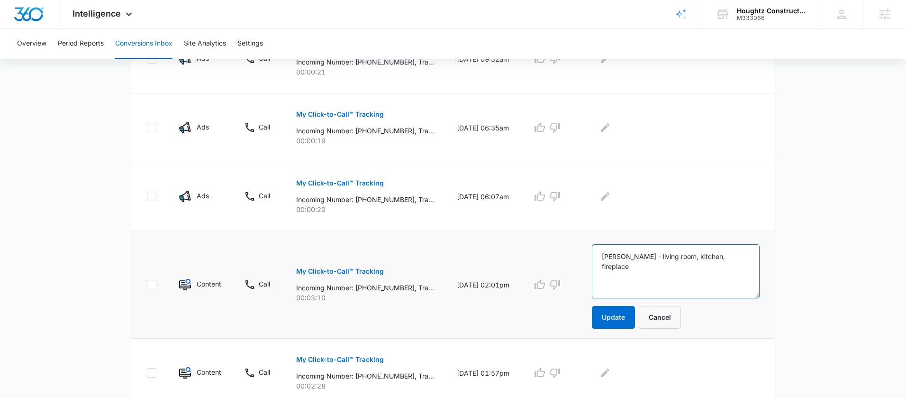
click at [668, 255] on textarea "[PERSON_NAME] - living room, kitchen, fireplace" at bounding box center [676, 271] width 168 height 54
click at [634, 266] on textarea "[PERSON_NAME] - acctent walls in living room, kitchen, fireplace" at bounding box center [676, 271] width 168 height 54
click at [670, 267] on textarea "[PERSON_NAME] - acctent walls in living room and kitchen, fireplace" at bounding box center [676, 271] width 168 height 54
type textarea "[PERSON_NAME] - acctent walls in living room and kitchen, install fireplace"
click at [631, 324] on button "Update" at bounding box center [613, 317] width 43 height 23
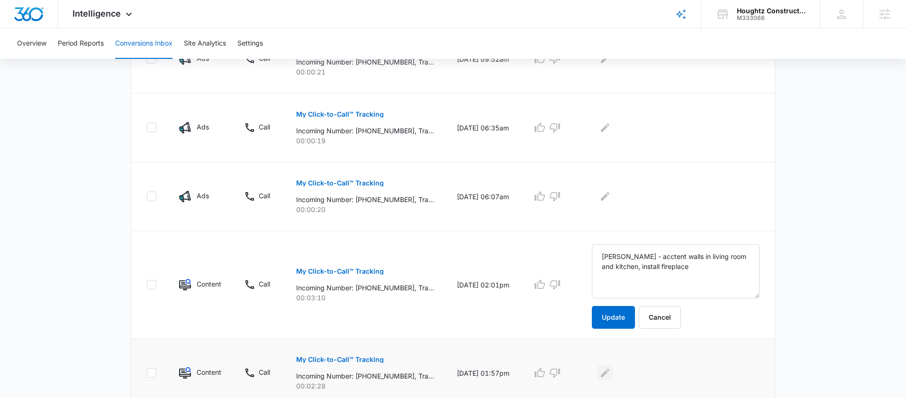
click at [611, 371] on icon "Edit Comments" at bounding box center [605, 372] width 11 height 11
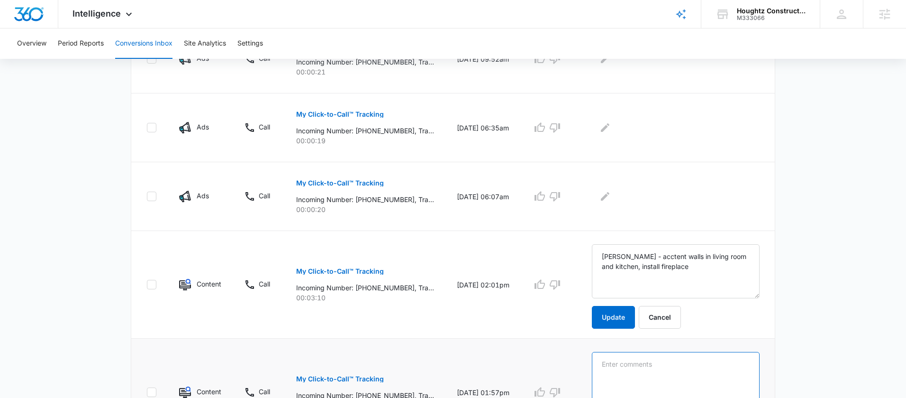
click at [650, 357] on textarea at bounding box center [676, 379] width 168 height 54
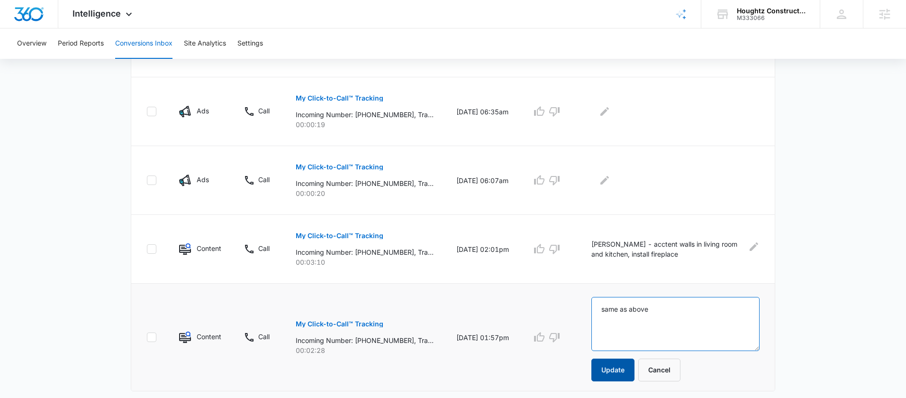
scroll to position [634, 0]
type textarea "same as above"
click at [622, 368] on button "Update" at bounding box center [612, 369] width 43 height 23
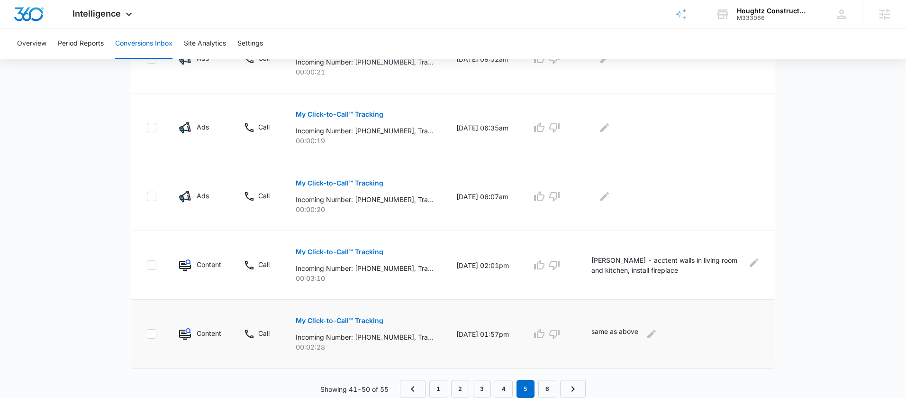
scroll to position [618, 0]
click at [546, 385] on link "6" at bounding box center [547, 389] width 18 height 18
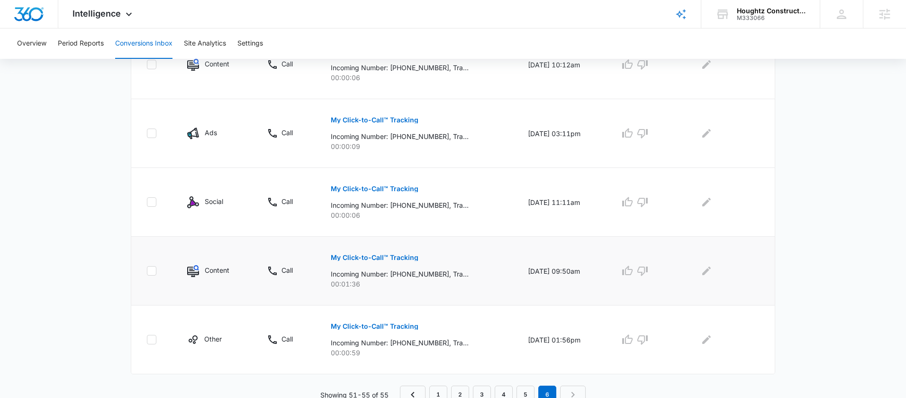
scroll to position [274, 0]
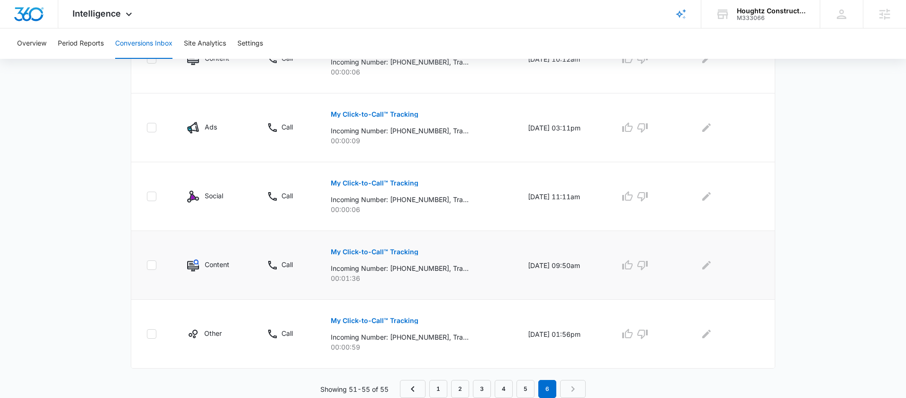
click at [388, 251] on p "My Click-to-Call™ Tracking" at bounding box center [375, 251] width 88 height 7
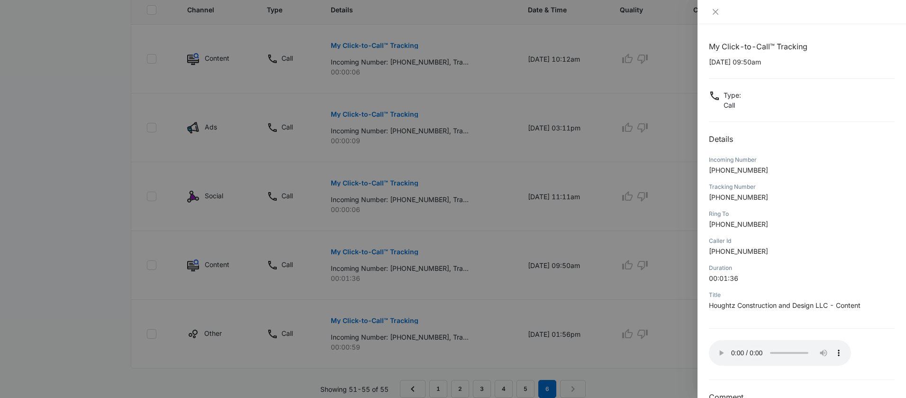
click at [648, 289] on div at bounding box center [453, 199] width 906 height 398
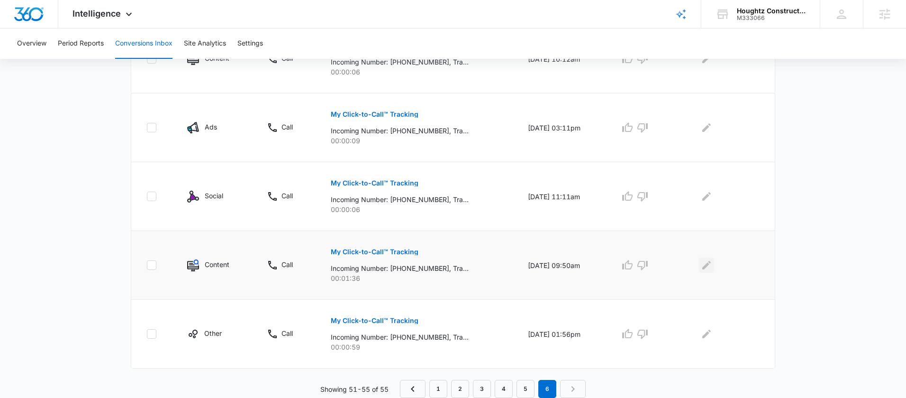
click at [705, 268] on icon "Edit Comments" at bounding box center [706, 264] width 11 height 11
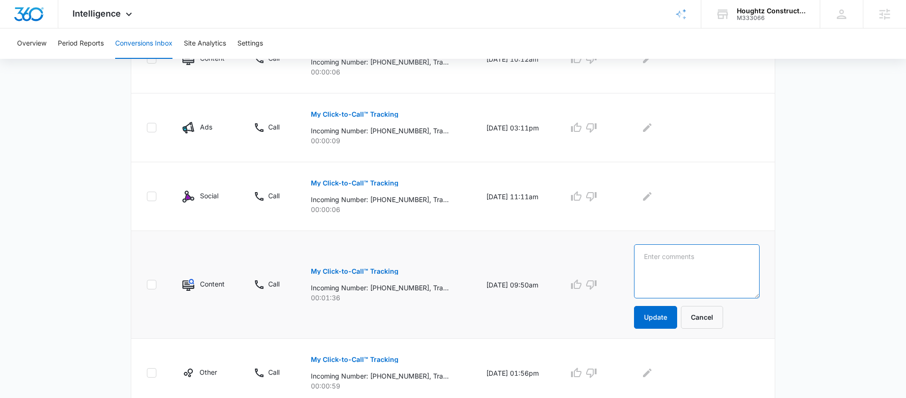
click at [707, 268] on textarea at bounding box center [697, 271] width 126 height 54
type textarea "[PERSON_NAME] - vm asking for custom barn doors at the embassey suites"
click at [664, 318] on button "Update" at bounding box center [655, 317] width 43 height 23
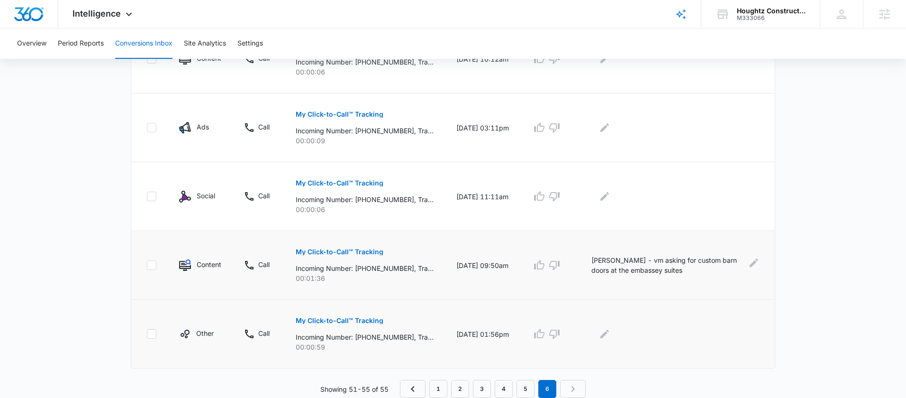
click at [356, 322] on p "My Click-to-Call™ Tracking" at bounding box center [340, 320] width 88 height 7
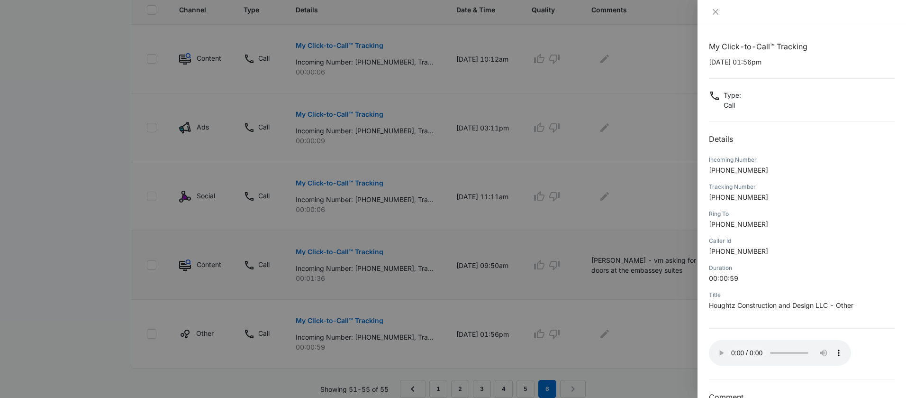
click at [501, 188] on div at bounding box center [453, 199] width 906 height 398
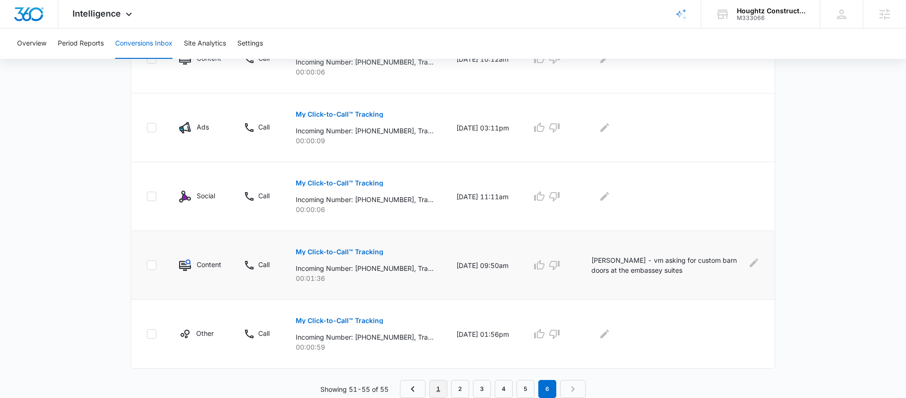
click at [445, 384] on link "1" at bounding box center [438, 389] width 18 height 18
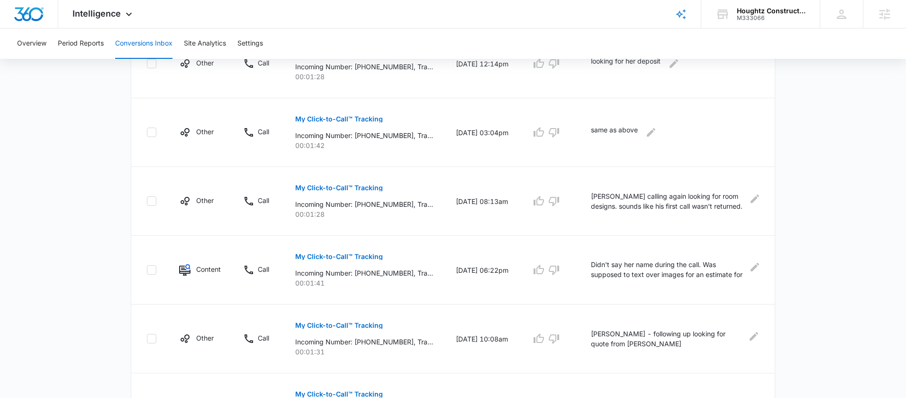
scroll to position [618, 0]
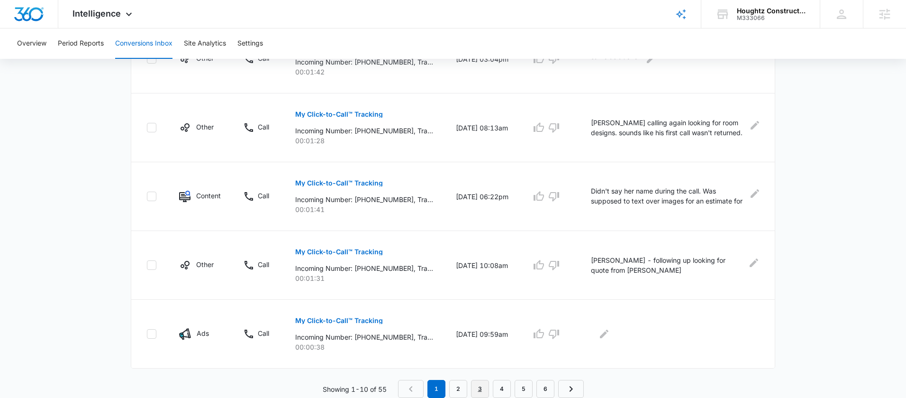
click at [477, 387] on link "3" at bounding box center [480, 389] width 18 height 18
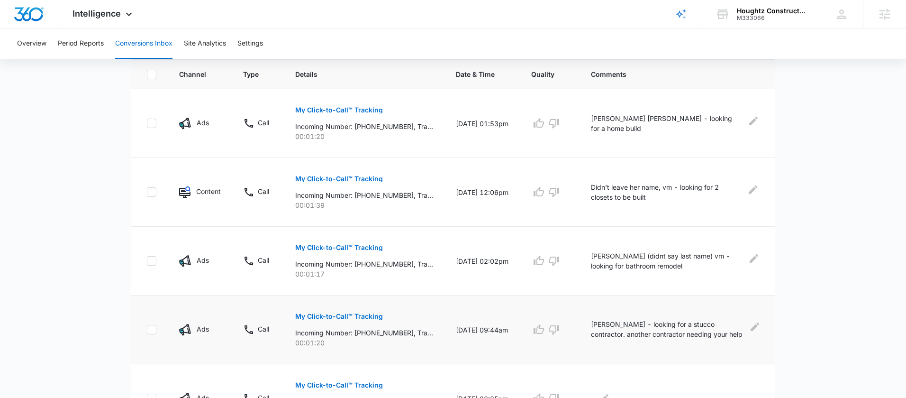
scroll to position [209, 0]
drag, startPoint x: 698, startPoint y: 121, endPoint x: 736, endPoint y: 124, distance: 38.1
click at [736, 124] on div "[PERSON_NAME] [PERSON_NAME] - looking for a home build" at bounding box center [675, 124] width 169 height 20
drag, startPoint x: 596, startPoint y: 264, endPoint x: 664, endPoint y: 265, distance: 68.3
click at [663, 265] on td "[PERSON_NAME] (didnt say last name) vm - looking for bathroom remodel" at bounding box center [677, 261] width 195 height 69
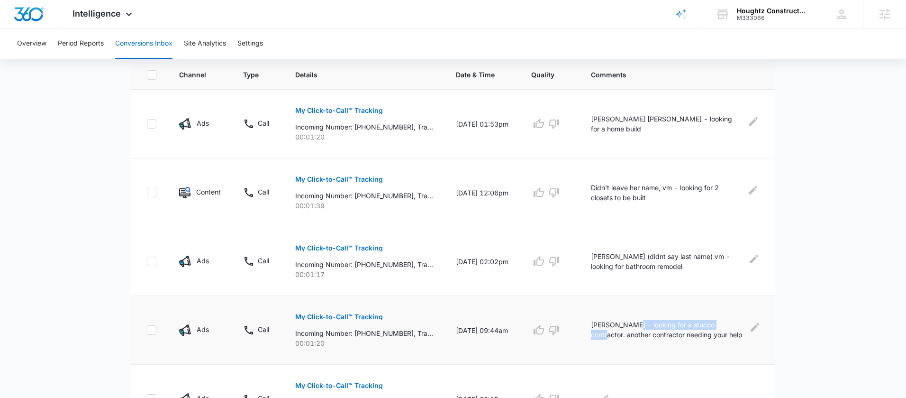
drag, startPoint x: 634, startPoint y: 324, endPoint x: 677, endPoint y: 325, distance: 42.7
click at [728, 325] on p "[PERSON_NAME] - looking for a stucco contractor. another contractor needing you…" at bounding box center [668, 329] width 154 height 21
click at [631, 309] on td "[PERSON_NAME] - looking for a stucco contractor. another contractor needing you…" at bounding box center [677, 330] width 195 height 69
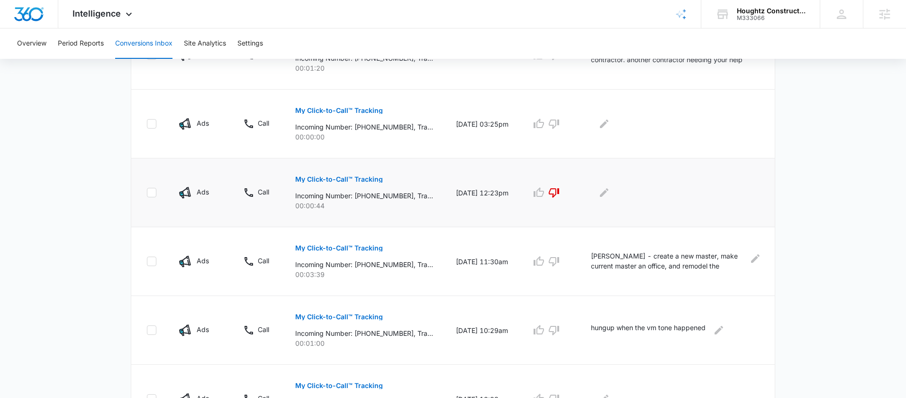
scroll to position [618, 0]
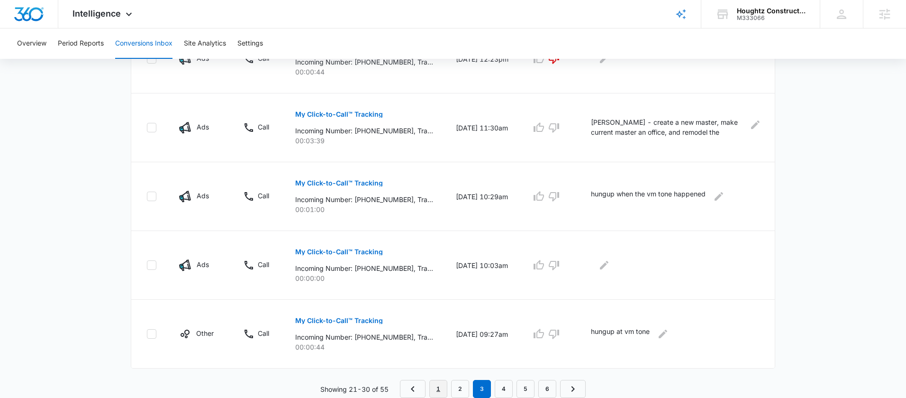
drag, startPoint x: 429, startPoint y: 391, endPoint x: 437, endPoint y: 391, distance: 8.1
click at [430, 391] on link "1" at bounding box center [438, 389] width 18 height 18
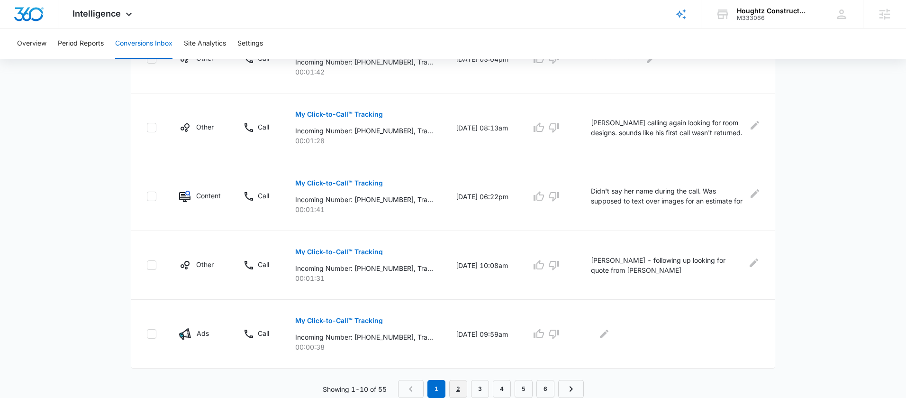
click at [455, 389] on link "2" at bounding box center [458, 389] width 18 height 18
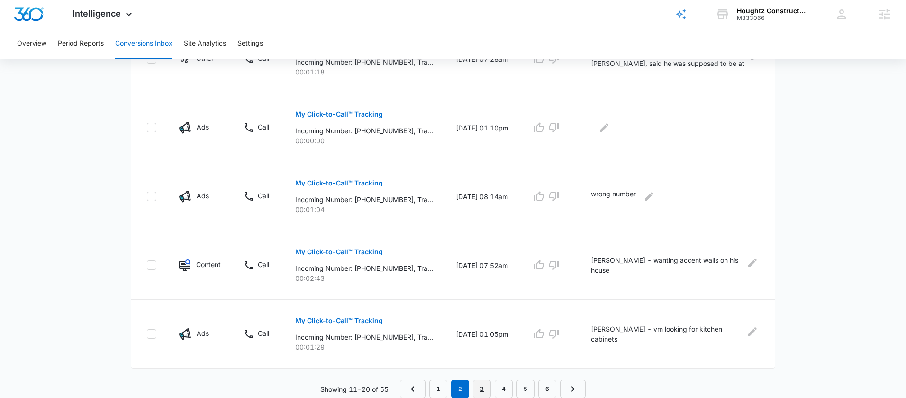
click at [478, 388] on link "3" at bounding box center [482, 389] width 18 height 18
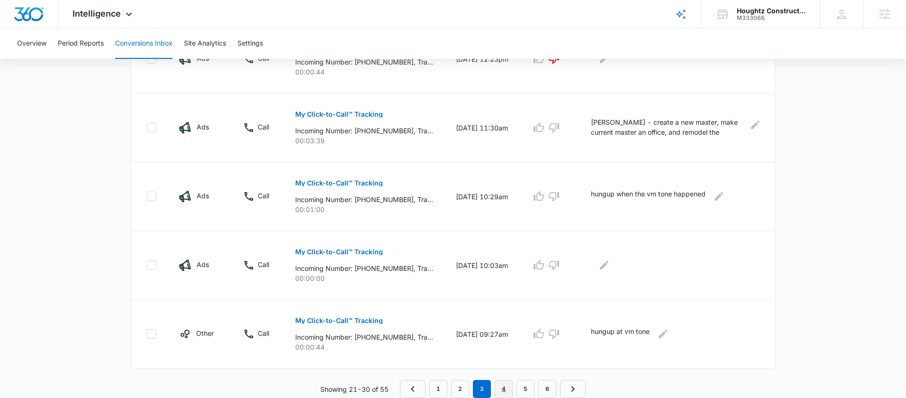
click at [502, 389] on link "4" at bounding box center [504, 389] width 18 height 18
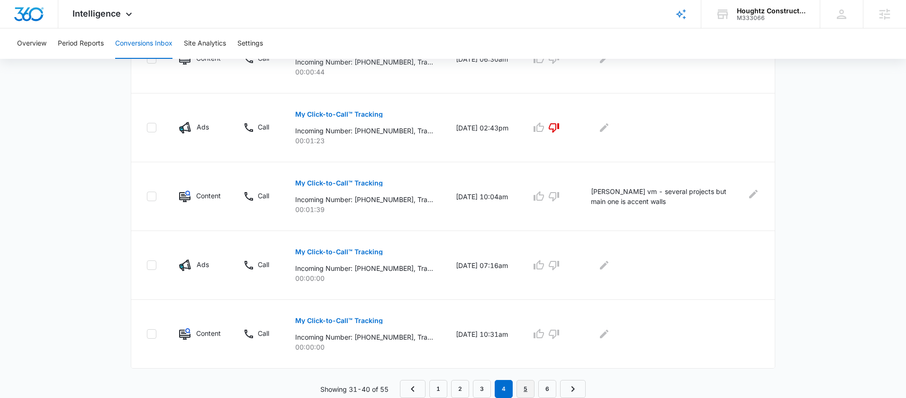
click at [526, 386] on link "5" at bounding box center [526, 389] width 18 height 18
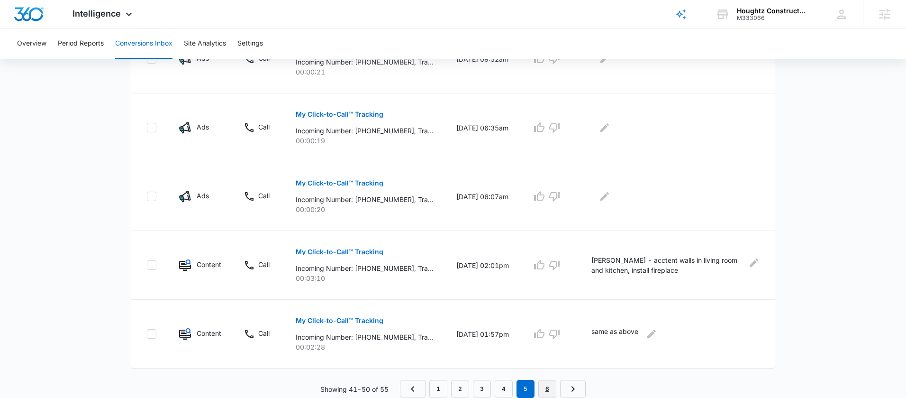
click at [551, 389] on link "6" at bounding box center [547, 389] width 18 height 18
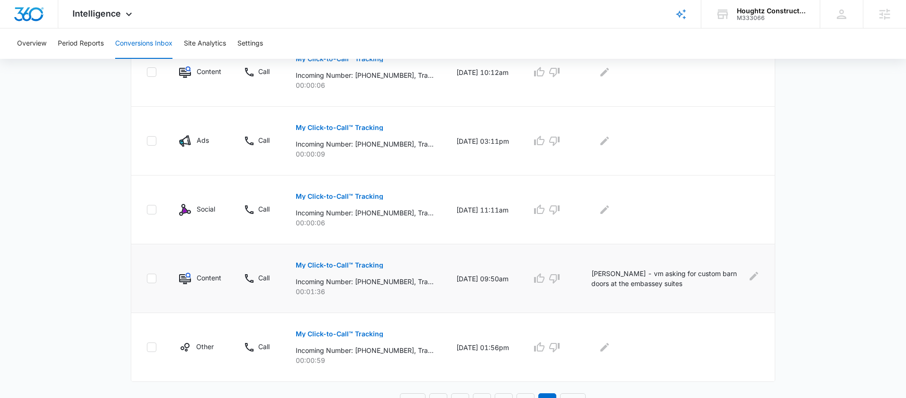
scroll to position [274, 0]
